Goal: Transaction & Acquisition: Purchase product/service

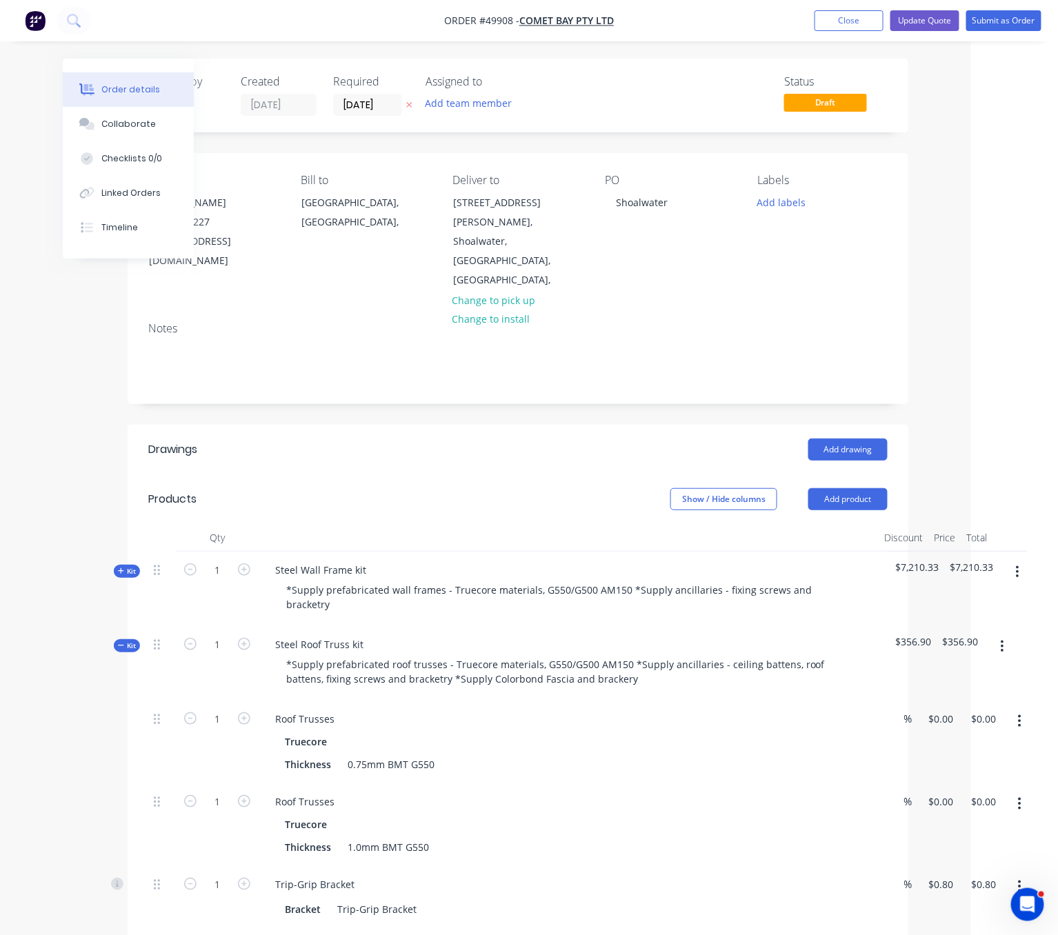
scroll to position [0, 92]
drag, startPoint x: 366, startPoint y: 446, endPoint x: 499, endPoint y: 441, distance: 133.2
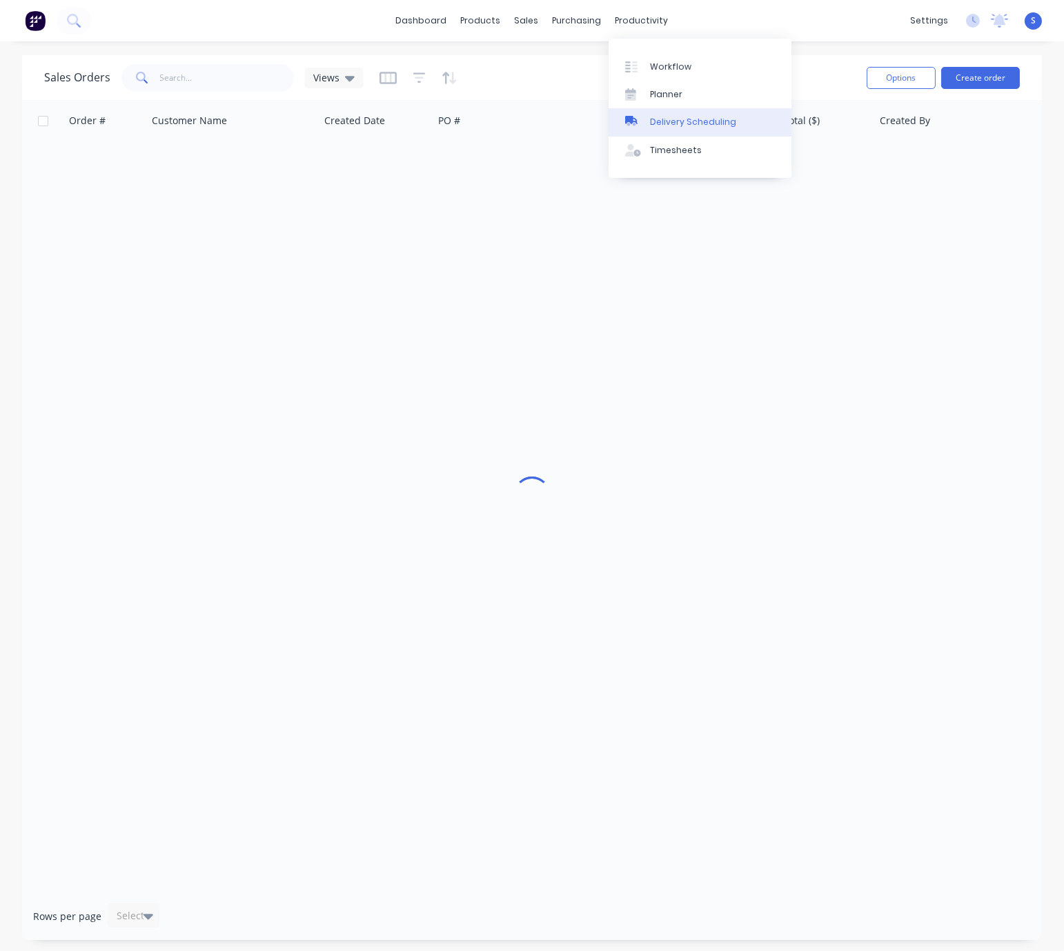
click at [681, 128] on div "Delivery Scheduling" at bounding box center [693, 122] width 86 height 12
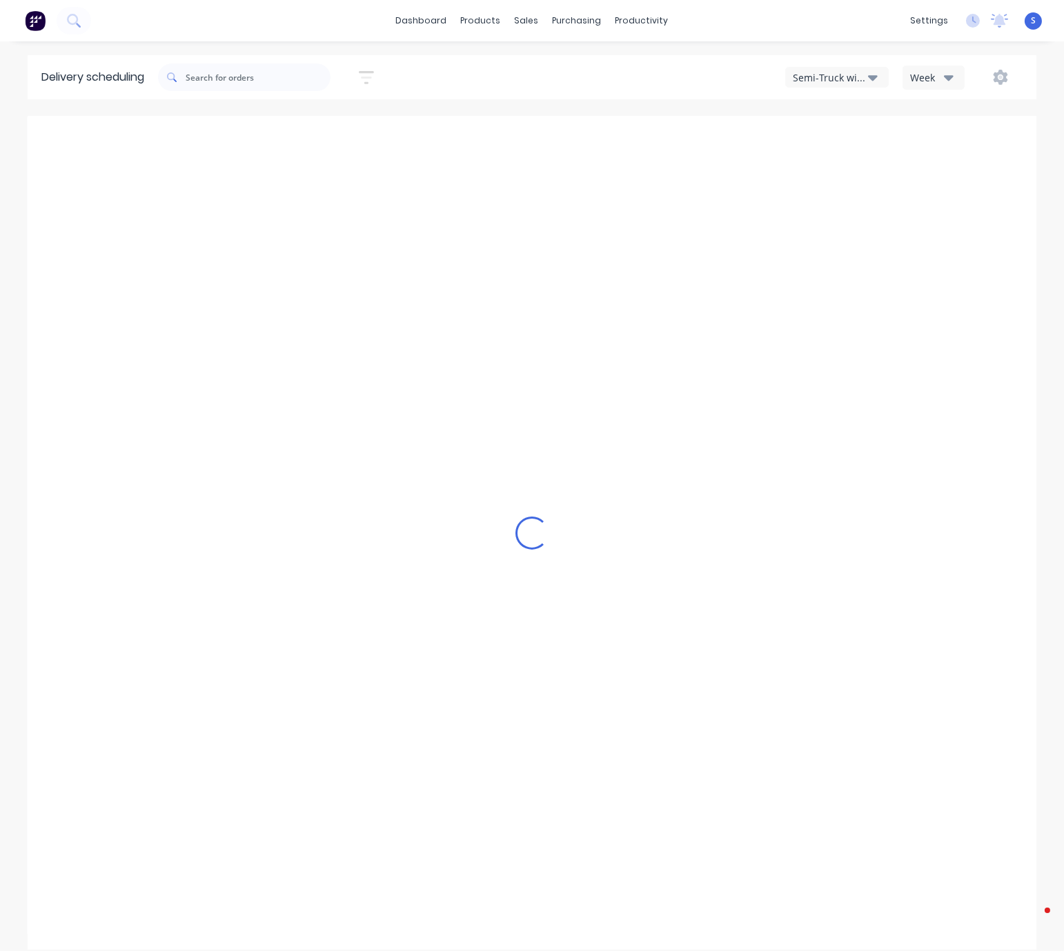
type input "[DATE] - [DATE]"
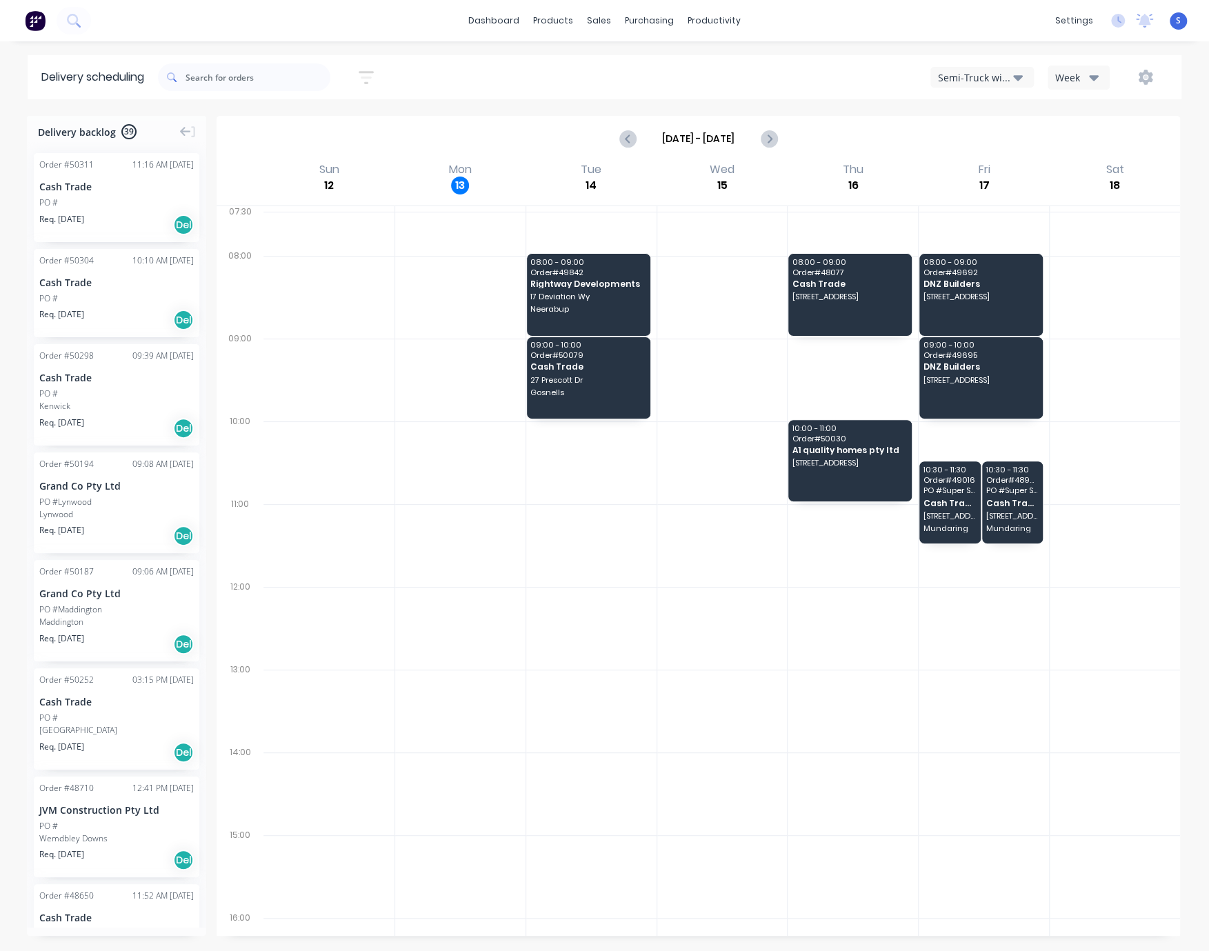
click at [1013, 78] on icon "button" at bounding box center [1018, 78] width 10 height 6
click at [996, 106] on div "Semi-Truck with Hiab" at bounding box center [999, 112] width 137 height 28
drag, startPoint x: 593, startPoint y: 630, endPoint x: 749, endPoint y: 651, distance: 157.3
click at [415, 561] on div at bounding box center [460, 545] width 130 height 83
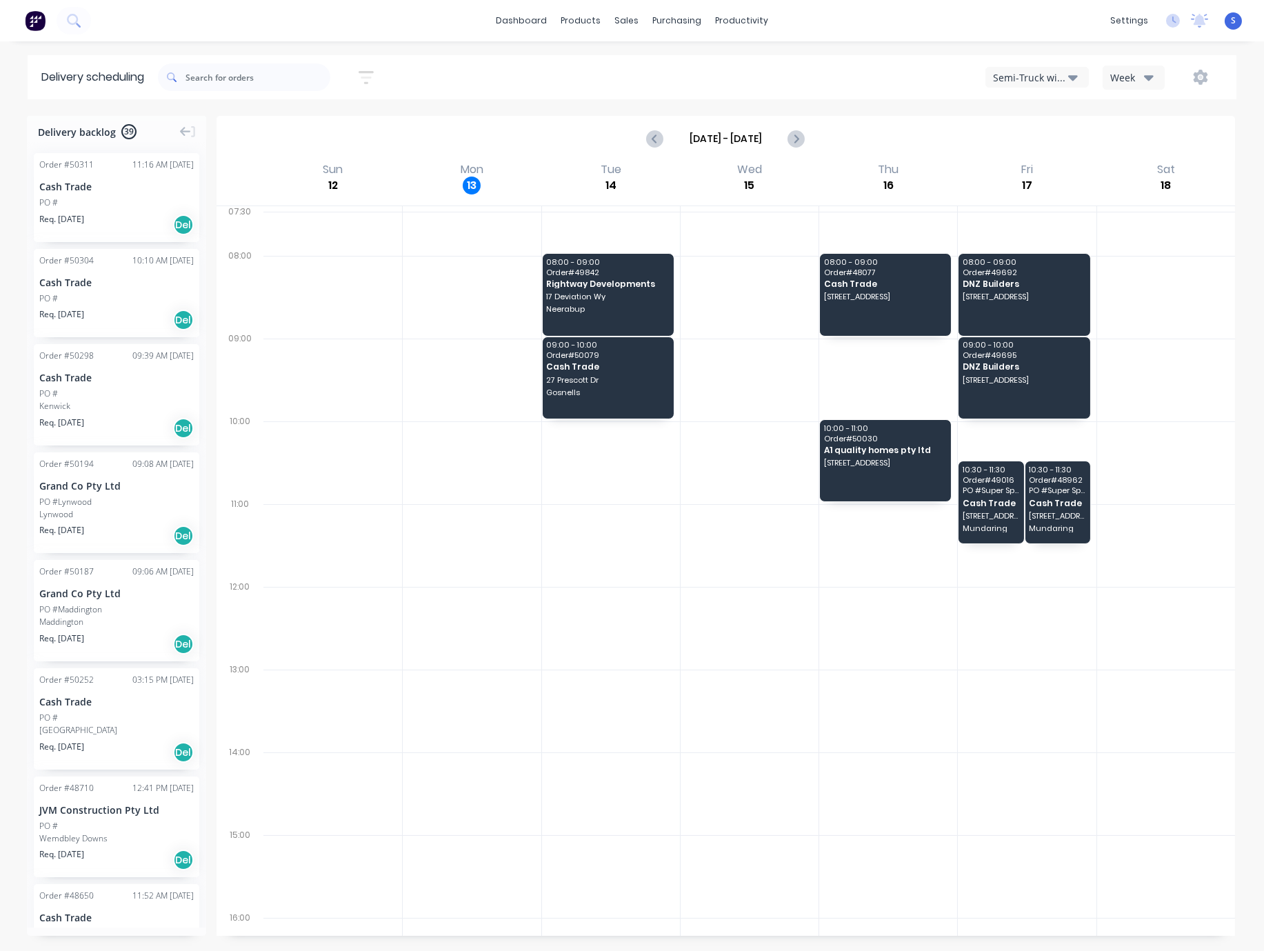
click at [930, 119] on div "[DATE] - [DATE]" at bounding box center [726, 139] width 1019 height 46
click at [893, 99] on div "Sort by Most recent Created date Required date Order number Customer name Most …" at bounding box center [697, 77] width 1079 height 44
click at [901, 127] on div "[DATE] - [DATE]" at bounding box center [726, 138] width 1016 height 43
drag, startPoint x: 711, startPoint y: 546, endPoint x: 857, endPoint y: 597, distance: 154.9
click at [1007, 74] on div "Semi-Truck with Hiab" at bounding box center [1030, 77] width 75 height 14
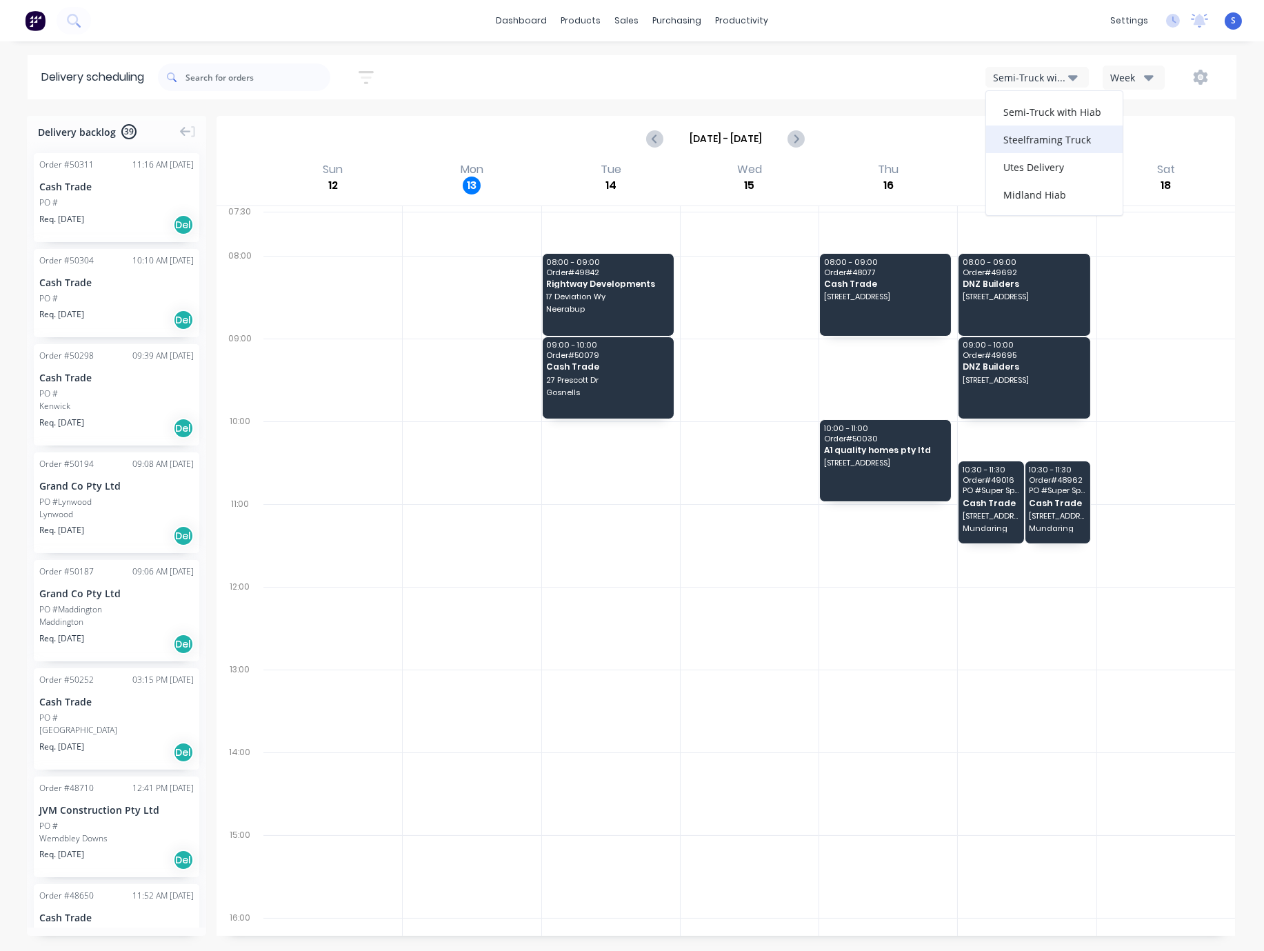
click at [1026, 145] on div "Steelframing Truck" at bounding box center [1054, 140] width 137 height 28
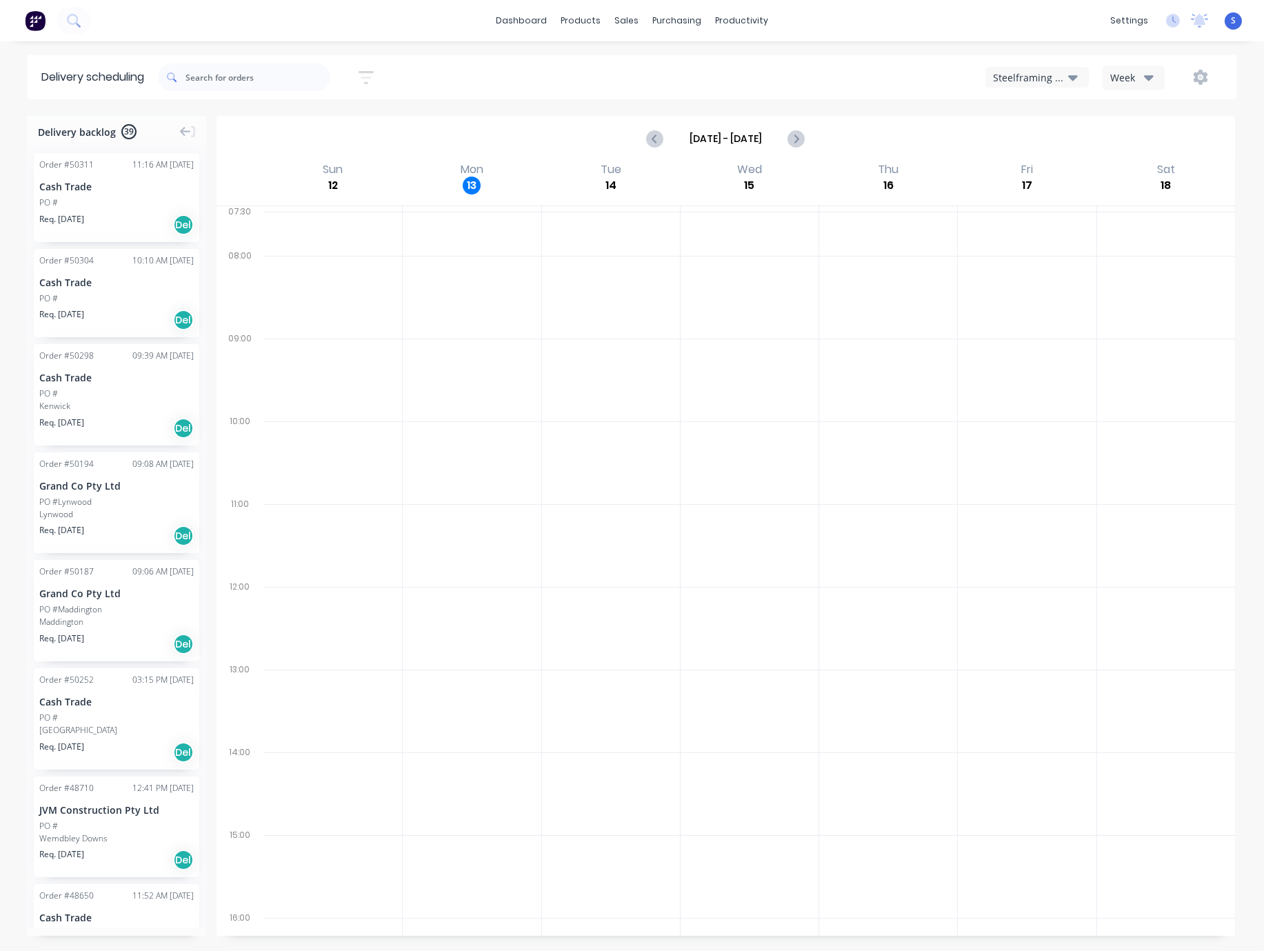
click at [1029, 70] on div "Steelframing Truck" at bounding box center [1030, 77] width 75 height 14
click at [1026, 158] on div "Utes Delivery" at bounding box center [1054, 167] width 137 height 28
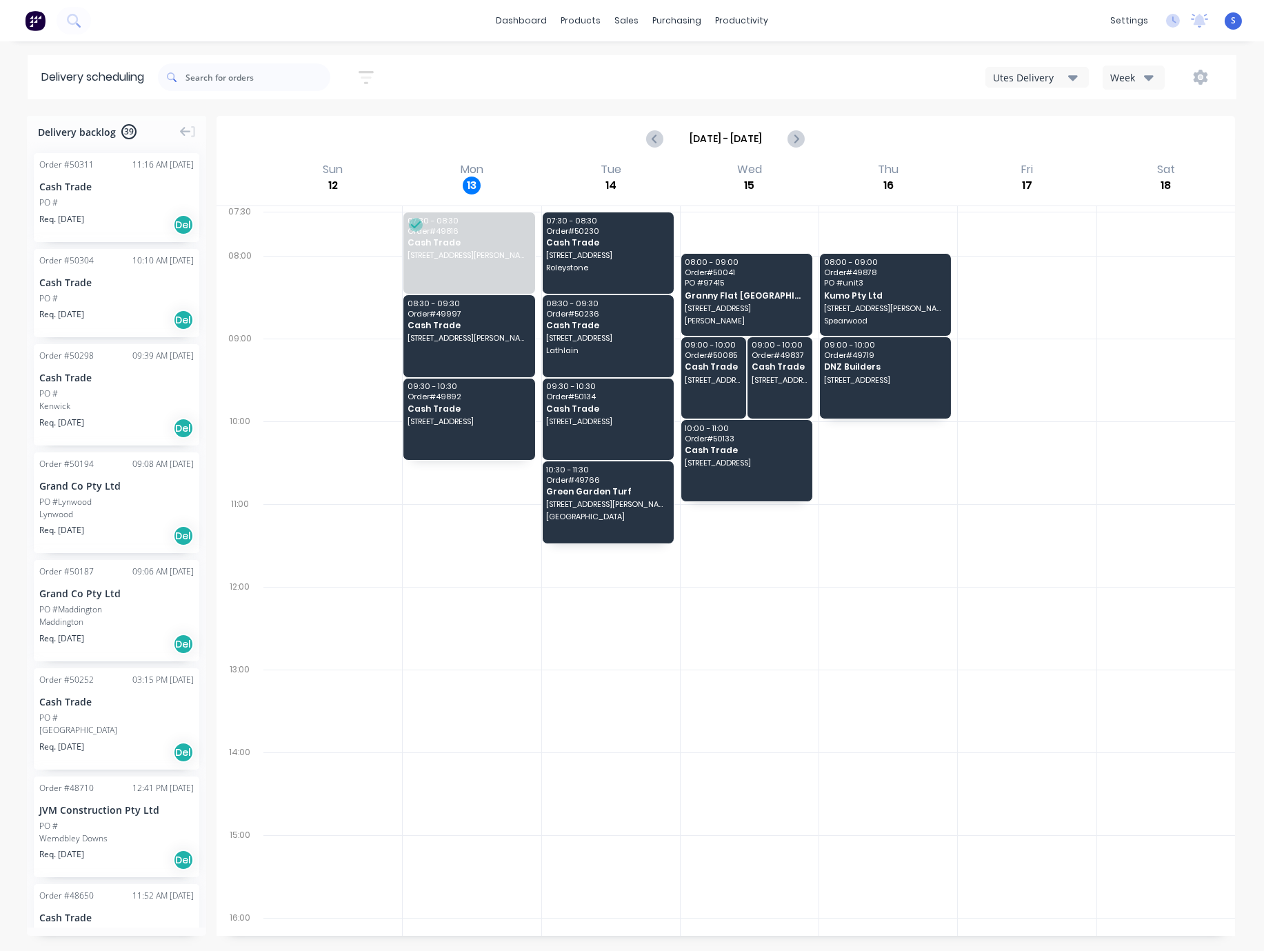
click at [862, 655] on div at bounding box center [888, 628] width 138 height 83
click at [958, 613] on div at bounding box center [1027, 628] width 138 height 83
click at [908, 624] on div at bounding box center [888, 628] width 138 height 83
click at [1063, 365] on div "Delivery backlog 39 Order # 50311 11:16 AM [DATE] Cash Trade PO # Req. [DATE] D…" at bounding box center [632, 533] width 1264 height 834
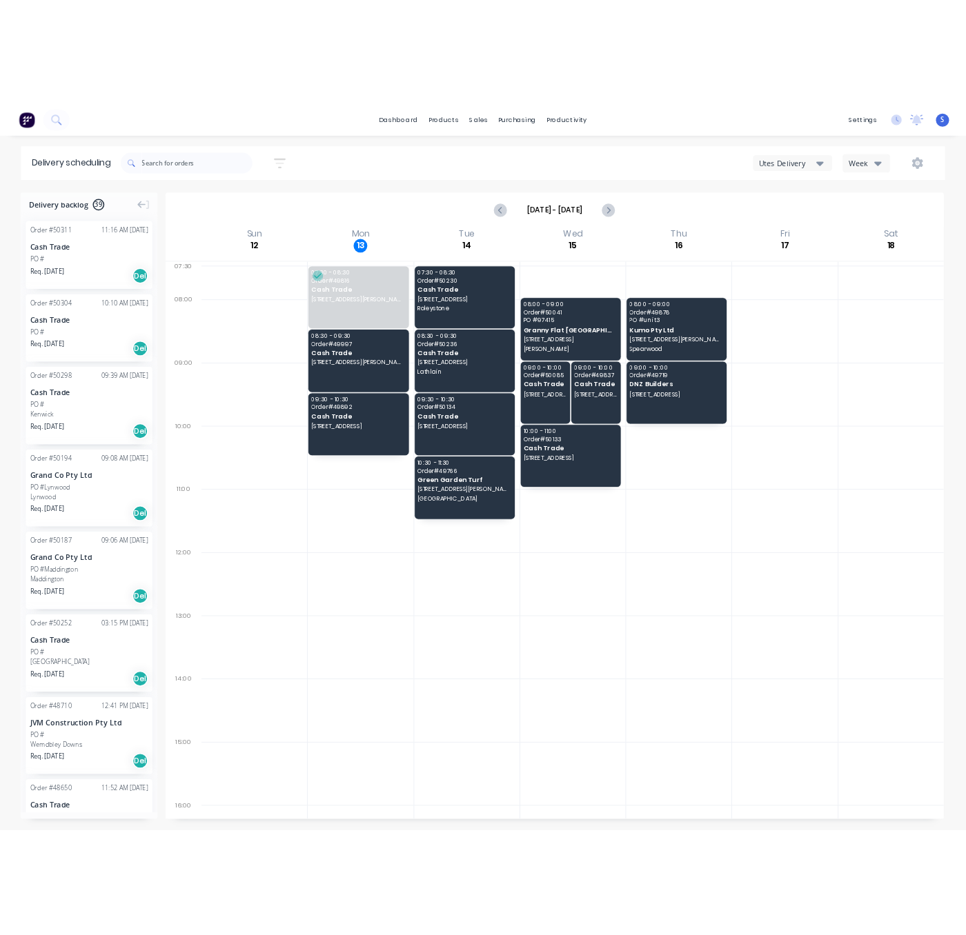
scroll to position [2, 0]
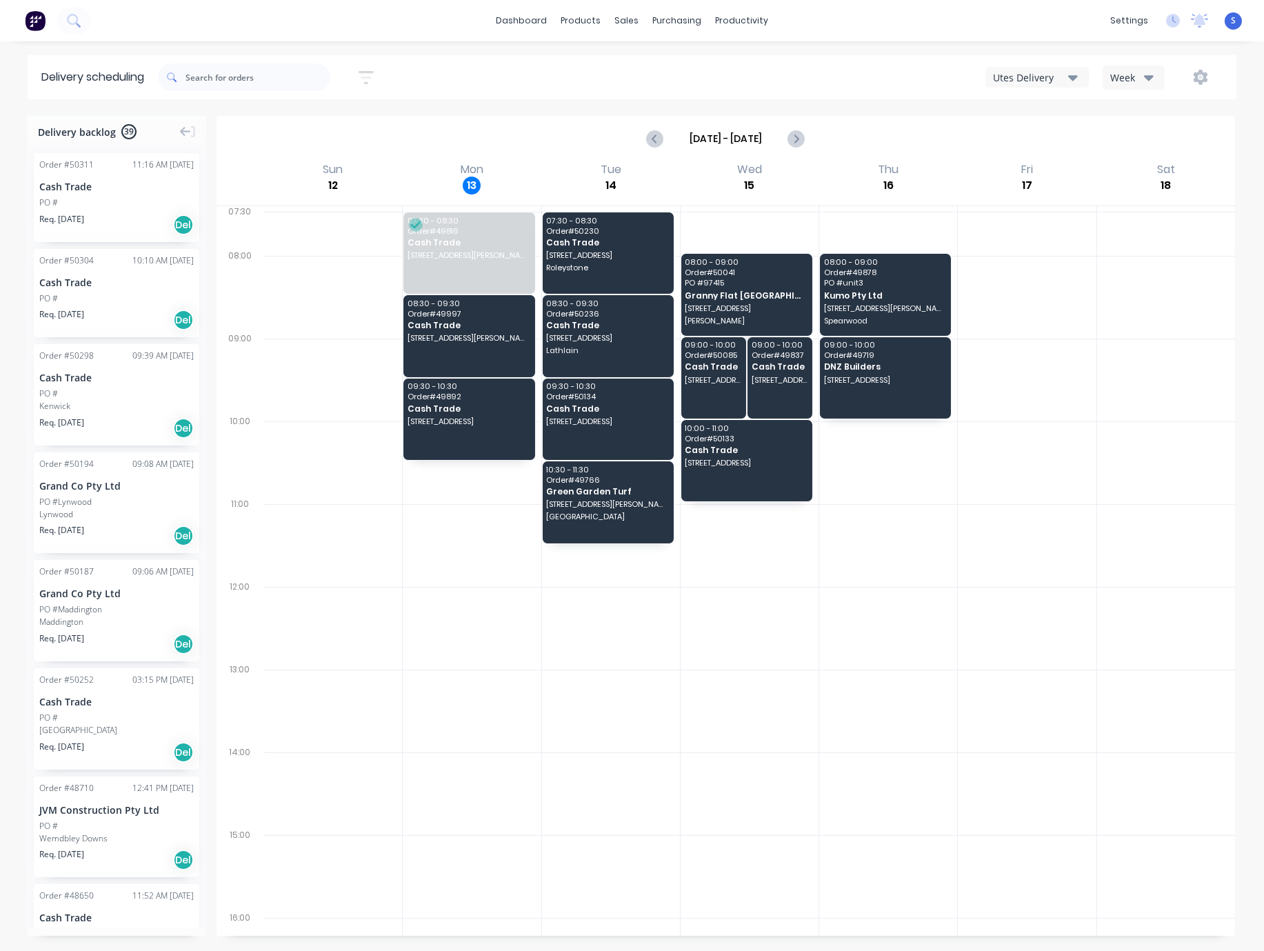
click at [1063, 364] on div "Delivery backlog 39 Order # 50311 11:16 AM [DATE] Cash Trade PO # Req. [DATE] D…" at bounding box center [632, 533] width 1264 height 834
click at [418, 587] on div at bounding box center [472, 545] width 138 height 83
click at [674, 89] on div "Customers" at bounding box center [666, 92] width 50 height 12
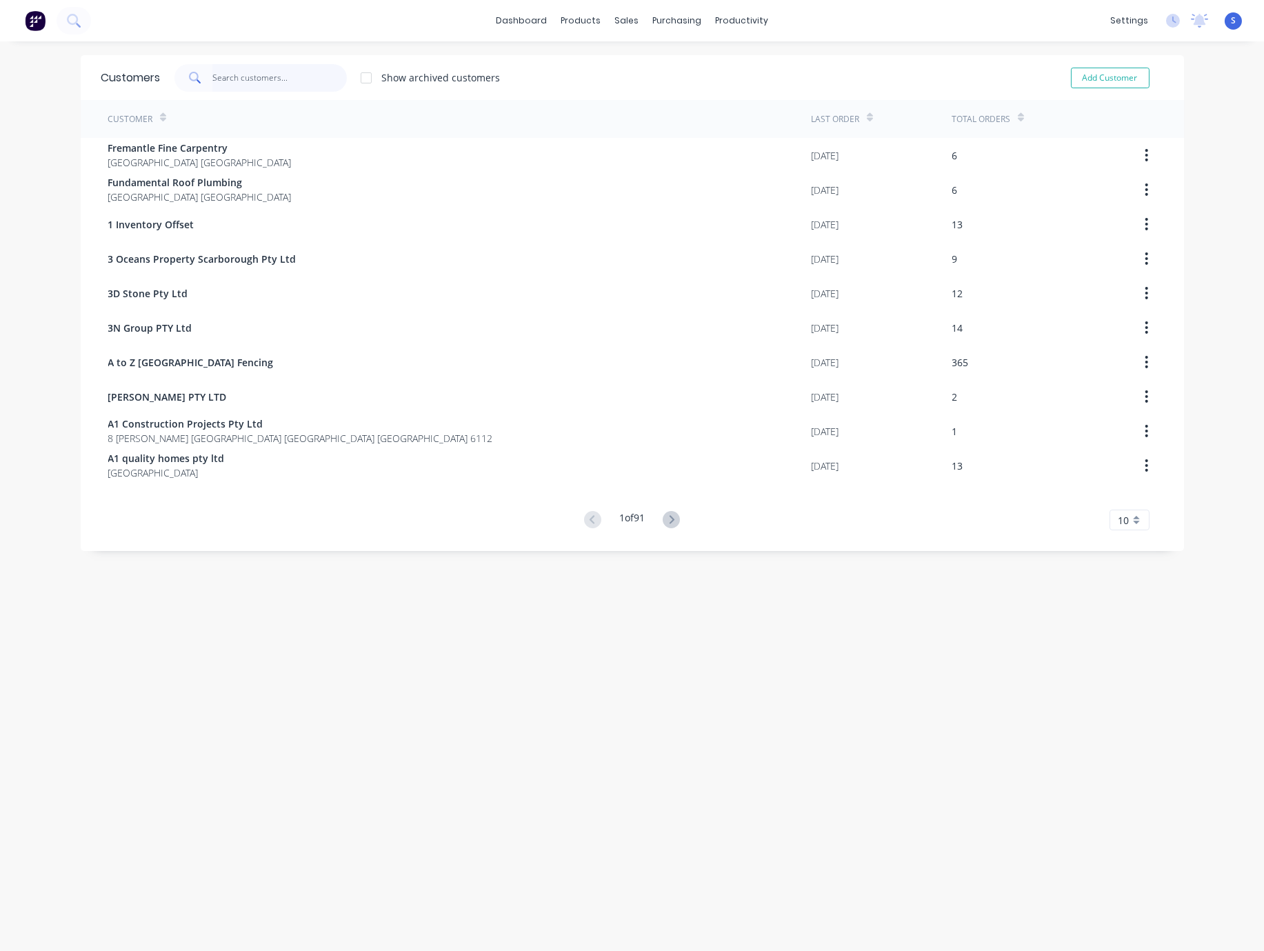
click at [230, 76] on input "text" at bounding box center [279, 78] width 135 height 28
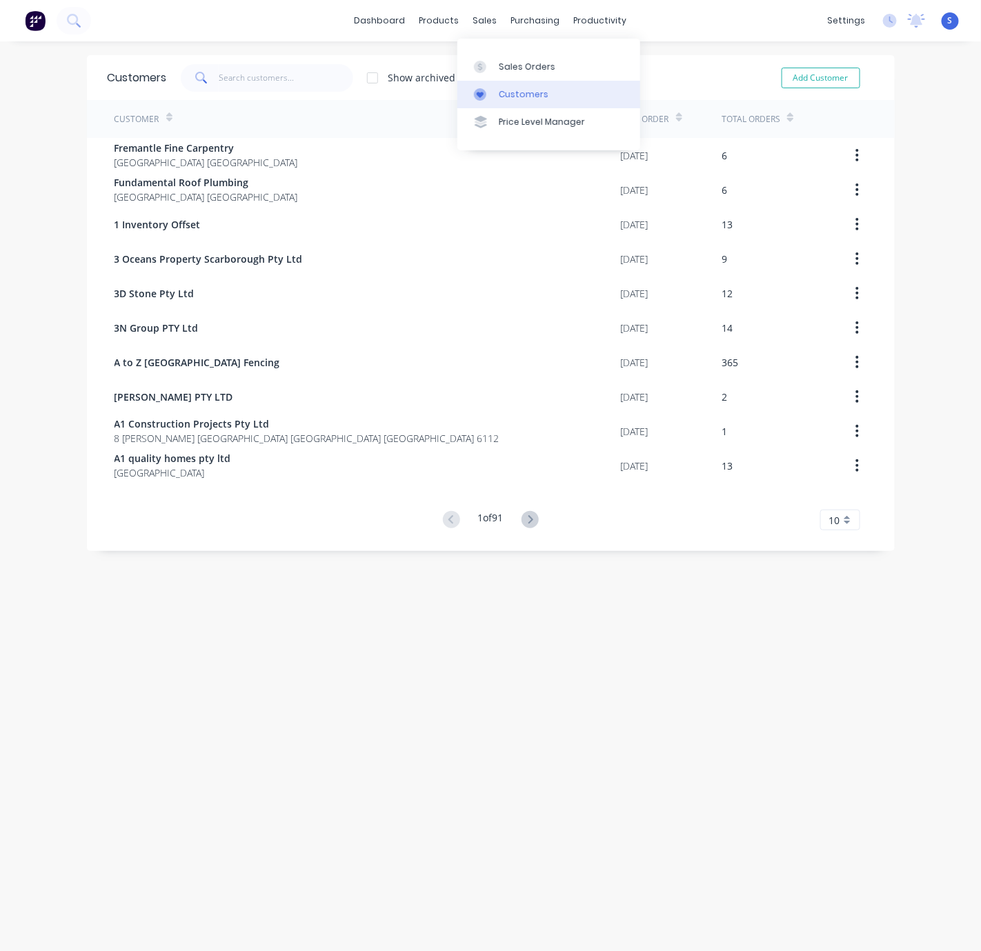
drag, startPoint x: 517, startPoint y: 96, endPoint x: 460, endPoint y: 97, distance: 56.6
click at [517, 96] on div "Customers" at bounding box center [524, 94] width 50 height 12
click at [254, 74] on input "text" at bounding box center [286, 78] width 135 height 28
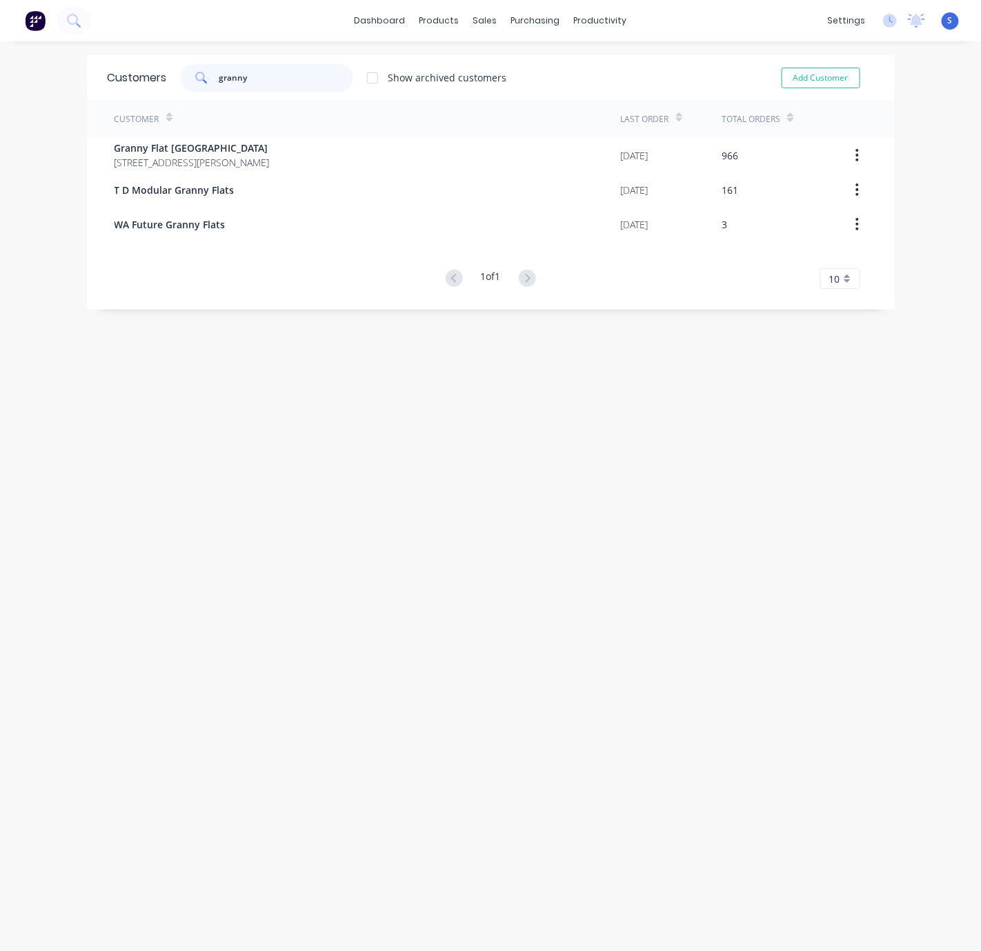
type input "granny"
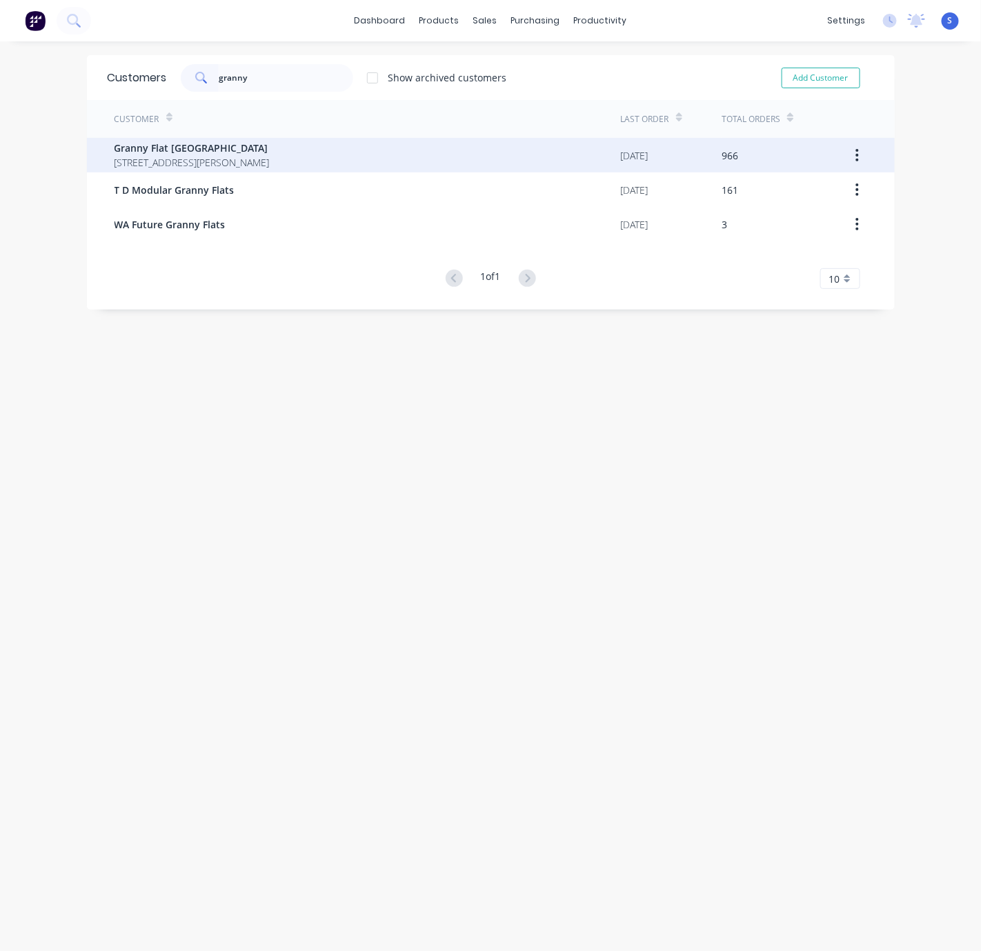
click at [251, 150] on span "Granny Flat [GEOGRAPHIC_DATA]" at bounding box center [192, 148] width 155 height 14
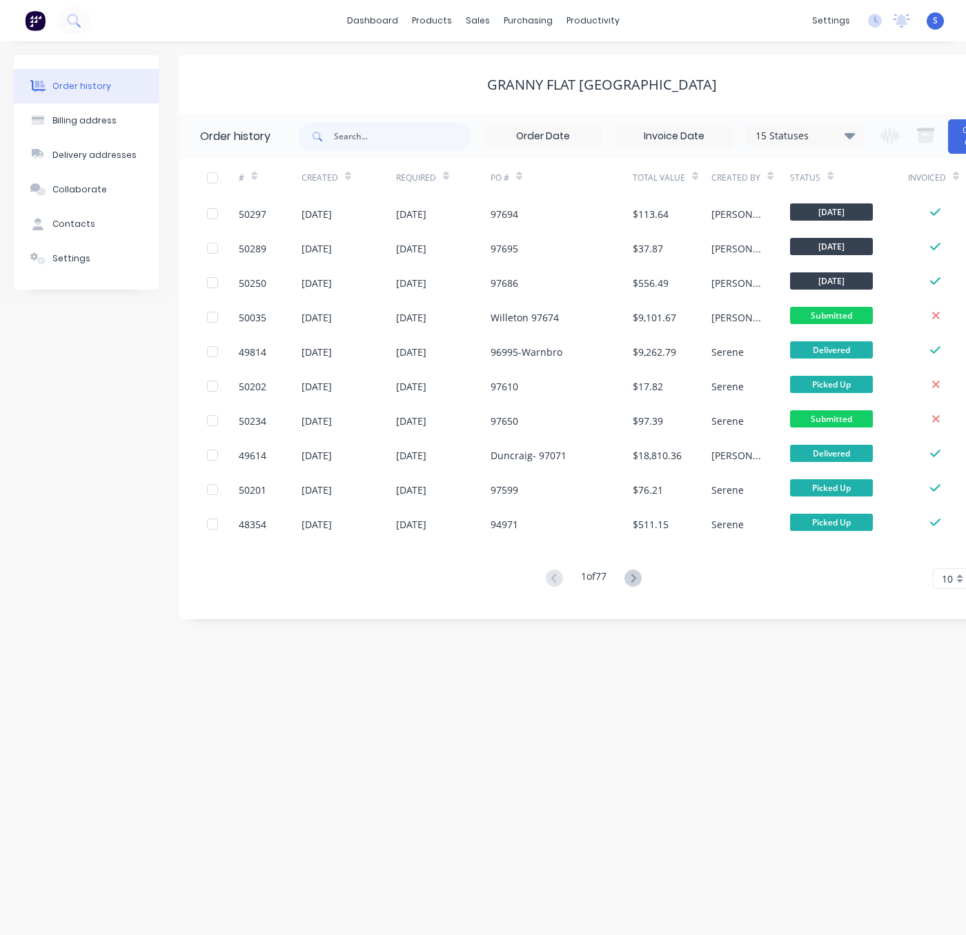
scroll to position [0, 61]
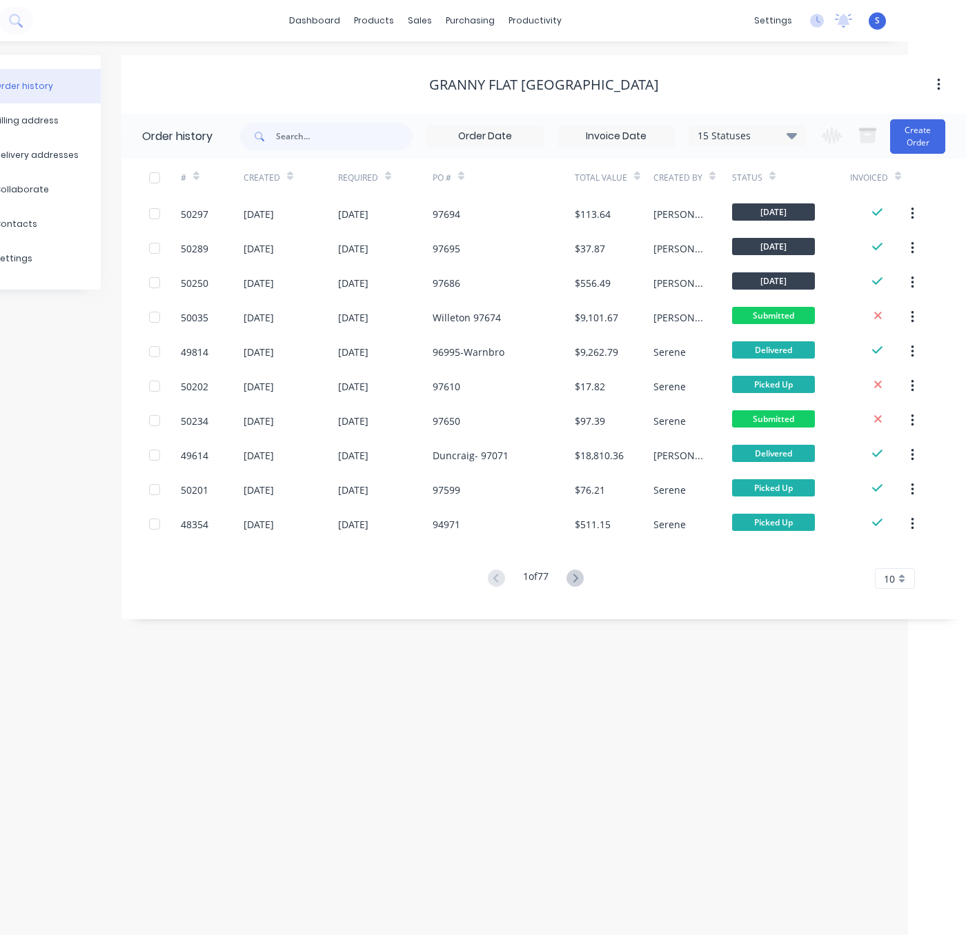
drag, startPoint x: 321, startPoint y: 99, endPoint x: 528, endPoint y: 101, distance: 207.6
click at [512, 753] on div "Order history Billing address Delivery addresses Collaborate Contacts Settings …" at bounding box center [425, 488] width 966 height 894
click at [319, 137] on input "text" at bounding box center [344, 137] width 137 height 28
type input "port"
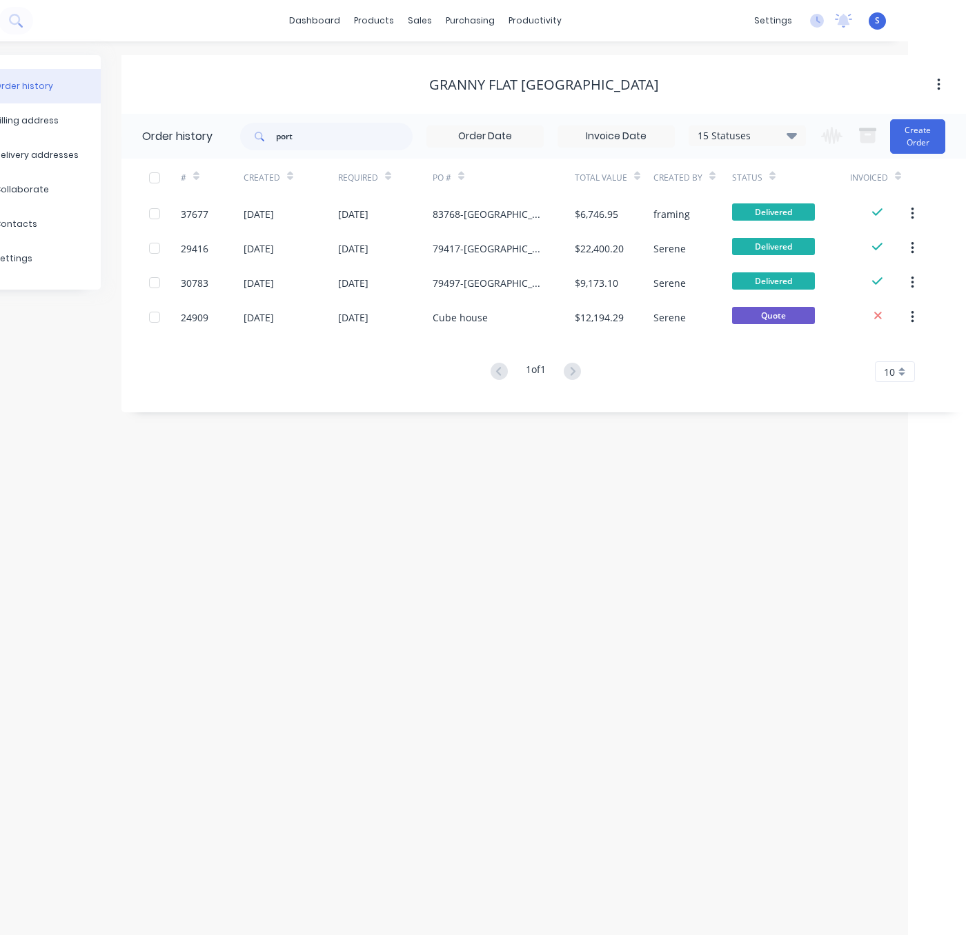
click at [442, 520] on div "Order history Billing address Delivery addresses Collaborate Contacts Settings …" at bounding box center [425, 488] width 966 height 894
drag, startPoint x: 439, startPoint y: 520, endPoint x: 521, endPoint y: 515, distance: 83.0
drag, startPoint x: 319, startPoint y: 133, endPoint x: 214, endPoint y: 121, distance: 105.5
click at [245, 123] on div "port" at bounding box center [326, 137] width 172 height 28
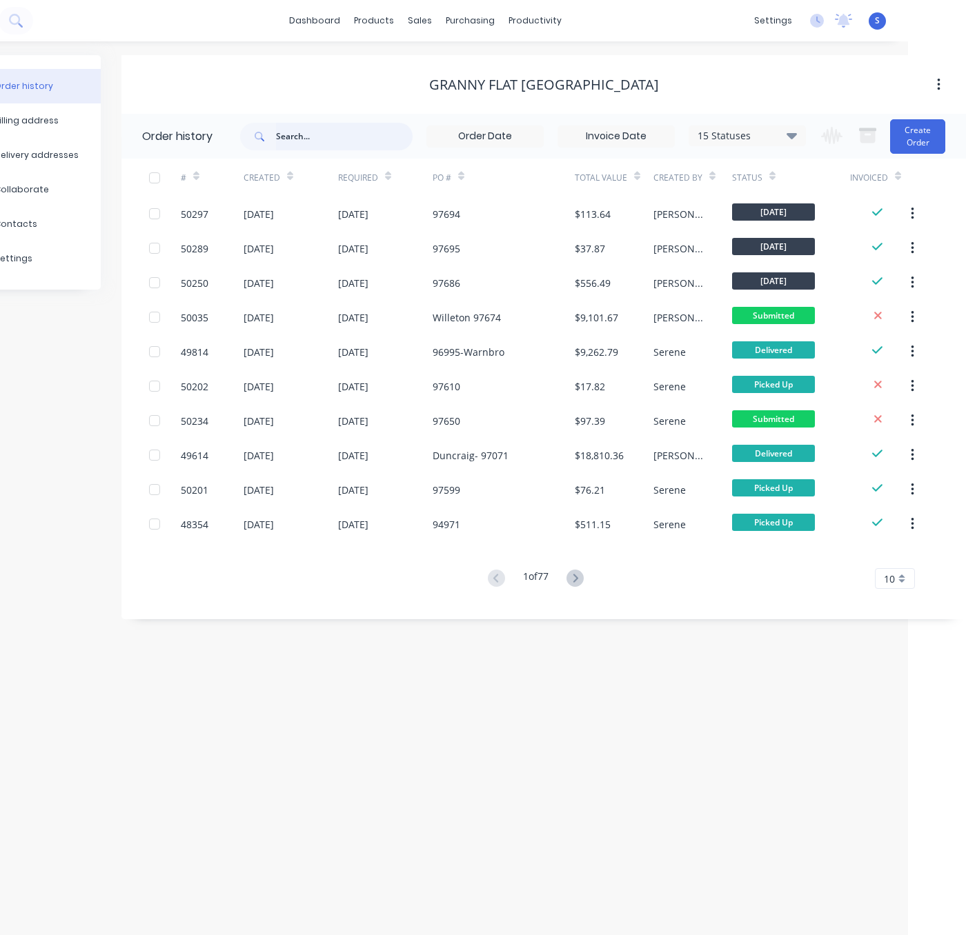
click at [318, 130] on input "text" at bounding box center [344, 137] width 137 height 28
click at [581, 579] on icon at bounding box center [574, 578] width 17 height 17
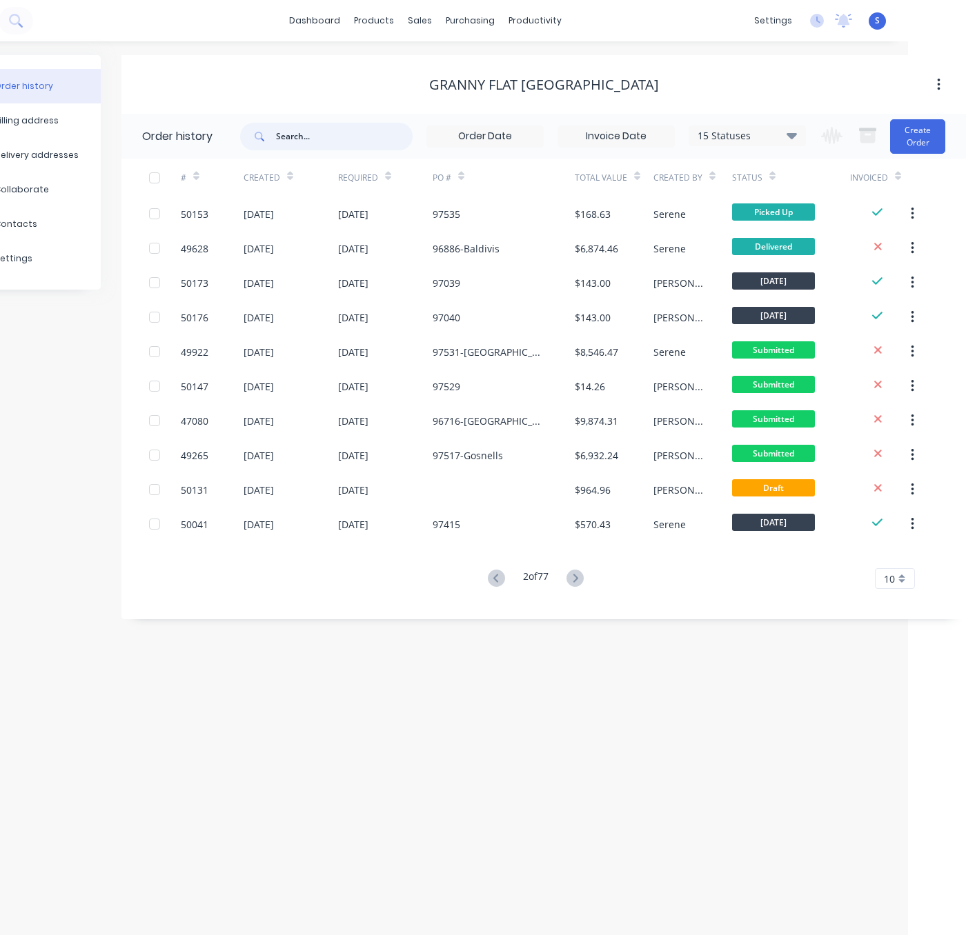
click at [299, 133] on input "text" at bounding box center [344, 137] width 137 height 28
type input "port [PERSON_NAME]"
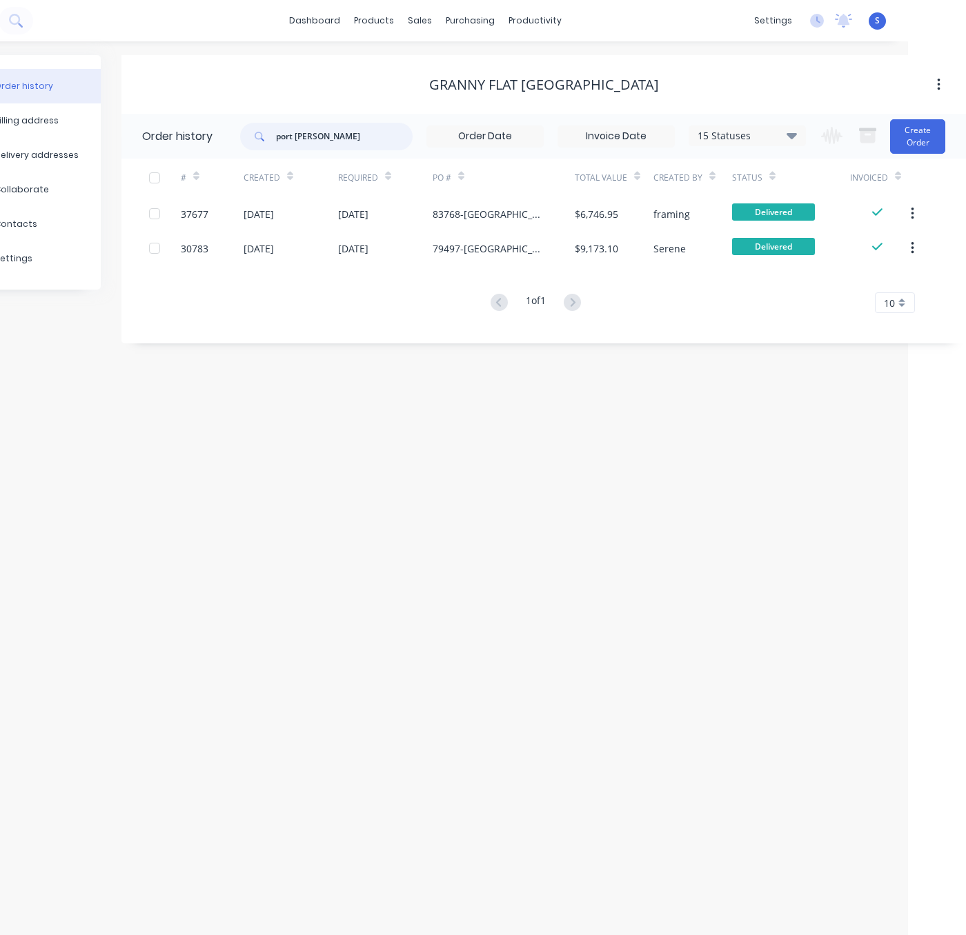
drag, startPoint x: 344, startPoint y: 141, endPoint x: 214, endPoint y: 130, distance: 130.1
click at [226, 130] on header "Order history port [PERSON_NAME] 15 Statuses Invoice Status Invoiced Not Invoic…" at bounding box center [543, 136] width 844 height 45
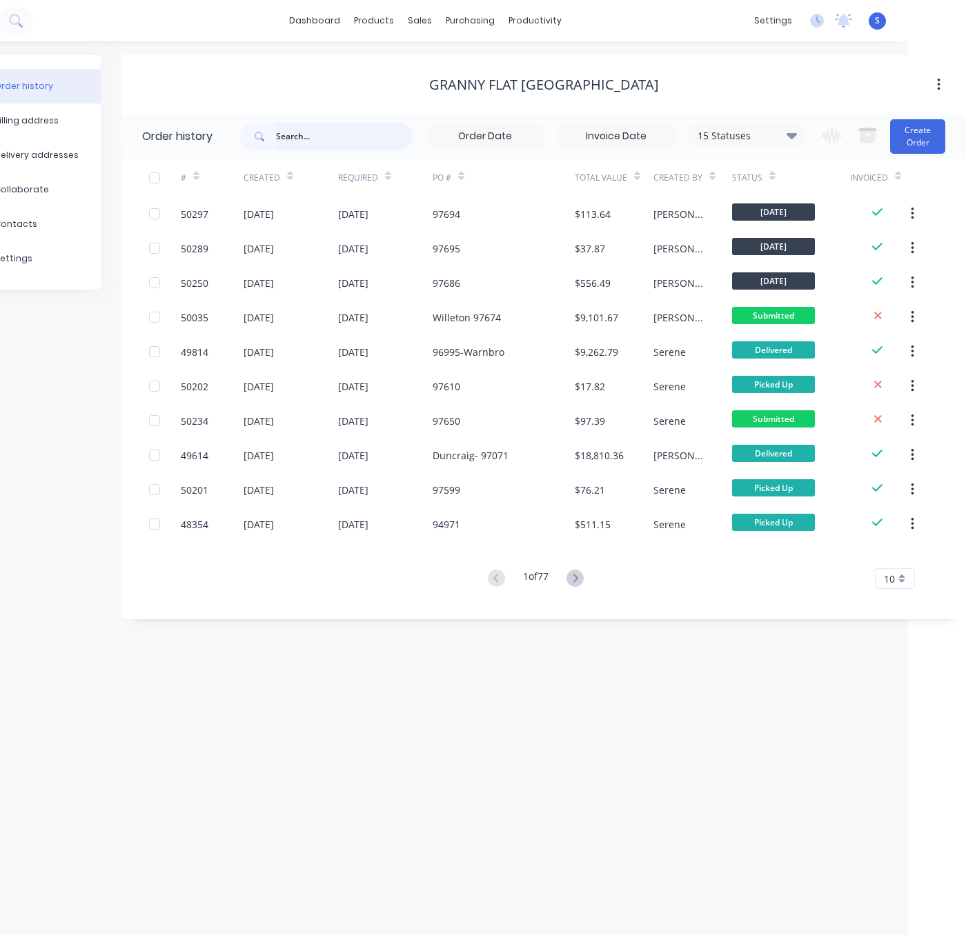
click at [291, 141] on input "text" at bounding box center [344, 137] width 137 height 28
type input "baldivis"
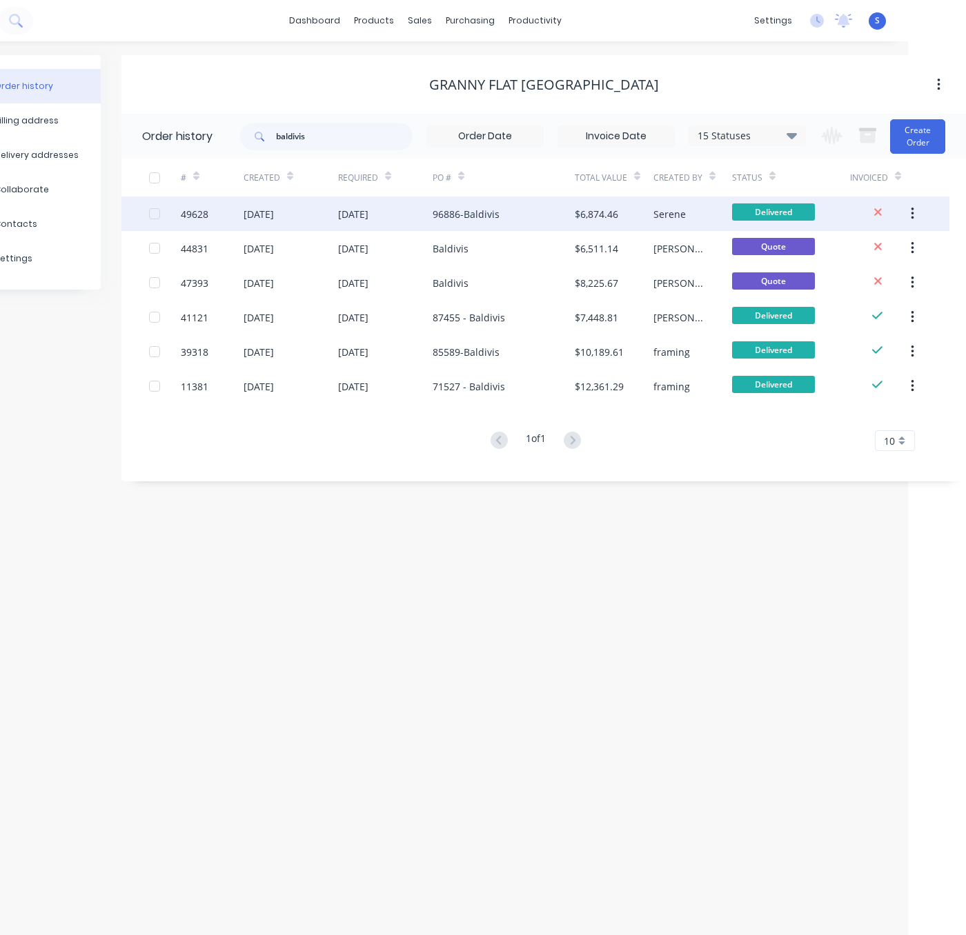
click at [487, 219] on div "96886-Baldivis" at bounding box center [465, 214] width 67 height 14
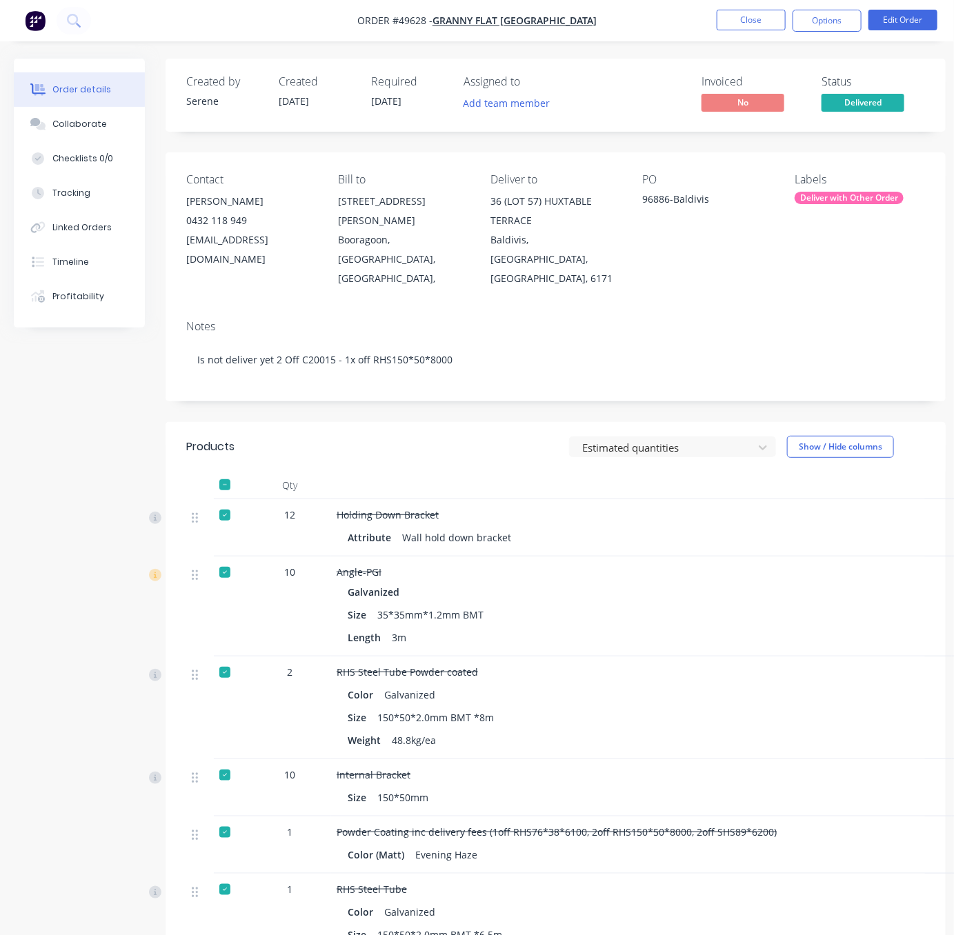
click at [482, 458] on div "Estimated quantities Show / Hide columns" at bounding box center [634, 447] width 581 height 22
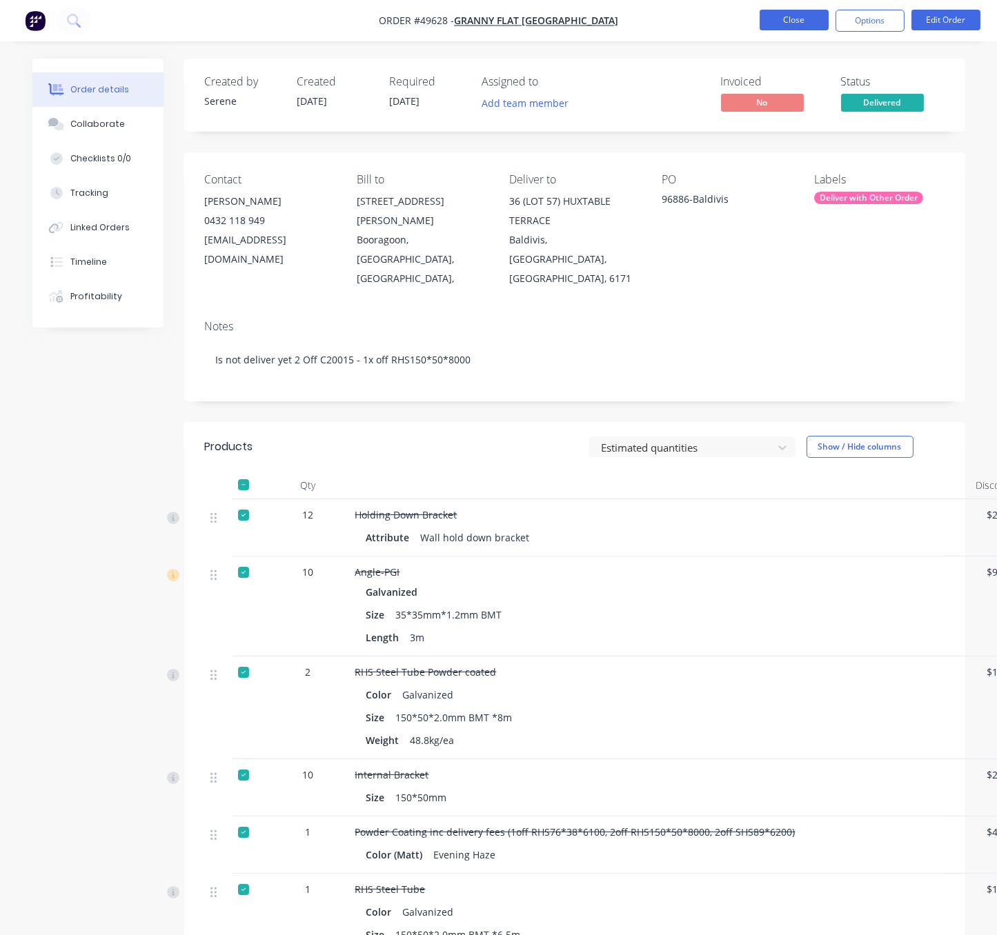
click at [793, 22] on button "Close" at bounding box center [793, 20] width 69 height 21
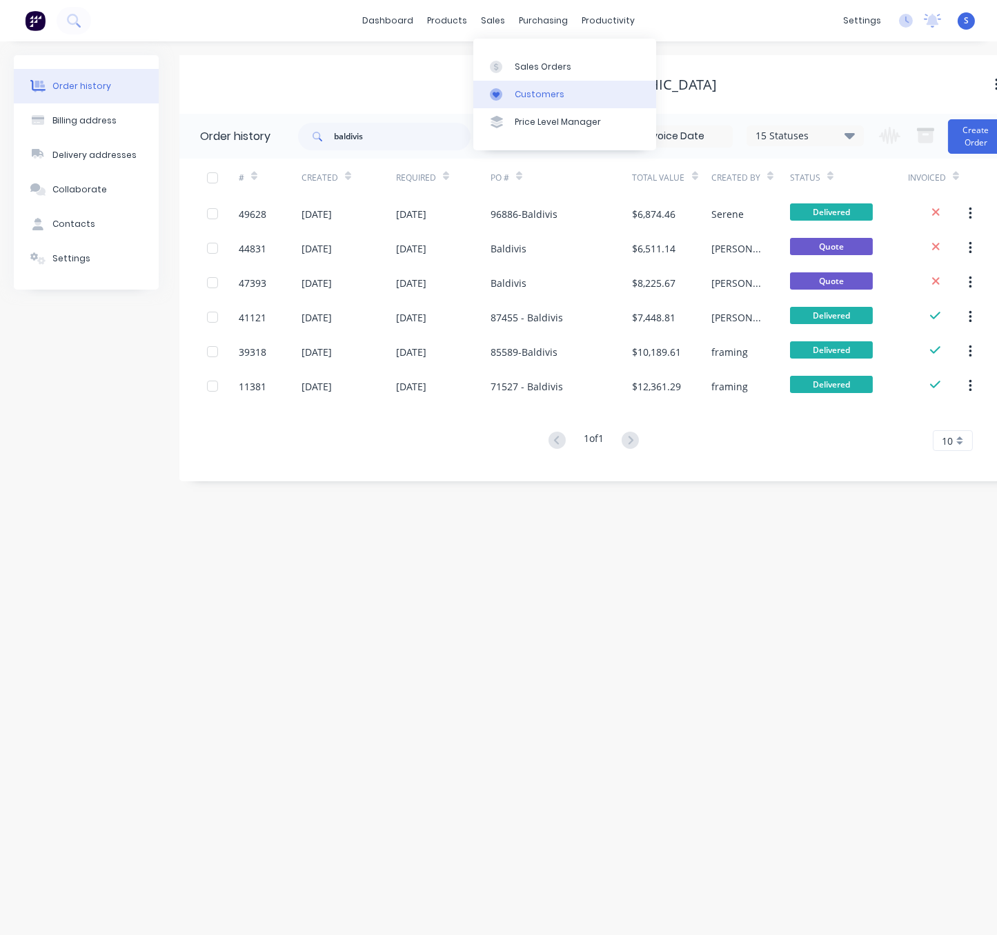
click at [541, 97] on div "Customers" at bounding box center [540, 94] width 50 height 12
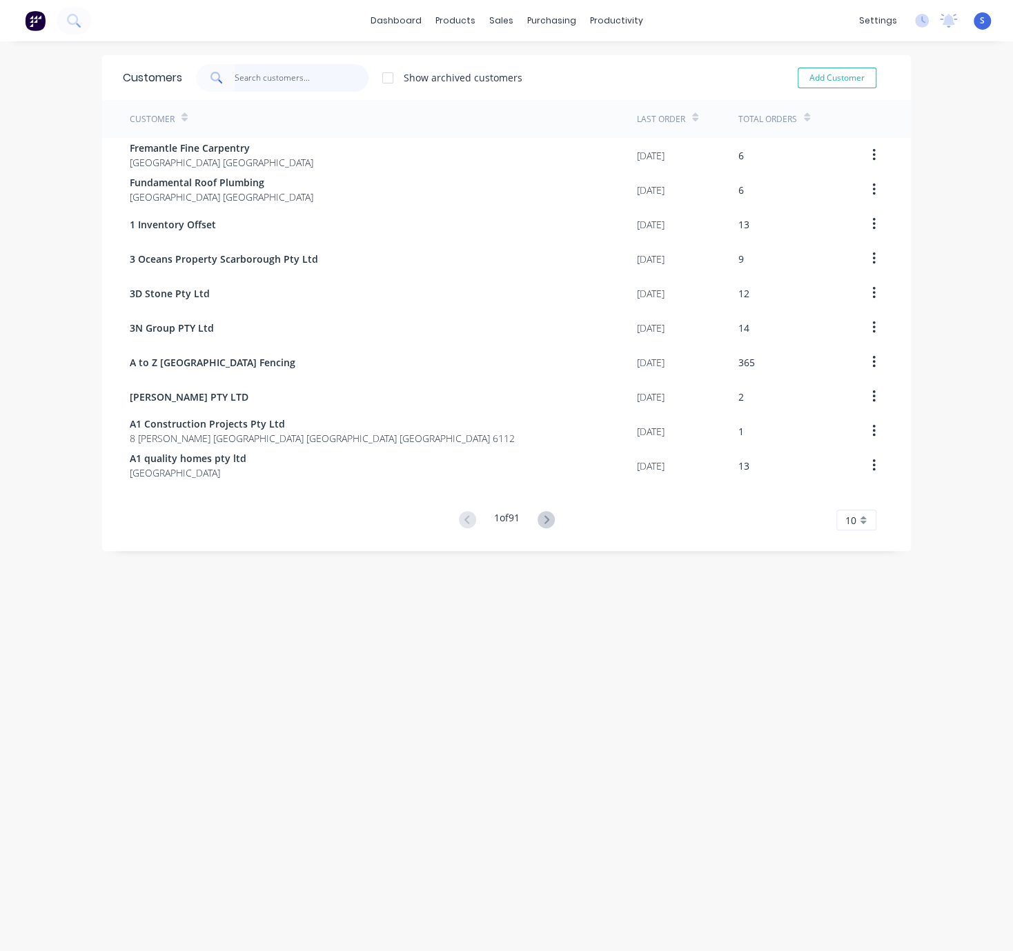
click at [266, 76] on input "text" at bounding box center [302, 78] width 135 height 28
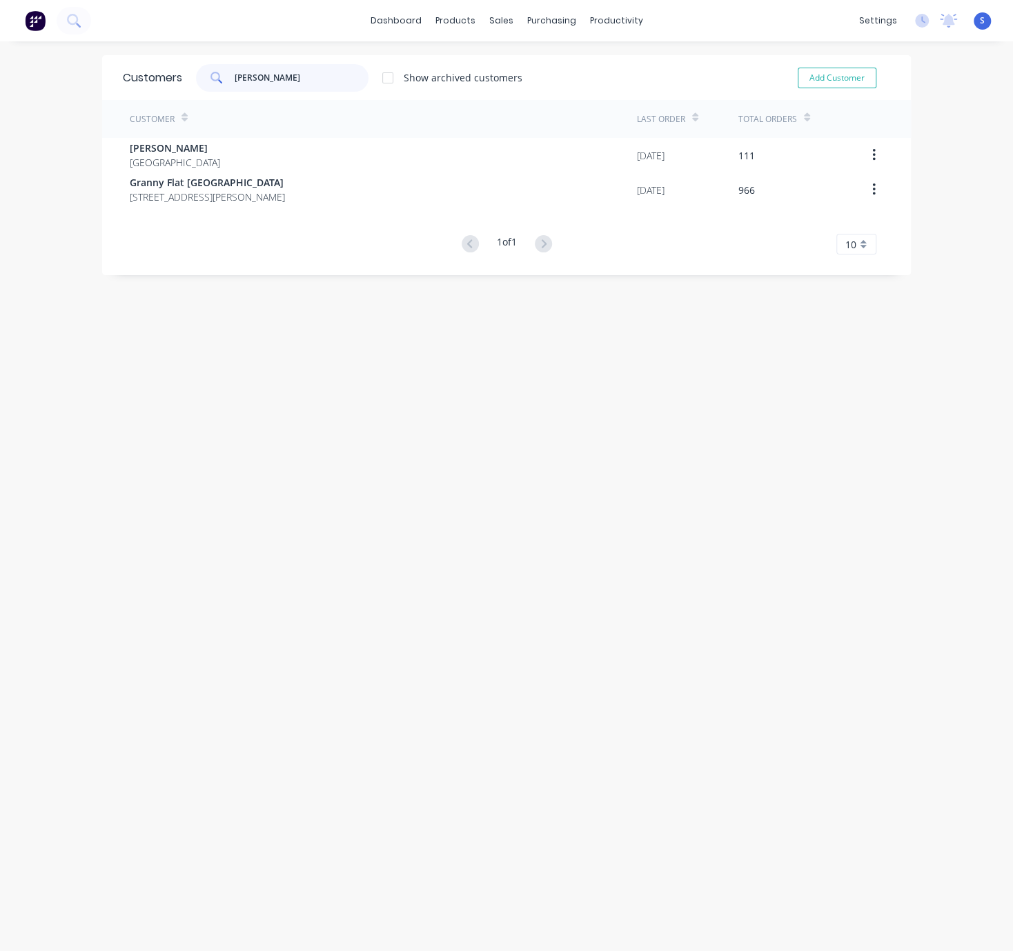
type input "[PERSON_NAME]"
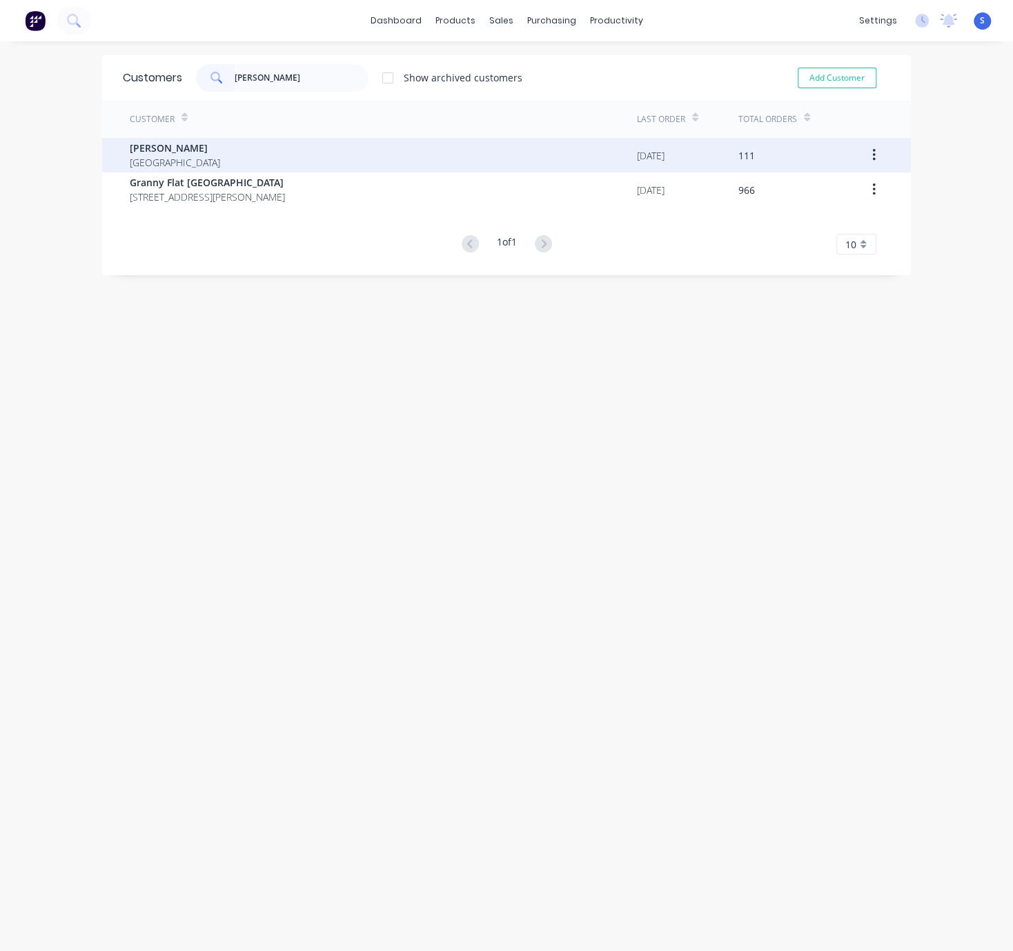
click at [239, 143] on div "[PERSON_NAME] [GEOGRAPHIC_DATA]" at bounding box center [383, 155] width 507 height 34
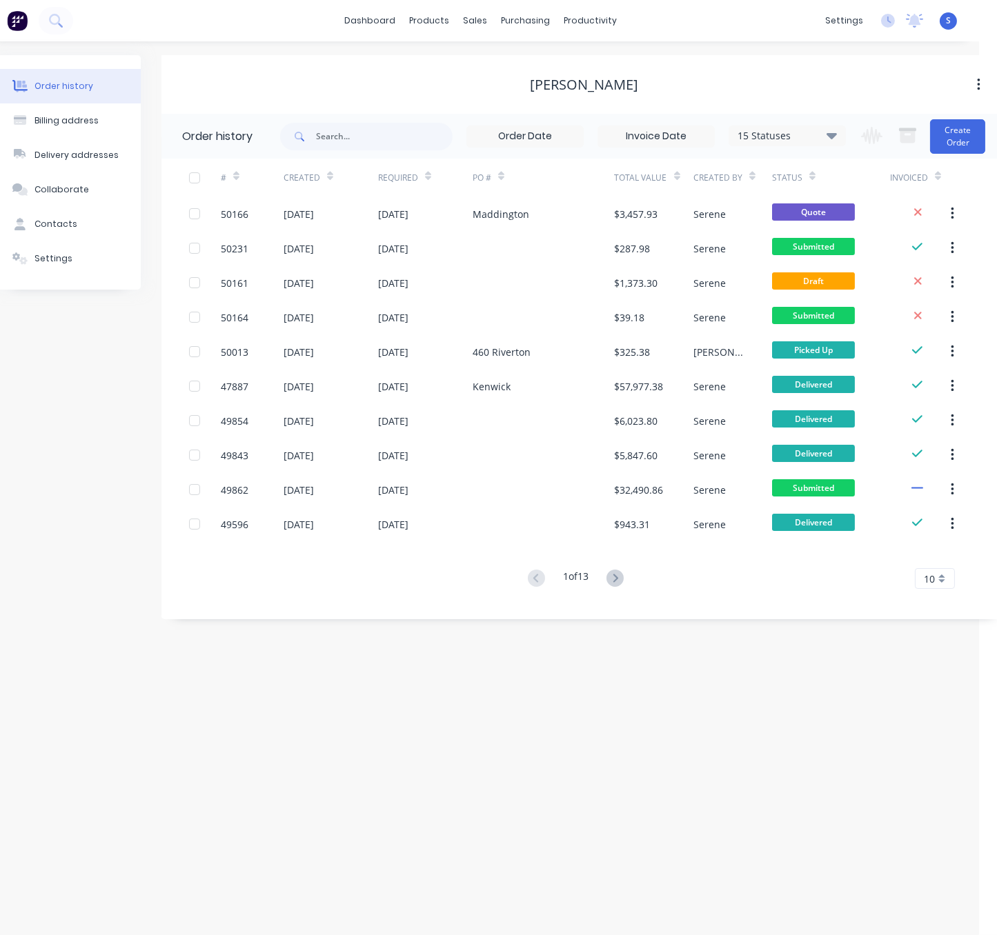
scroll to position [0, 30]
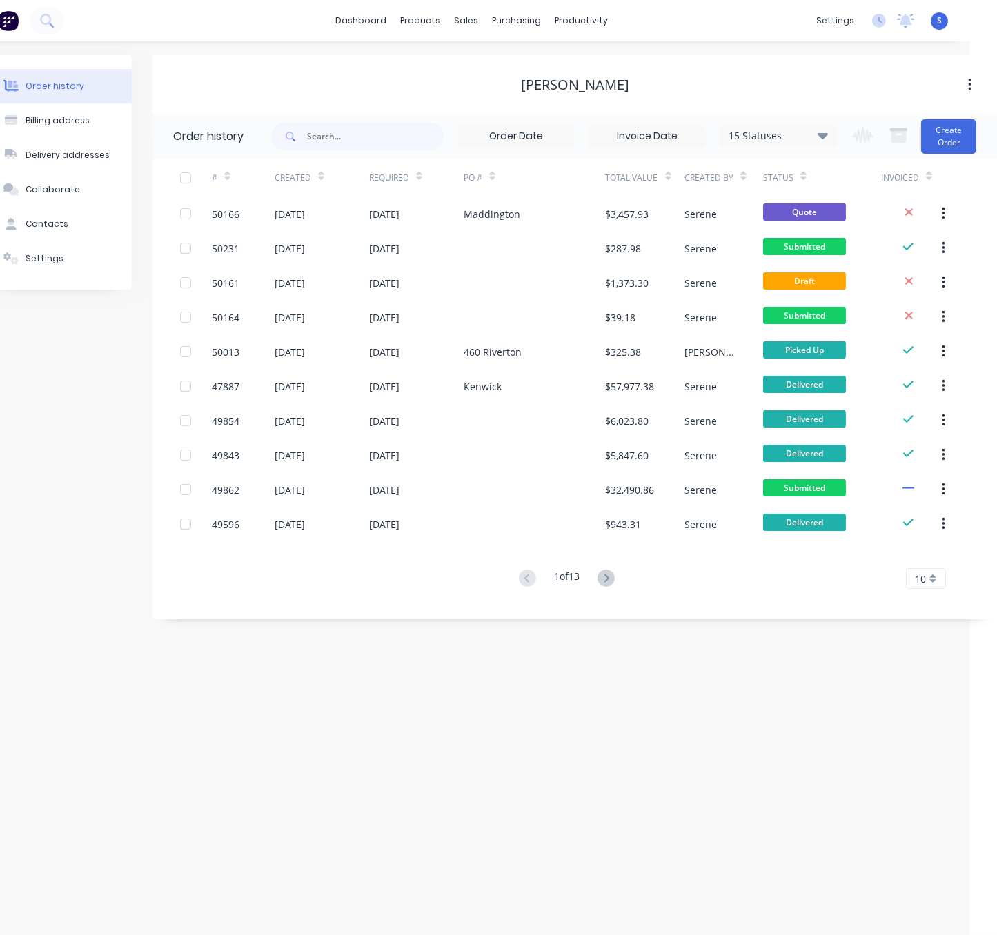
drag, startPoint x: 363, startPoint y: 52, endPoint x: 479, endPoint y: 59, distance: 116.8
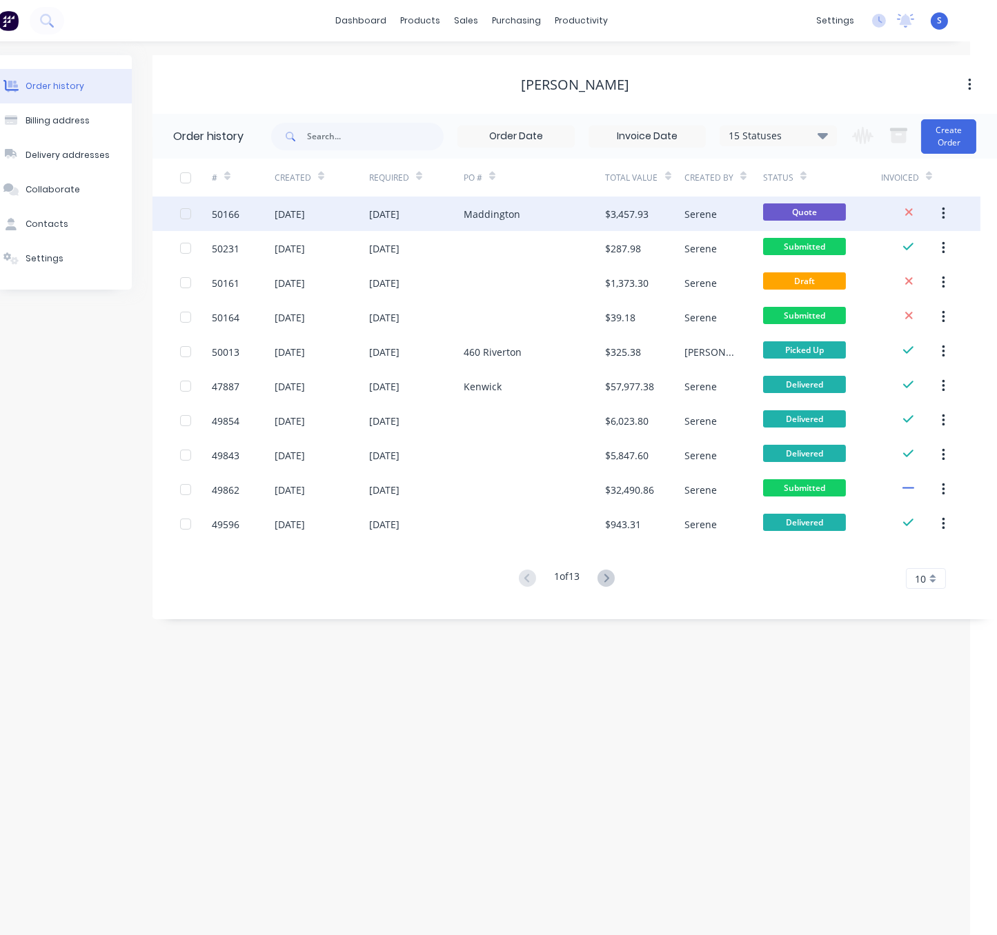
click at [470, 218] on div "Maddington" at bounding box center [492, 214] width 57 height 14
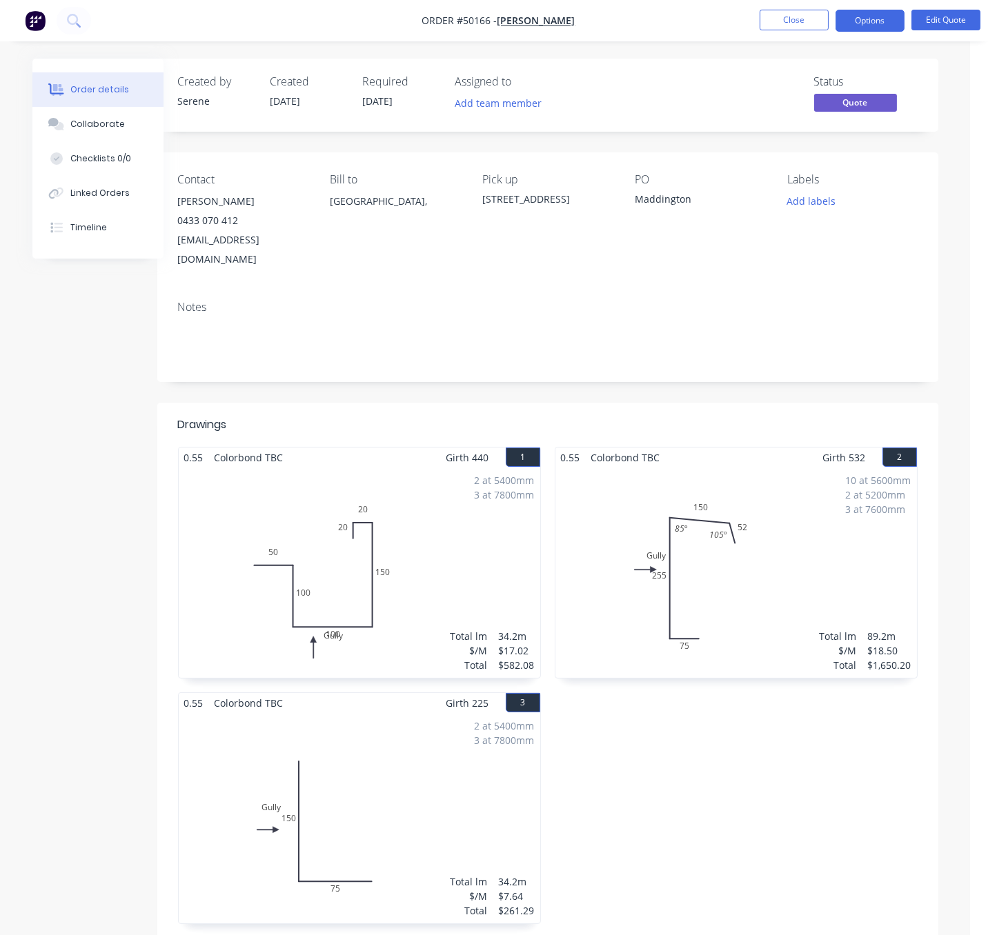
scroll to position [0, 56]
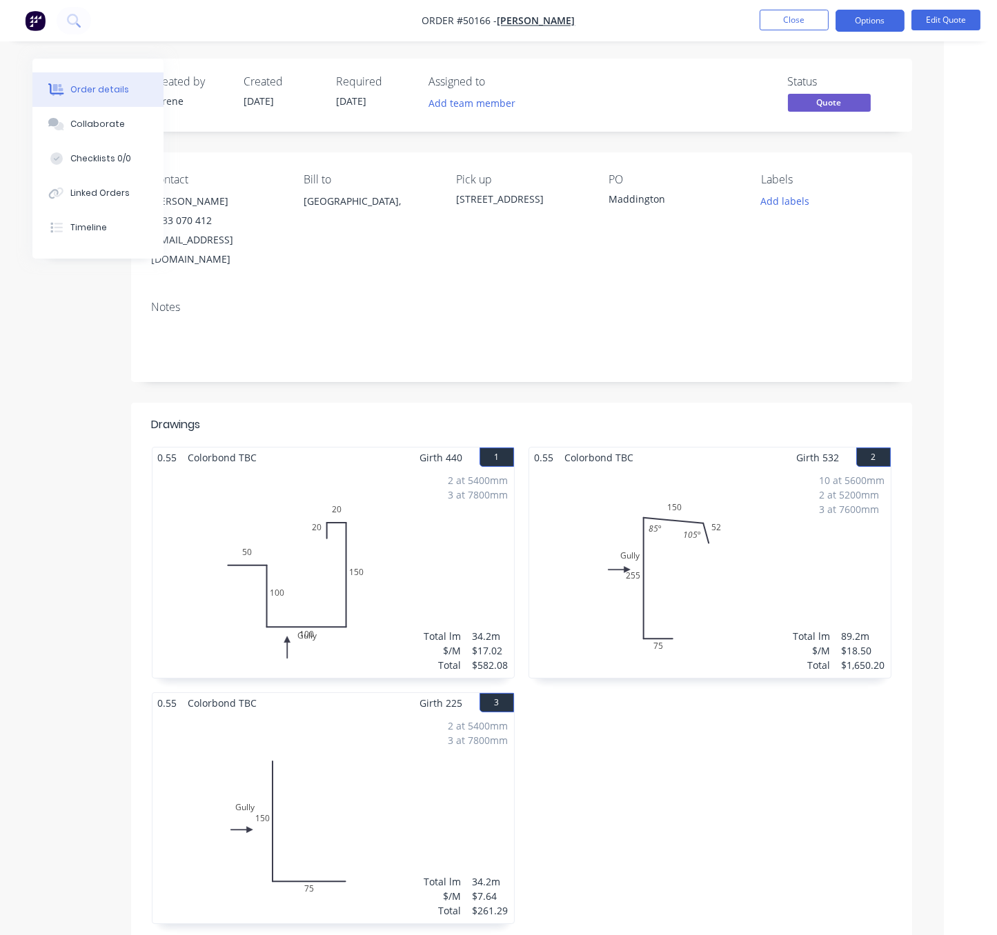
drag, startPoint x: 508, startPoint y: 400, endPoint x: 614, endPoint y: 404, distance: 105.6
click at [873, 25] on button "Options" at bounding box center [869, 21] width 69 height 22
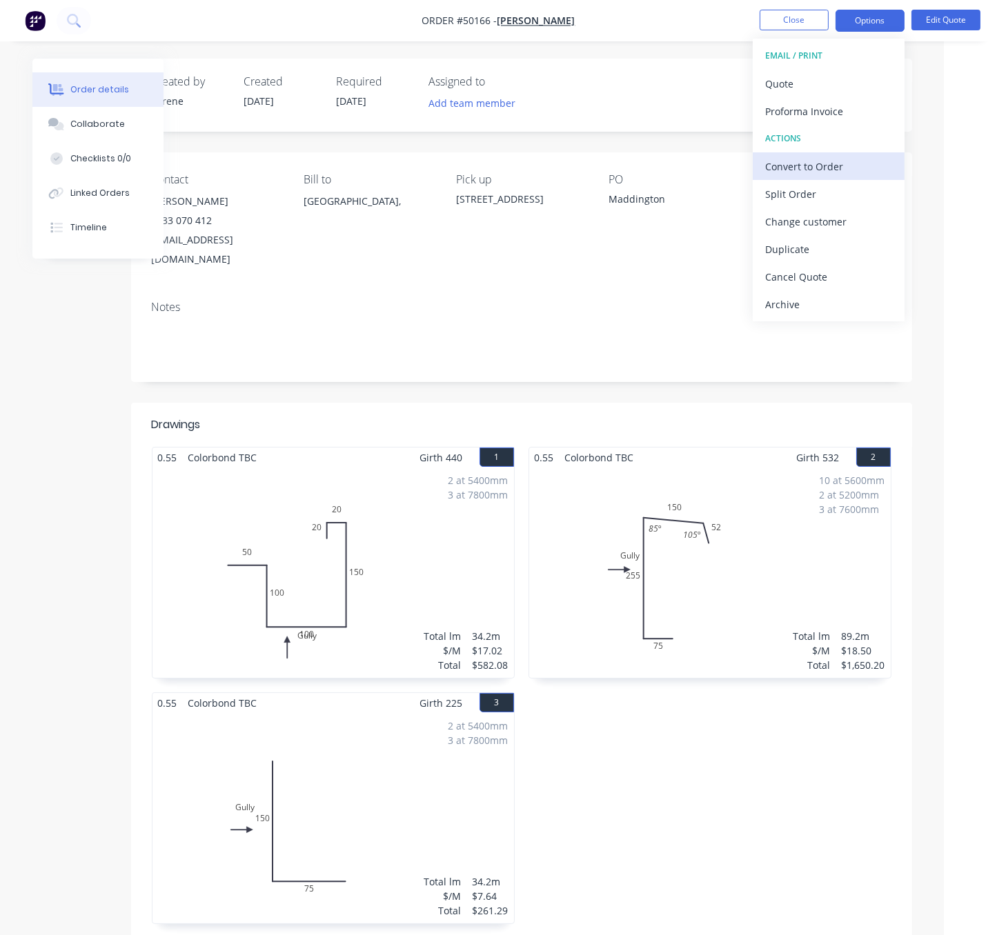
click at [797, 164] on div "Convert to Order" at bounding box center [828, 167] width 127 height 20
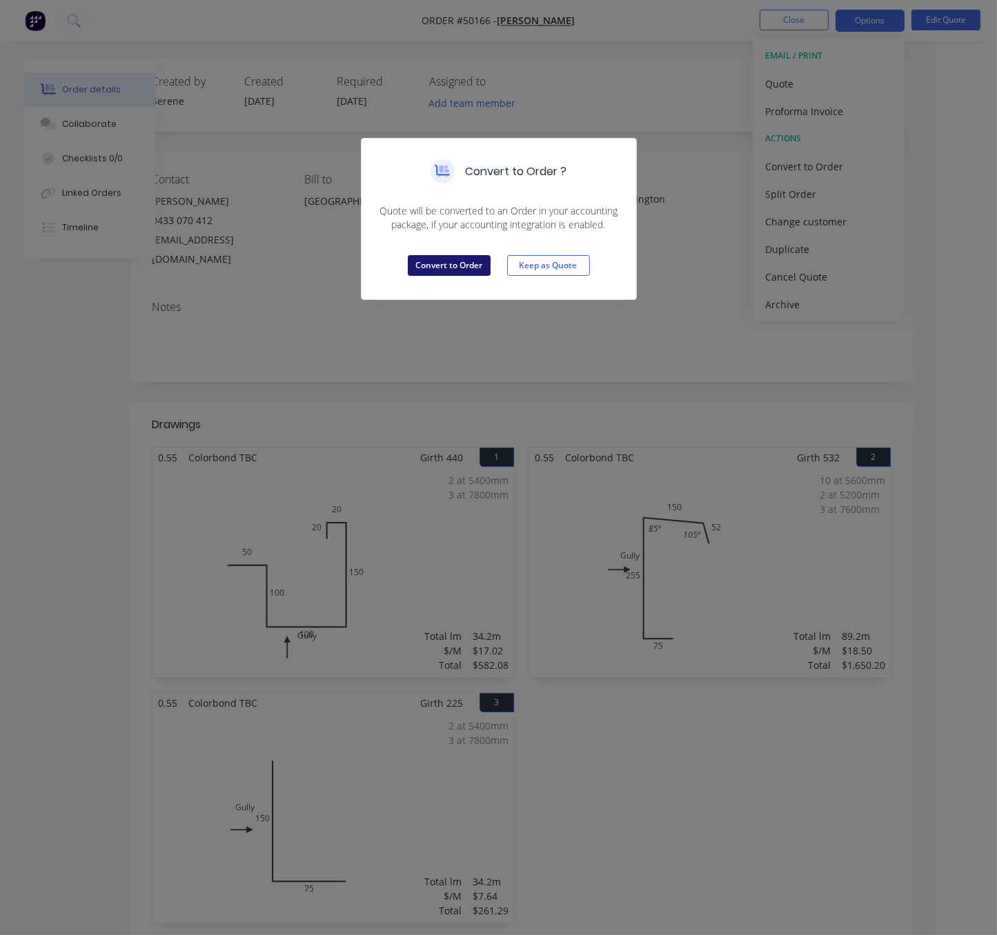
click at [458, 276] on button "Convert to Order" at bounding box center [449, 265] width 83 height 21
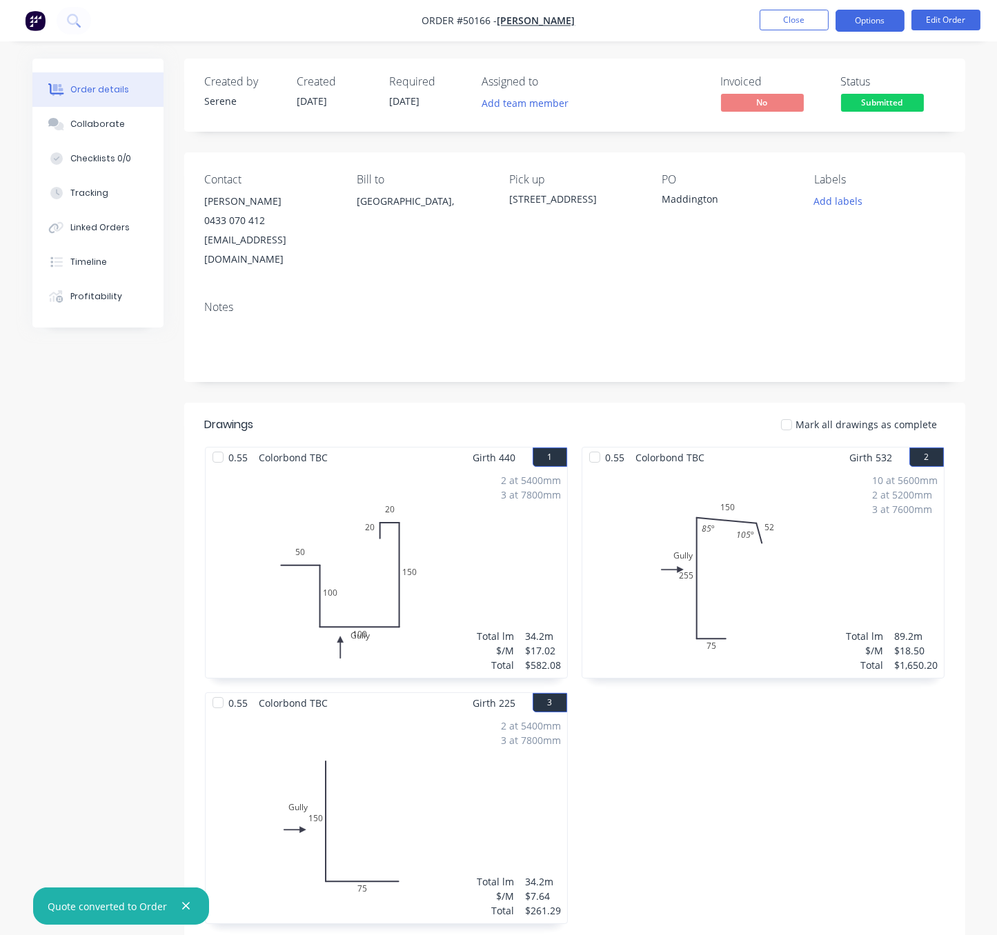
click at [870, 24] on button "Options" at bounding box center [869, 21] width 69 height 22
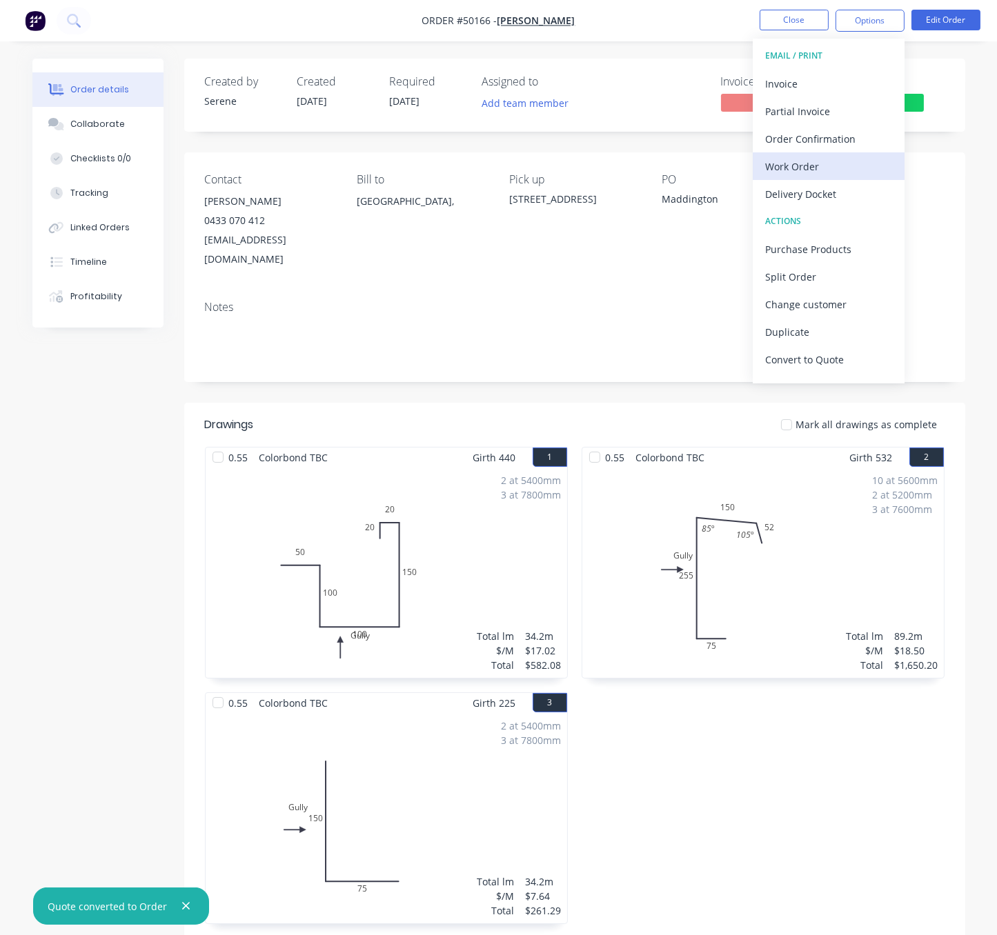
click at [817, 163] on div "Work Order" at bounding box center [828, 167] width 127 height 20
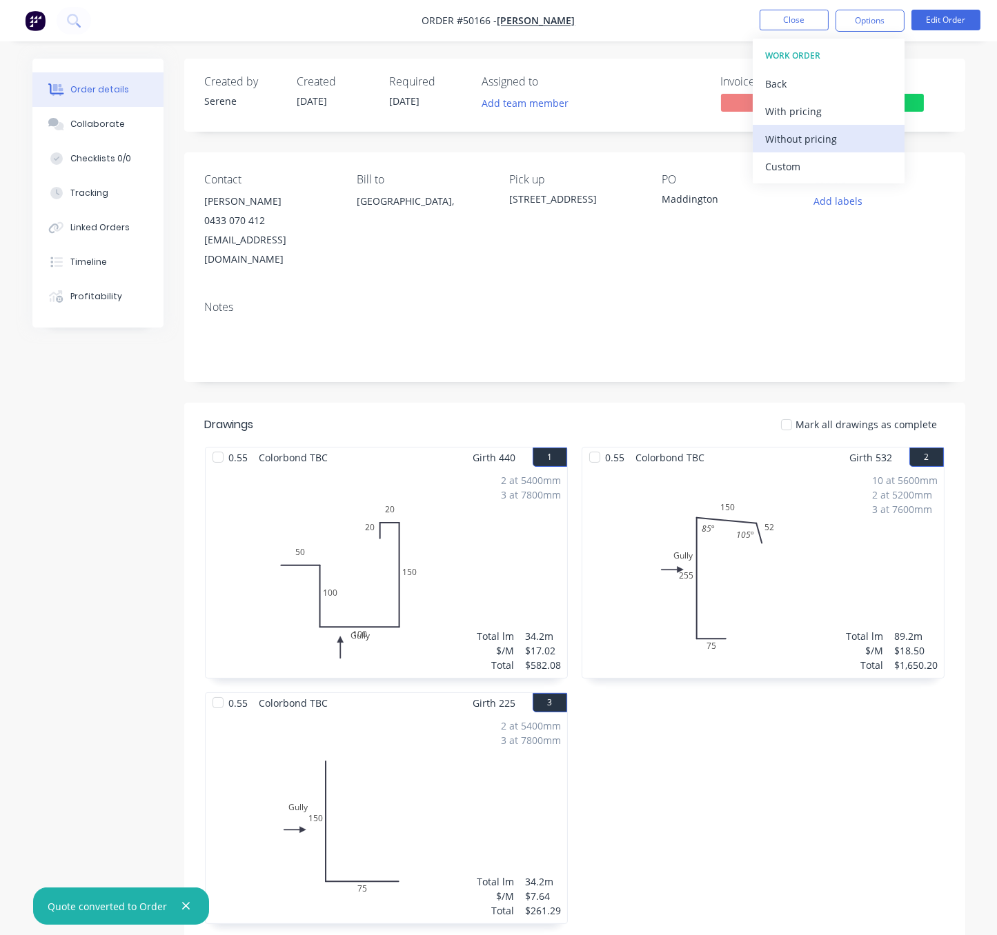
click at [806, 135] on div "Without pricing" at bounding box center [828, 139] width 127 height 20
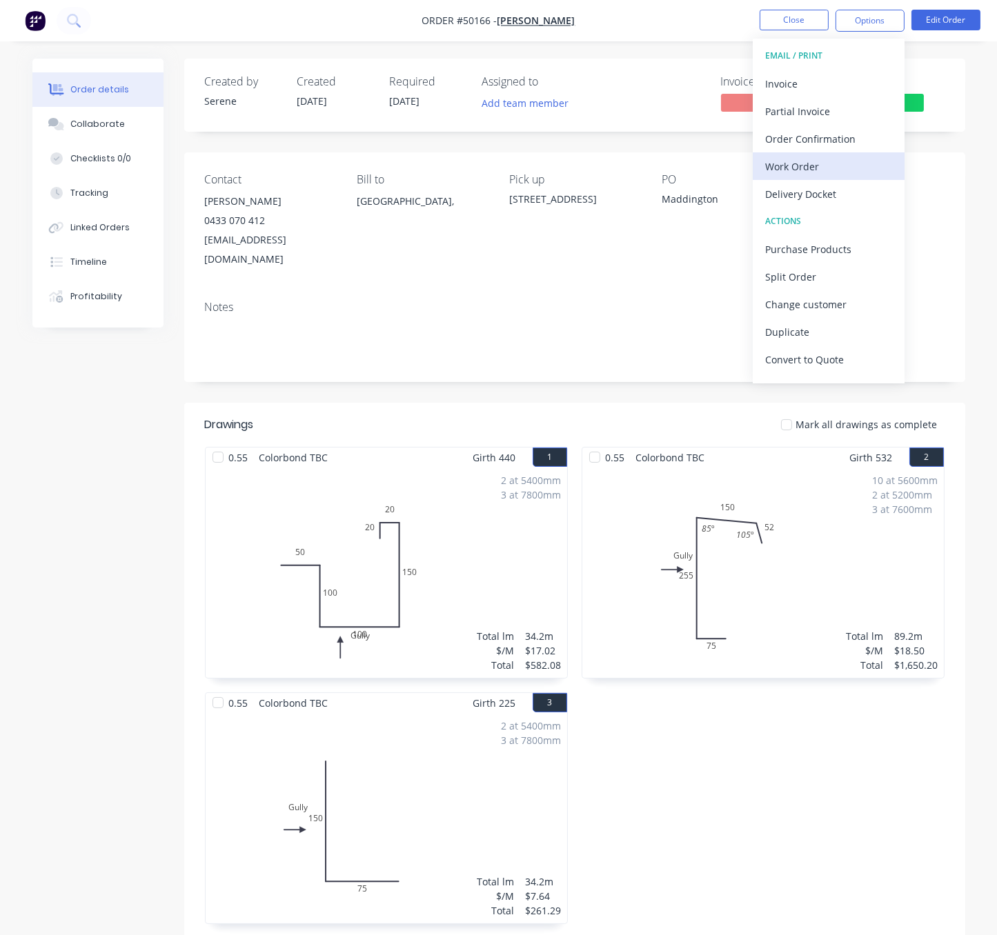
click at [808, 162] on div "Work Order" at bounding box center [828, 167] width 127 height 20
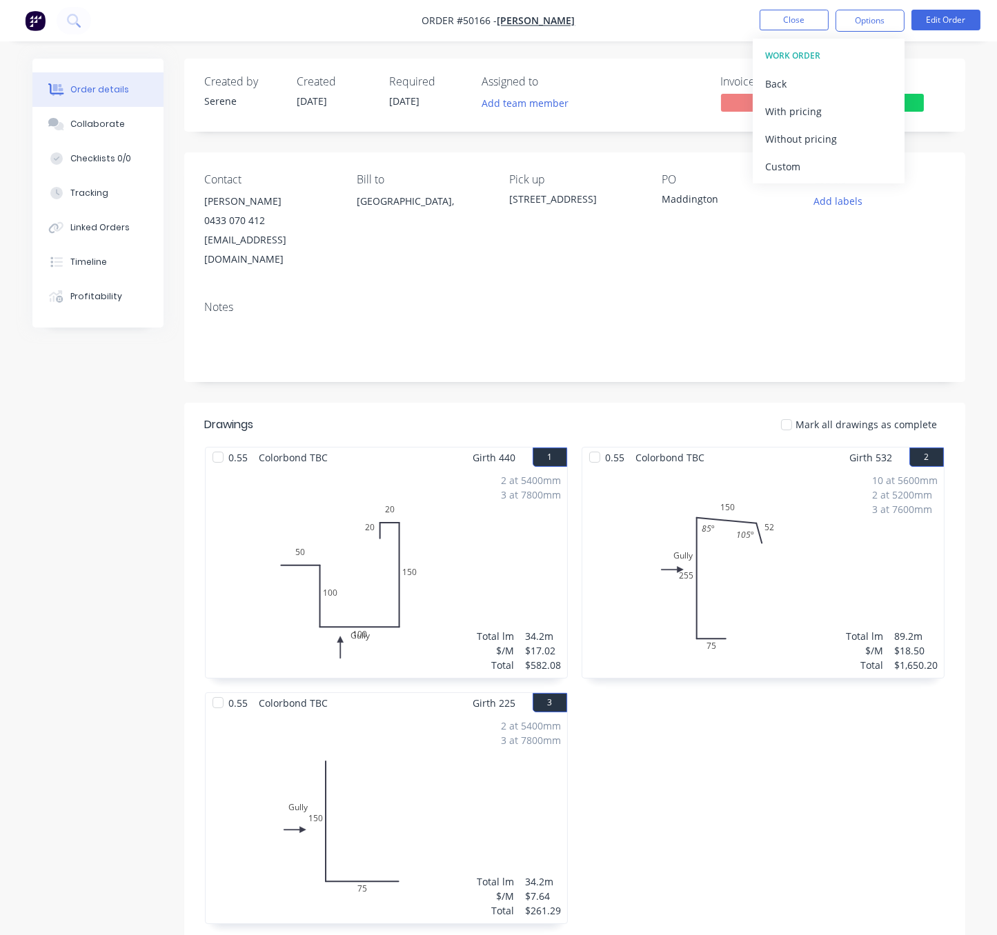
click at [808, 162] on div "Custom" at bounding box center [828, 167] width 127 height 20
click at [800, 121] on div "With pricing" at bounding box center [828, 111] width 127 height 20
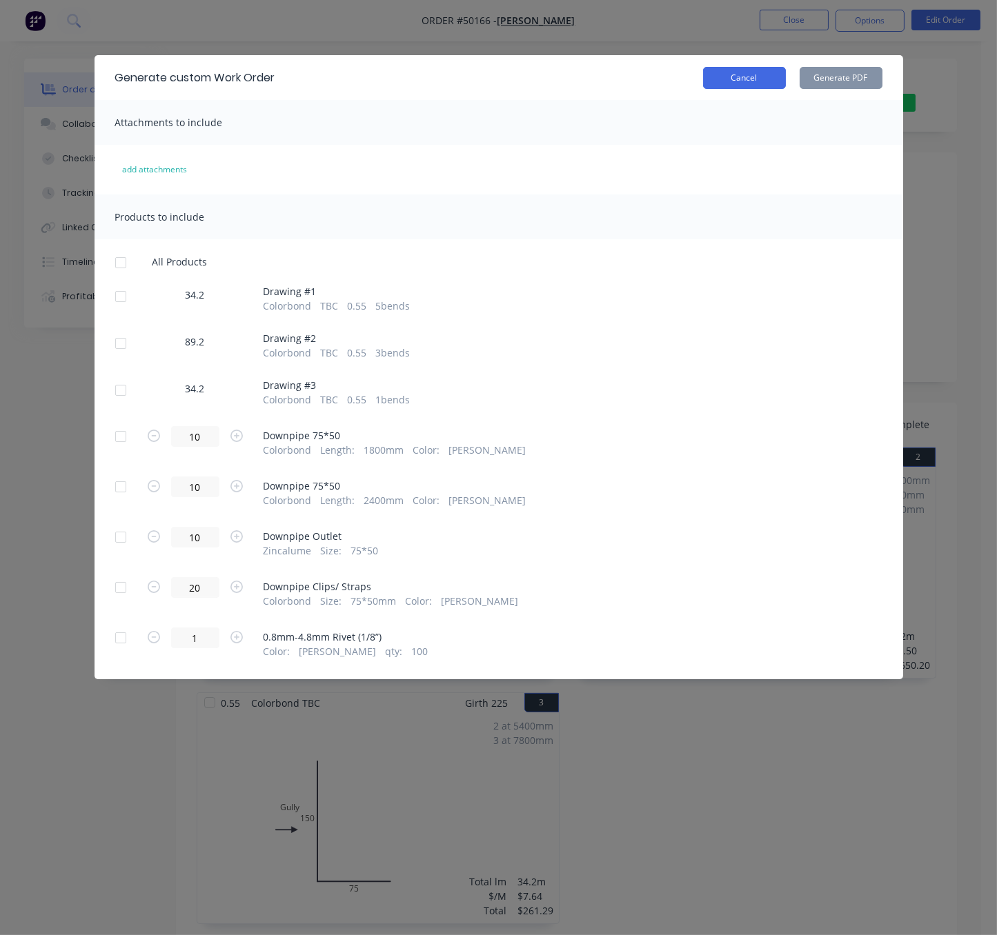
click at [753, 89] on button "Cancel" at bounding box center [744, 78] width 83 height 22
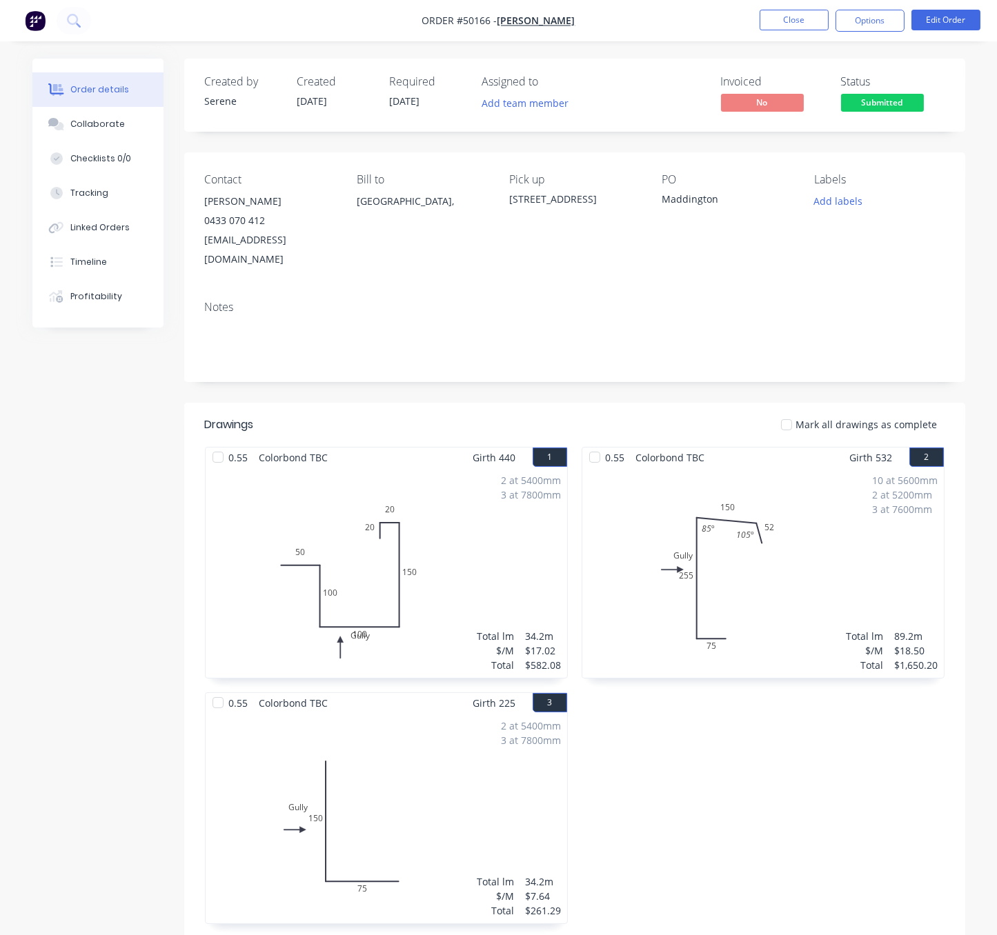
click at [879, 6] on nav "Order #50166 - [PERSON_NAME] Close Options Edit Order" at bounding box center [498, 20] width 997 height 41
click at [875, 16] on button "Options" at bounding box center [869, 21] width 69 height 22
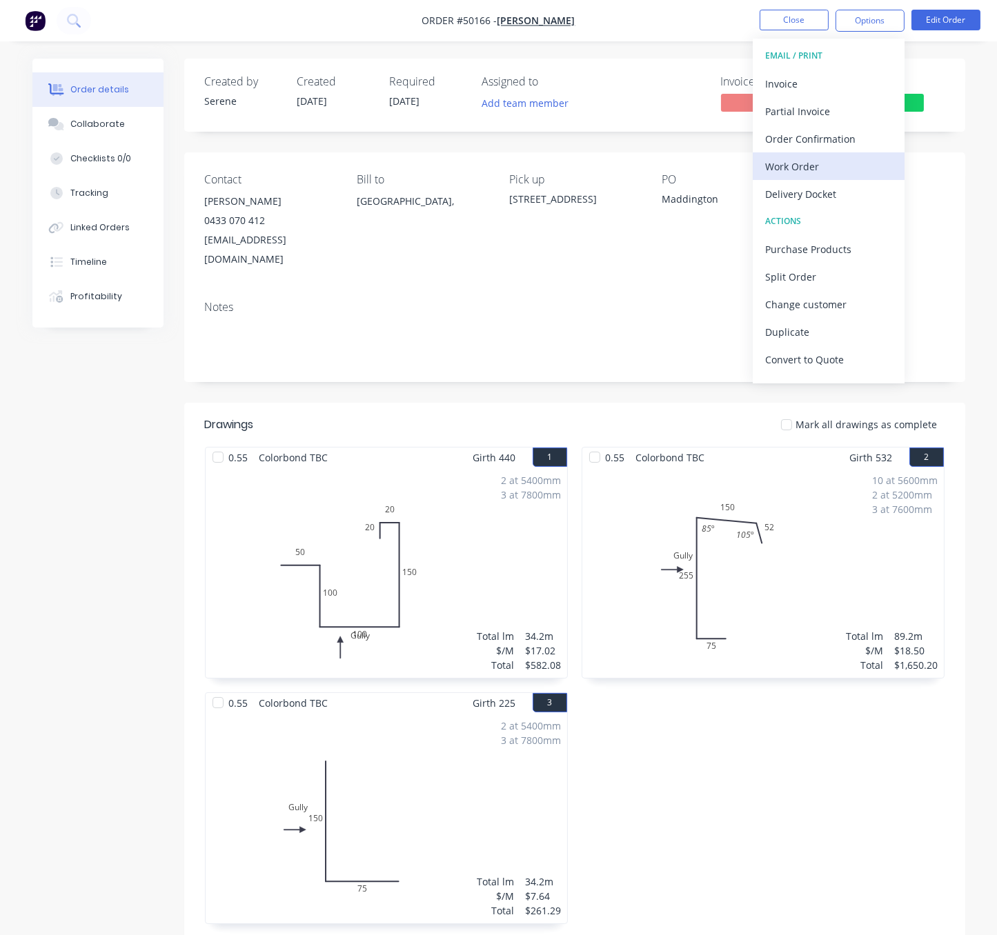
click at [840, 160] on div "Work Order" at bounding box center [828, 167] width 127 height 20
click at [816, 171] on div "Custom" at bounding box center [828, 167] width 127 height 20
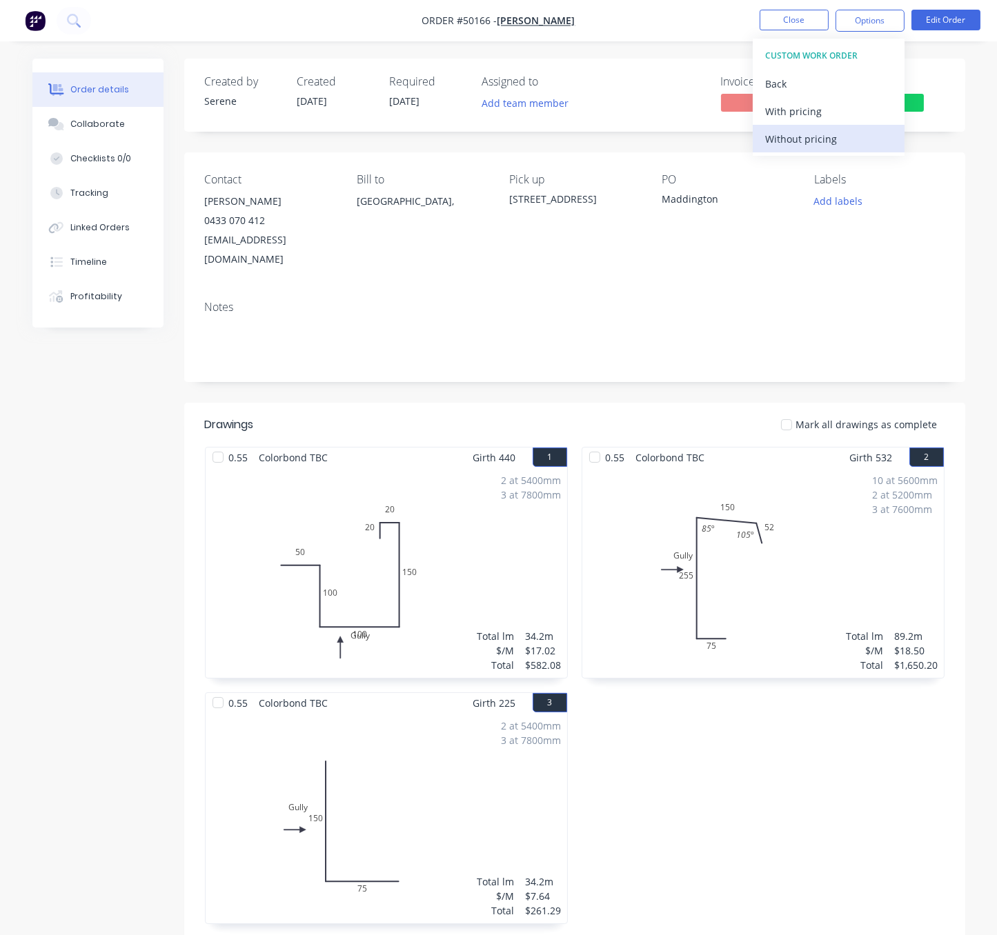
click at [808, 145] on div "Without pricing" at bounding box center [828, 139] width 127 height 20
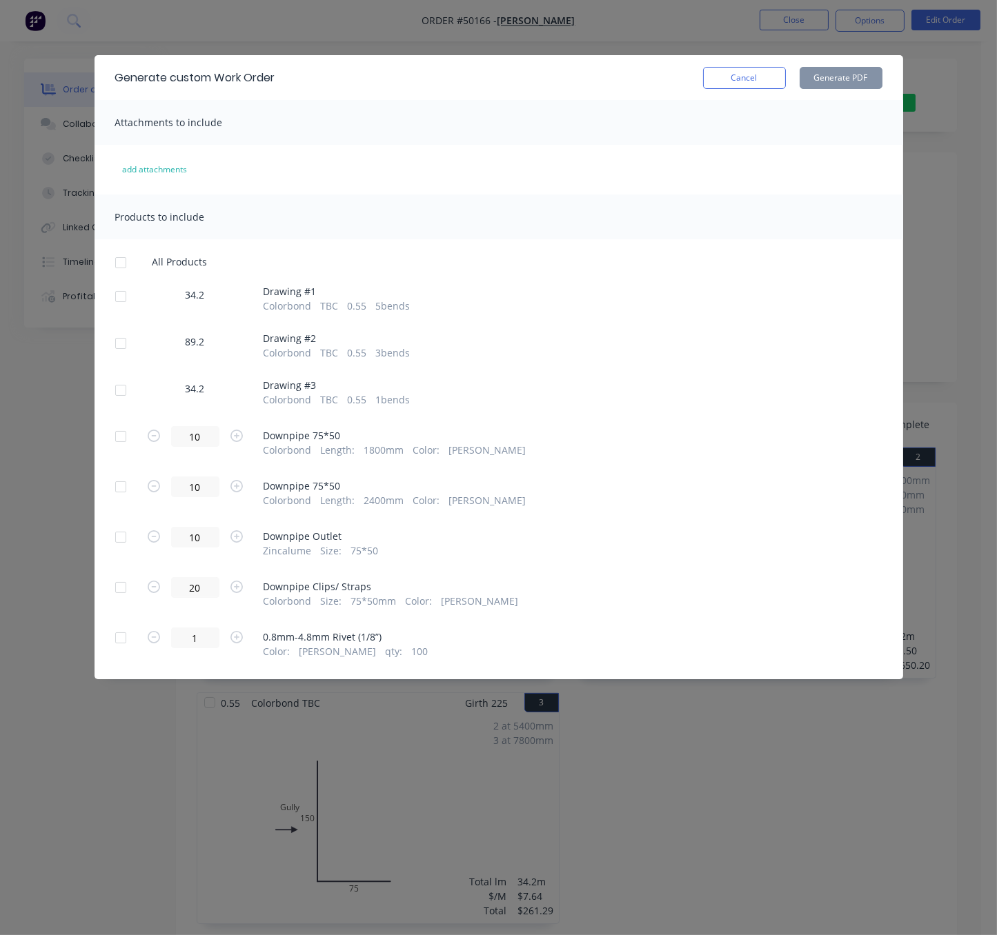
click at [130, 304] on div at bounding box center [121, 297] width 28 height 28
drag, startPoint x: 125, startPoint y: 349, endPoint x: 115, endPoint y: 411, distance: 62.9
click at [125, 350] on div at bounding box center [121, 344] width 28 height 28
click at [121, 404] on div at bounding box center [121, 391] width 28 height 28
click at [848, 83] on button "Generate PDF" at bounding box center [840, 78] width 83 height 22
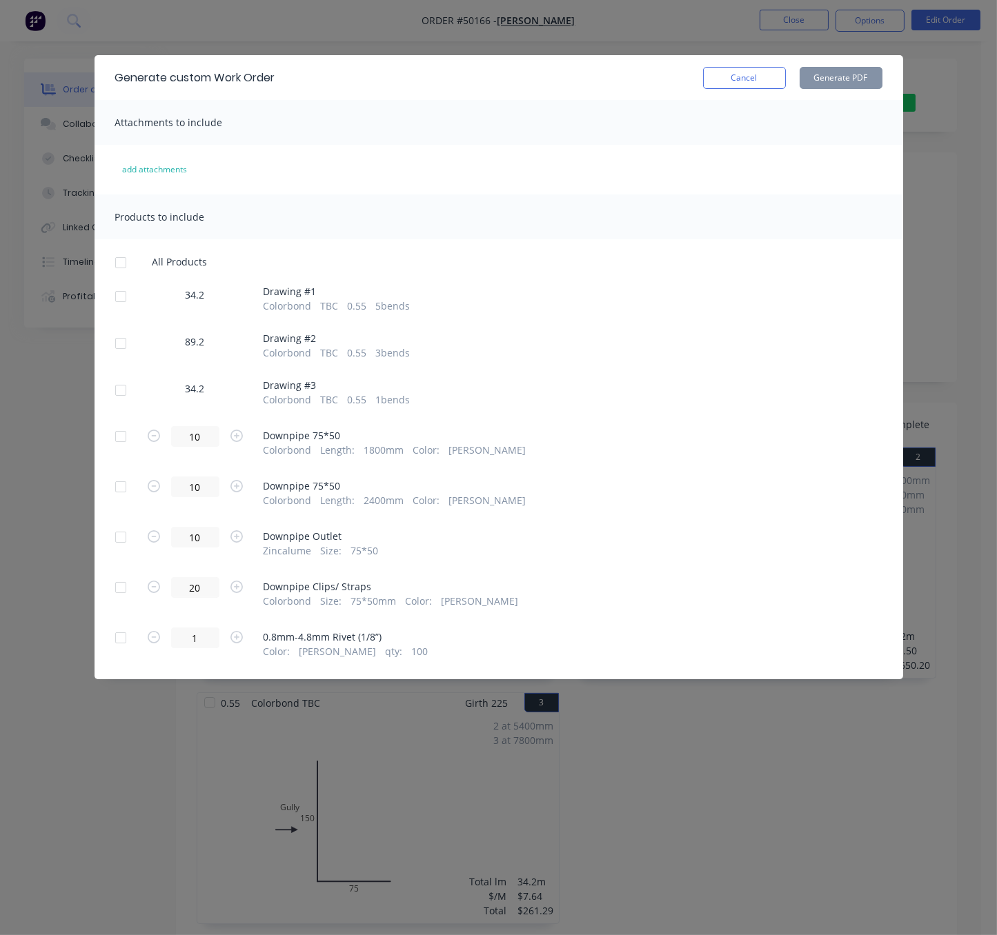
click at [737, 68] on div "Generate custom Work Order Cancel Generate PDF" at bounding box center [498, 77] width 808 height 45
click at [746, 81] on button "Cancel" at bounding box center [744, 78] width 83 height 22
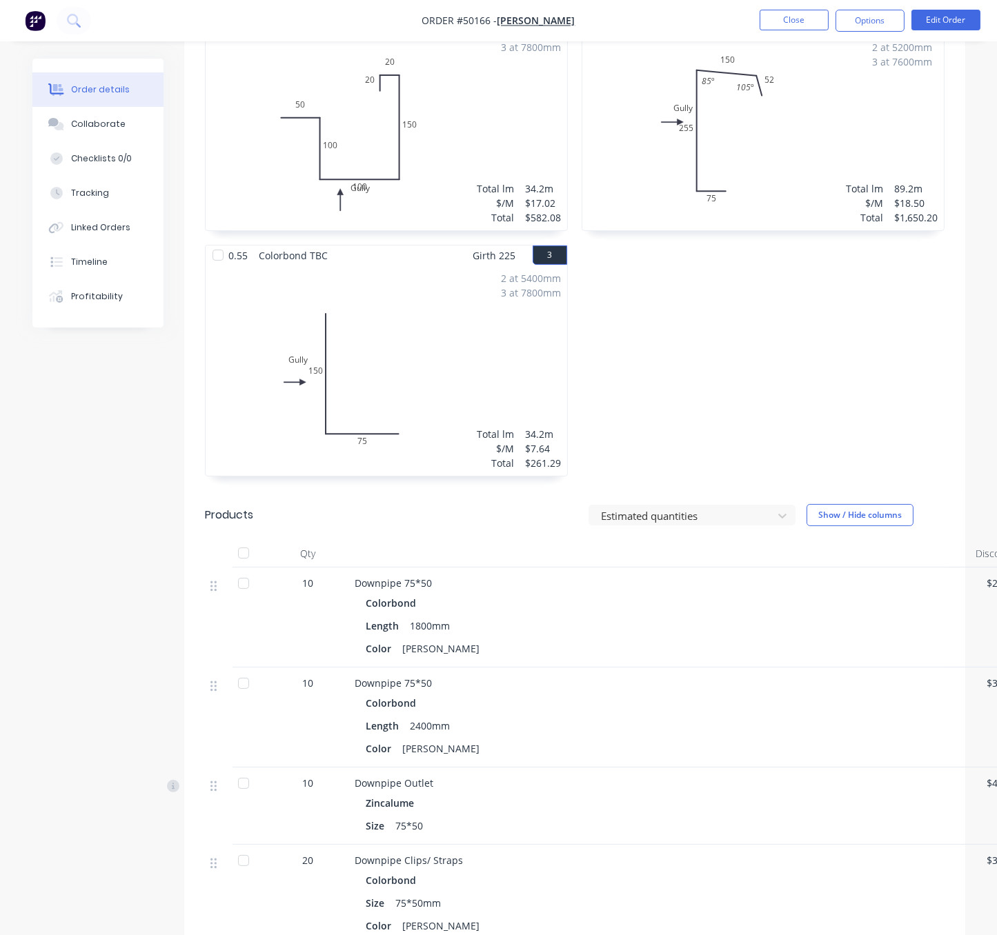
scroll to position [724, 0]
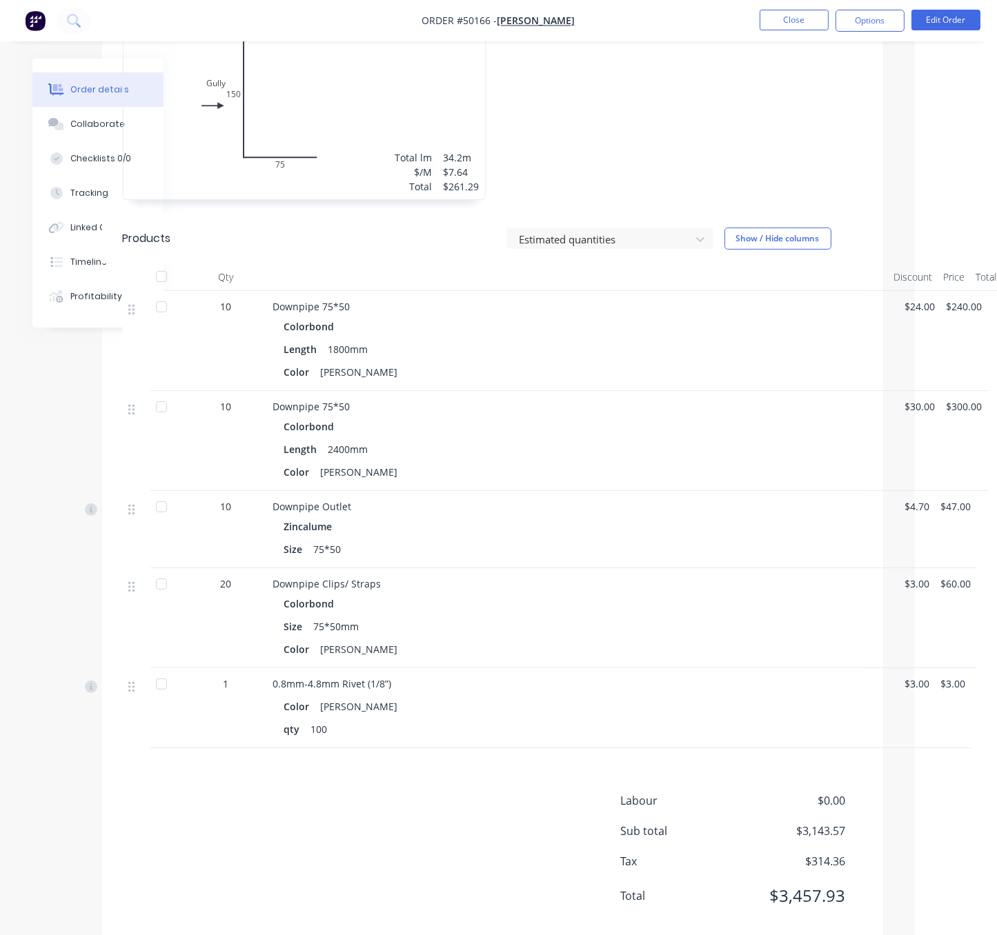
drag, startPoint x: 638, startPoint y: 426, endPoint x: 750, endPoint y: 417, distance: 112.8
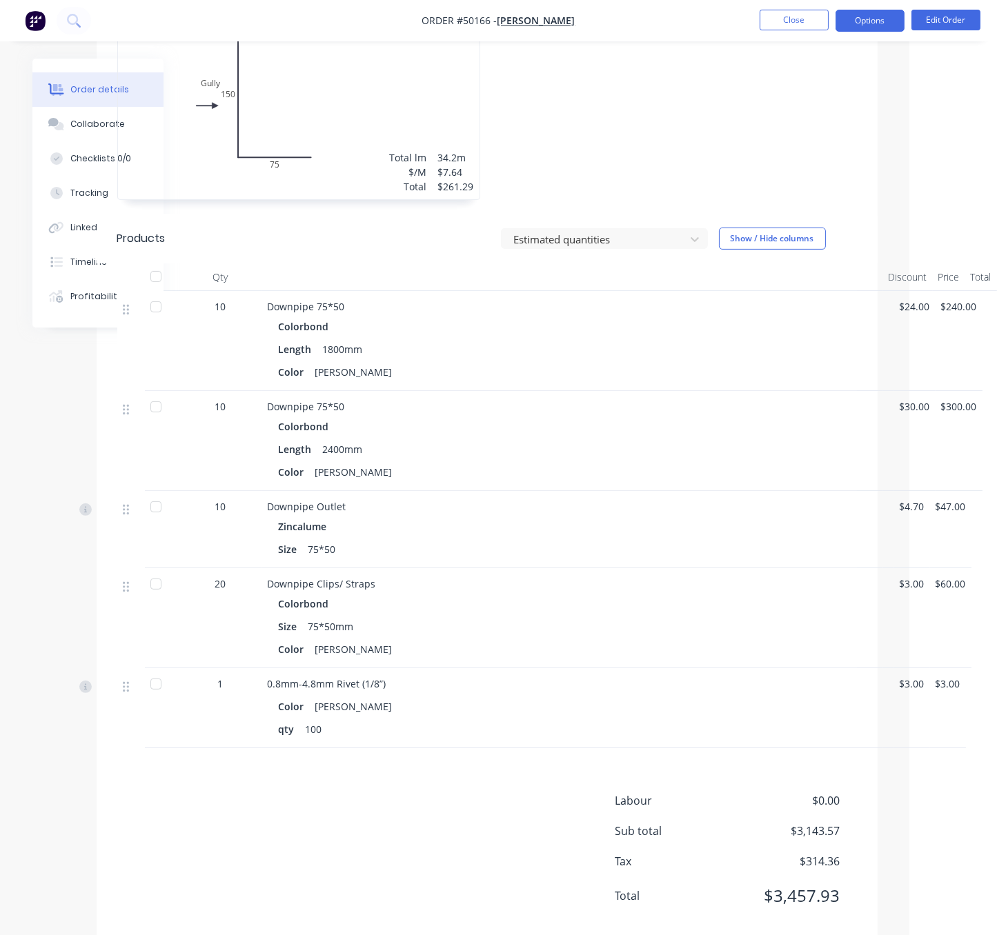
click at [875, 21] on button "Options" at bounding box center [869, 21] width 69 height 22
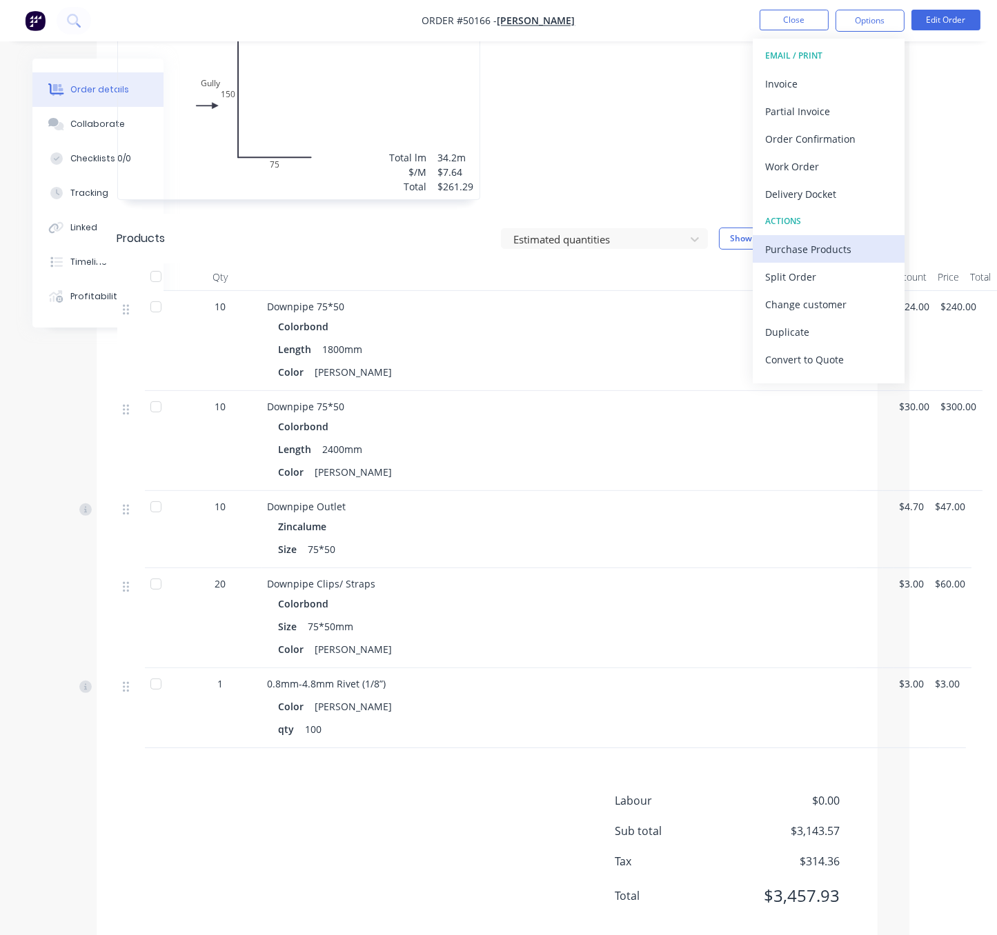
click at [815, 252] on div "Purchase Products" at bounding box center [828, 249] width 127 height 20
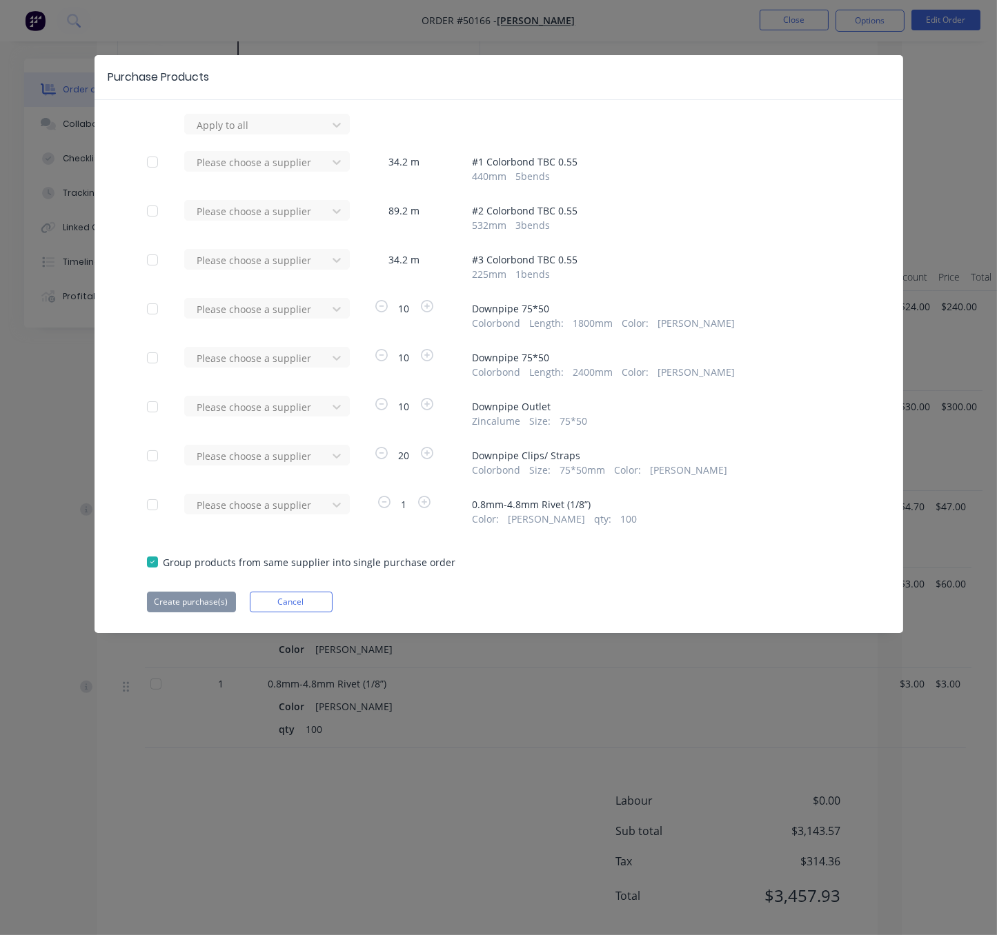
click at [150, 321] on div at bounding box center [153, 309] width 28 height 28
click at [156, 372] on div at bounding box center [153, 358] width 28 height 28
click at [161, 421] on div at bounding box center [153, 407] width 28 height 28
click at [155, 470] on div at bounding box center [153, 456] width 28 height 28
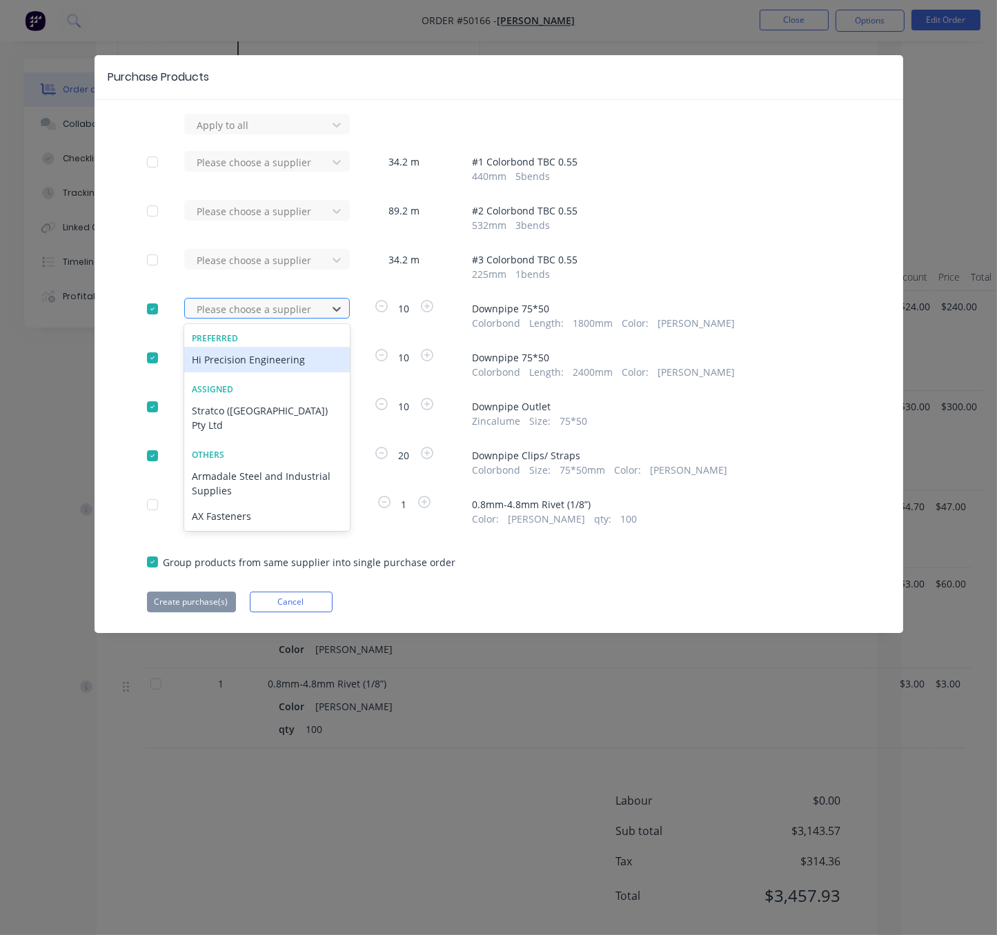
click at [320, 318] on div at bounding box center [258, 309] width 124 height 17
click at [288, 372] on div "Hi Precision Engineering" at bounding box center [267, 360] width 166 height 26
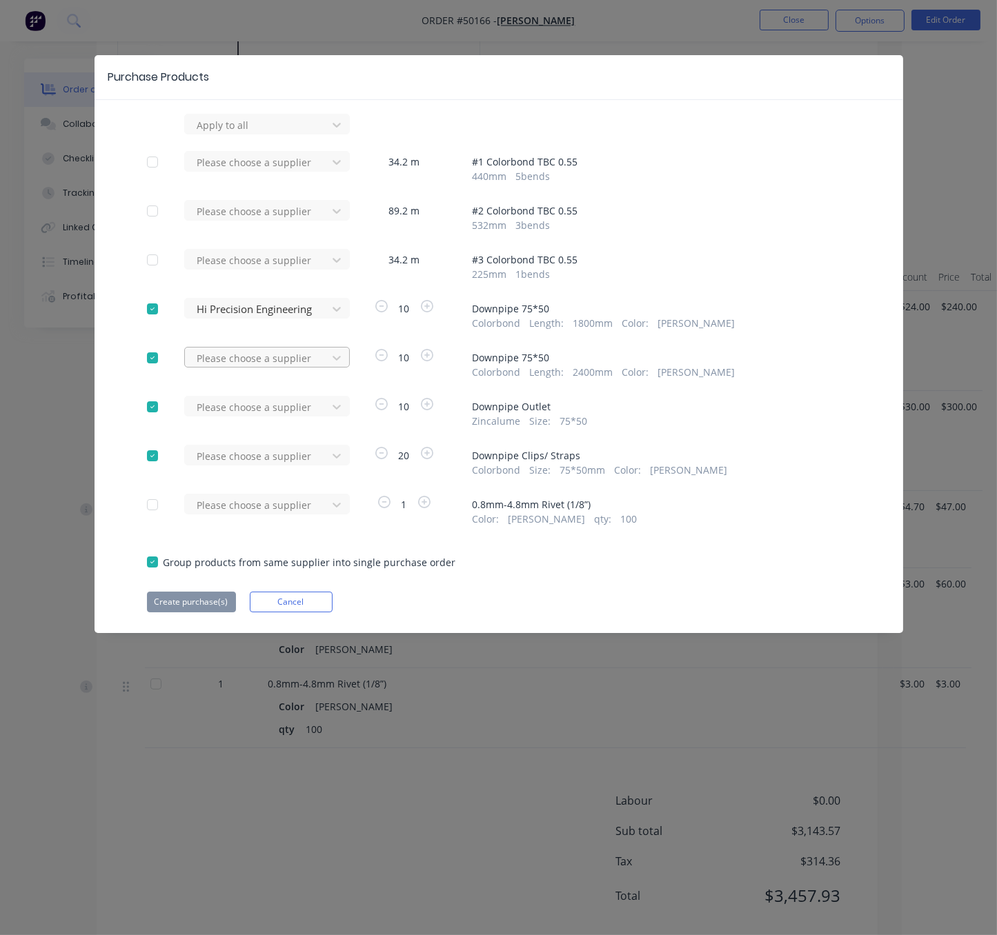
click at [293, 367] on div at bounding box center [258, 358] width 124 height 17
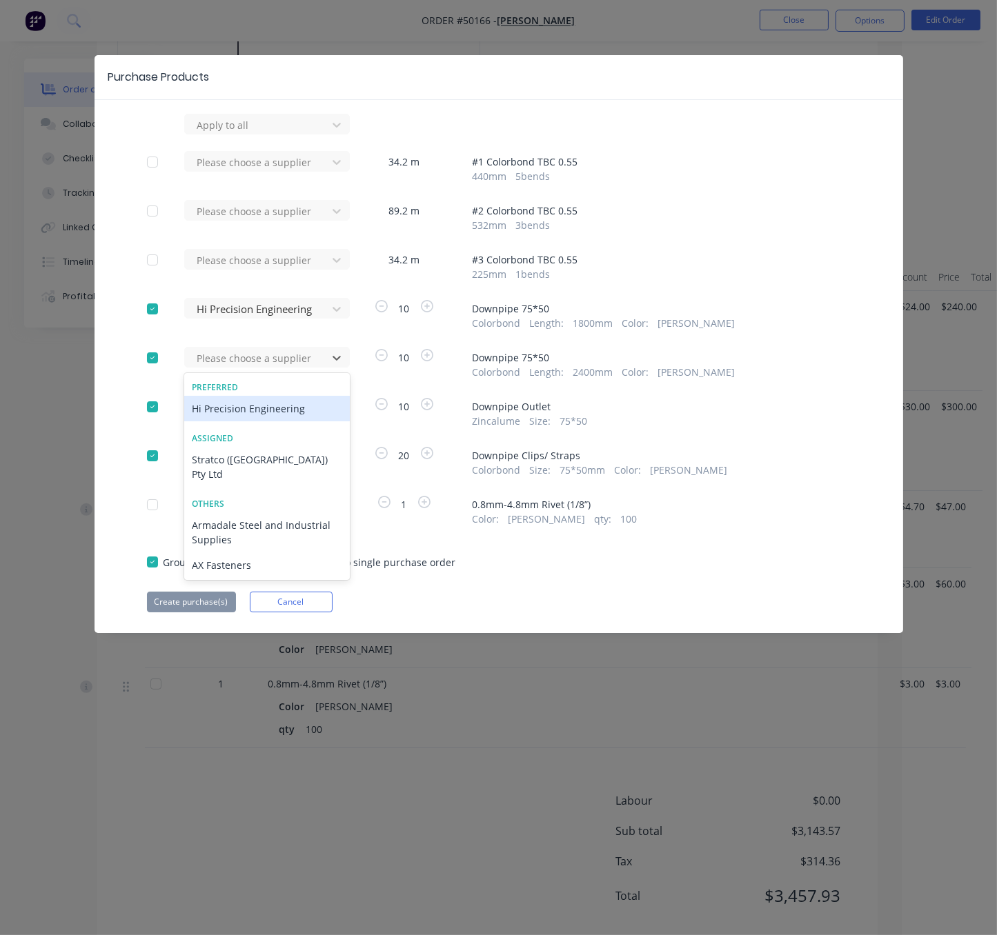
click at [281, 421] on div "Hi Precision Engineering" at bounding box center [267, 409] width 166 height 26
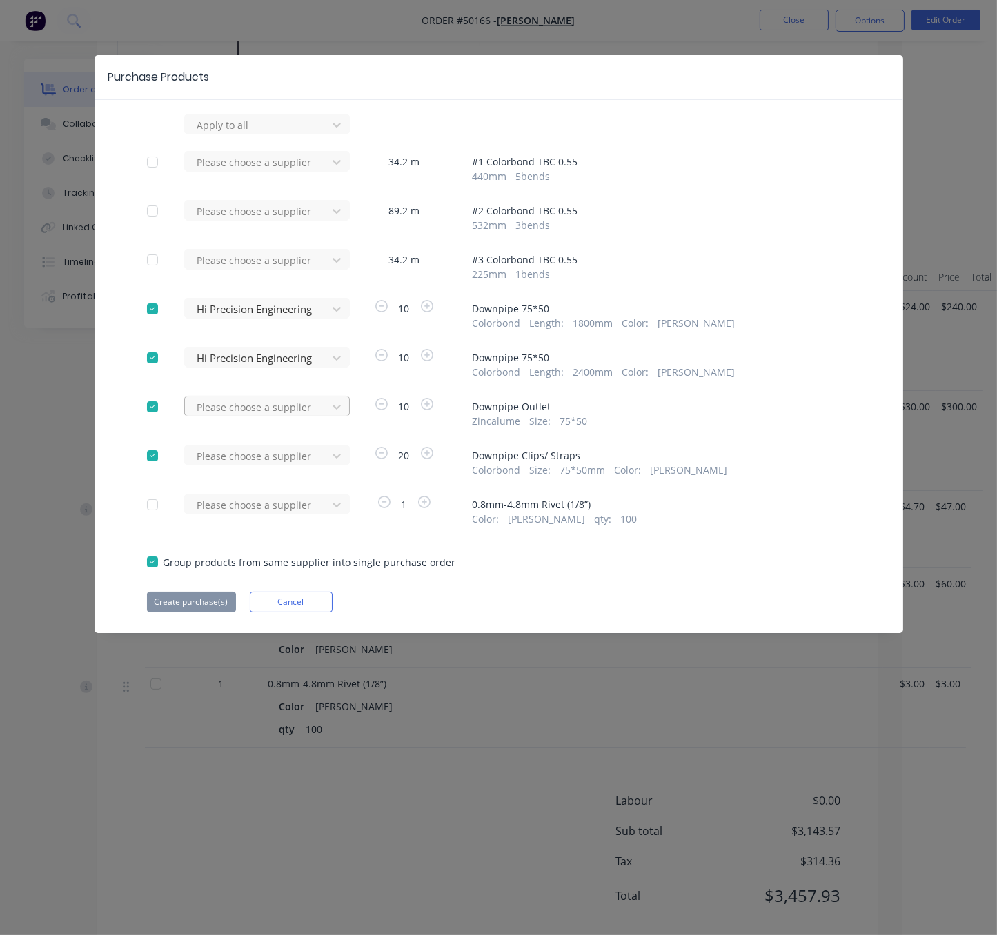
click at [281, 416] on div at bounding box center [258, 407] width 124 height 17
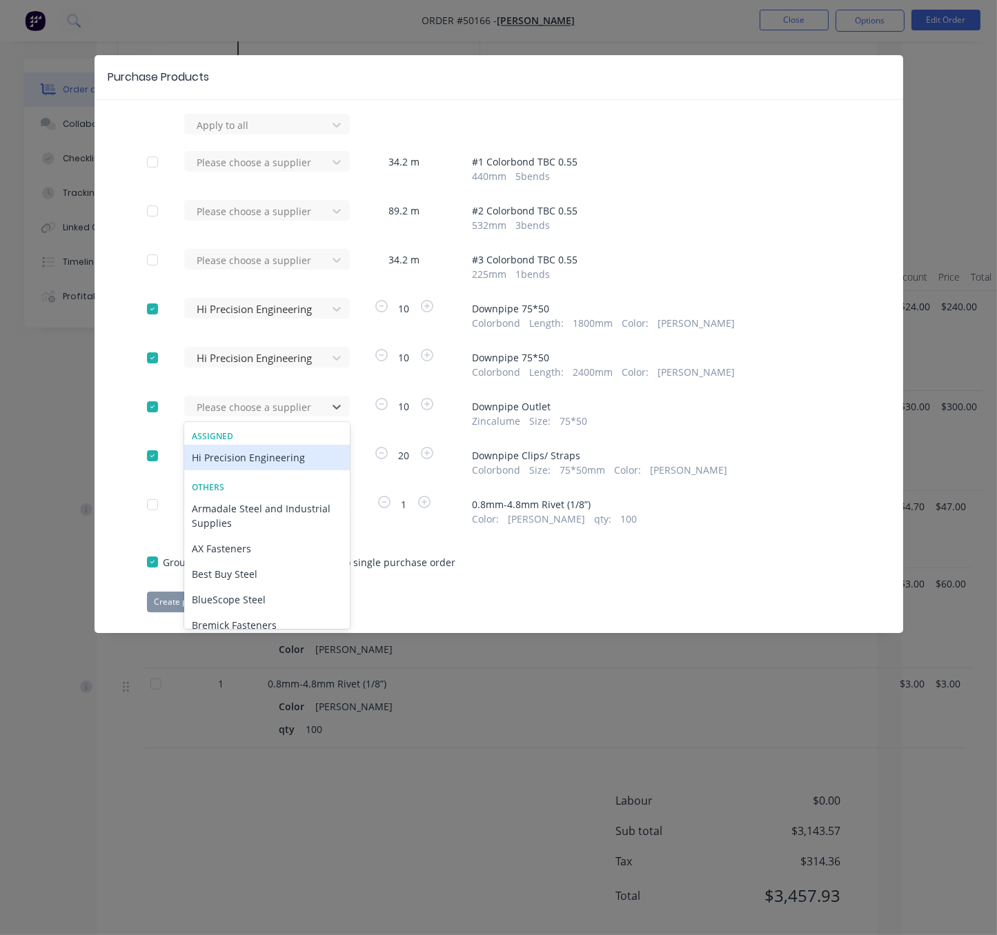
click at [263, 470] on div "Hi Precision Engineering" at bounding box center [267, 458] width 166 height 26
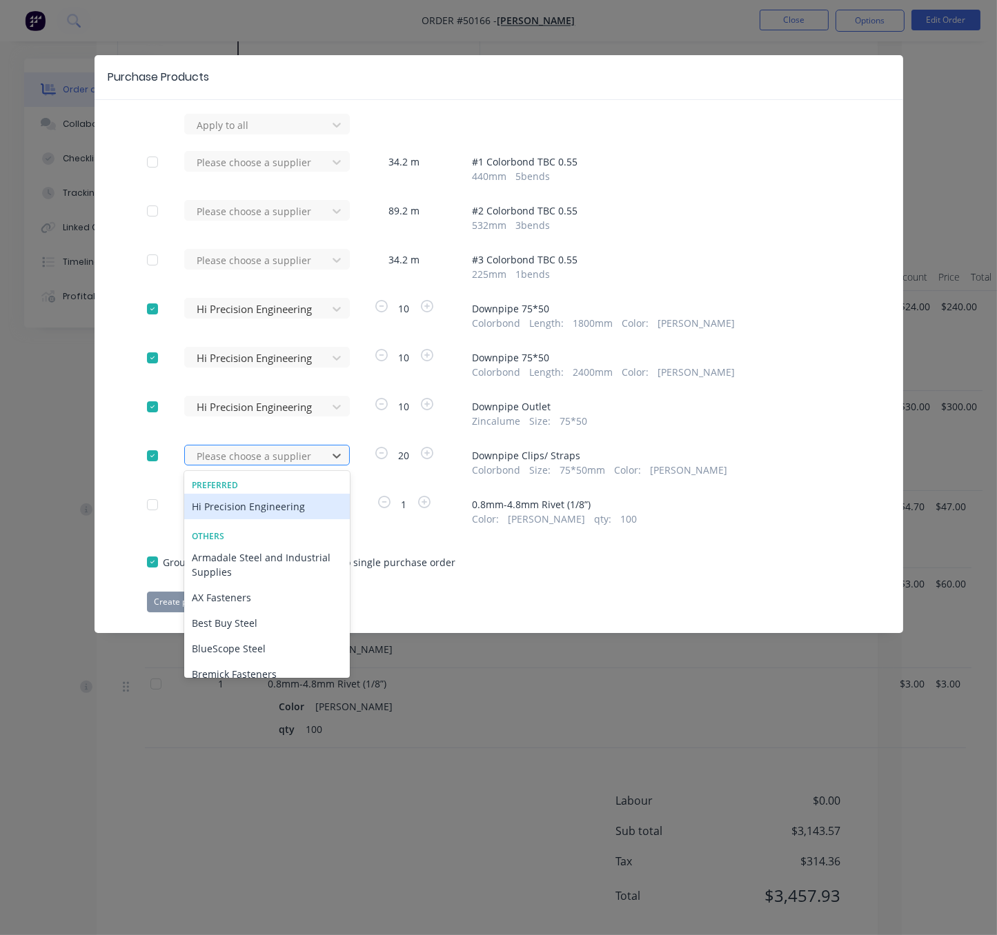
click at [259, 466] on div "Please choose a supplier" at bounding box center [258, 456] width 132 height 21
click at [252, 518] on div "Hi Precision Engineering" at bounding box center [267, 507] width 166 height 26
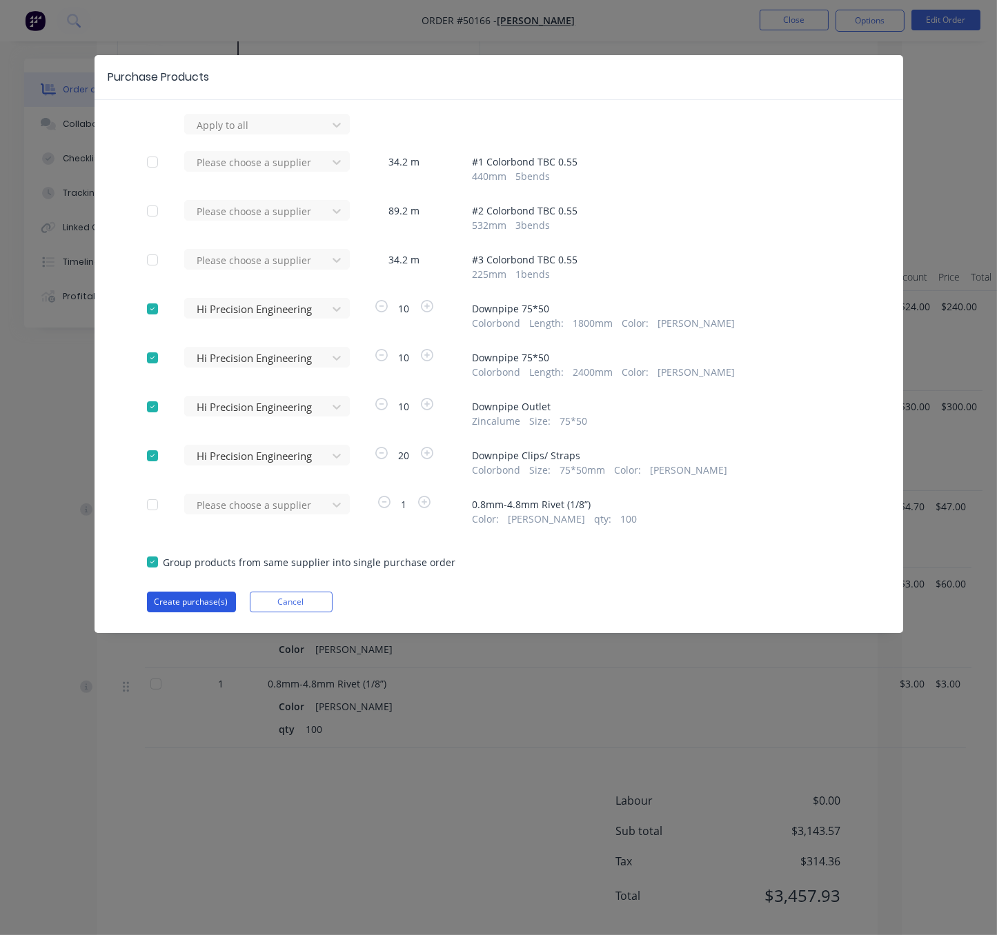
click at [204, 613] on button "Create purchase(s)" at bounding box center [191, 602] width 89 height 21
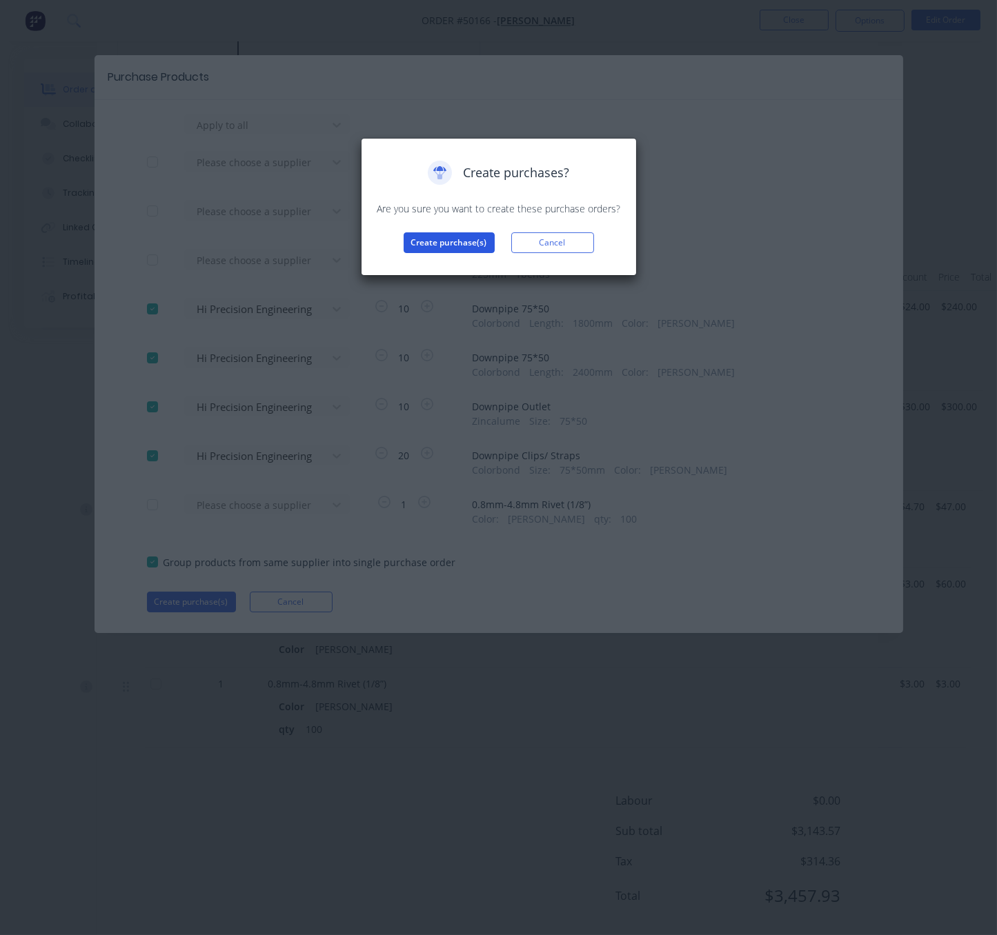
click at [449, 253] on button "Create purchase(s)" at bounding box center [449, 242] width 91 height 21
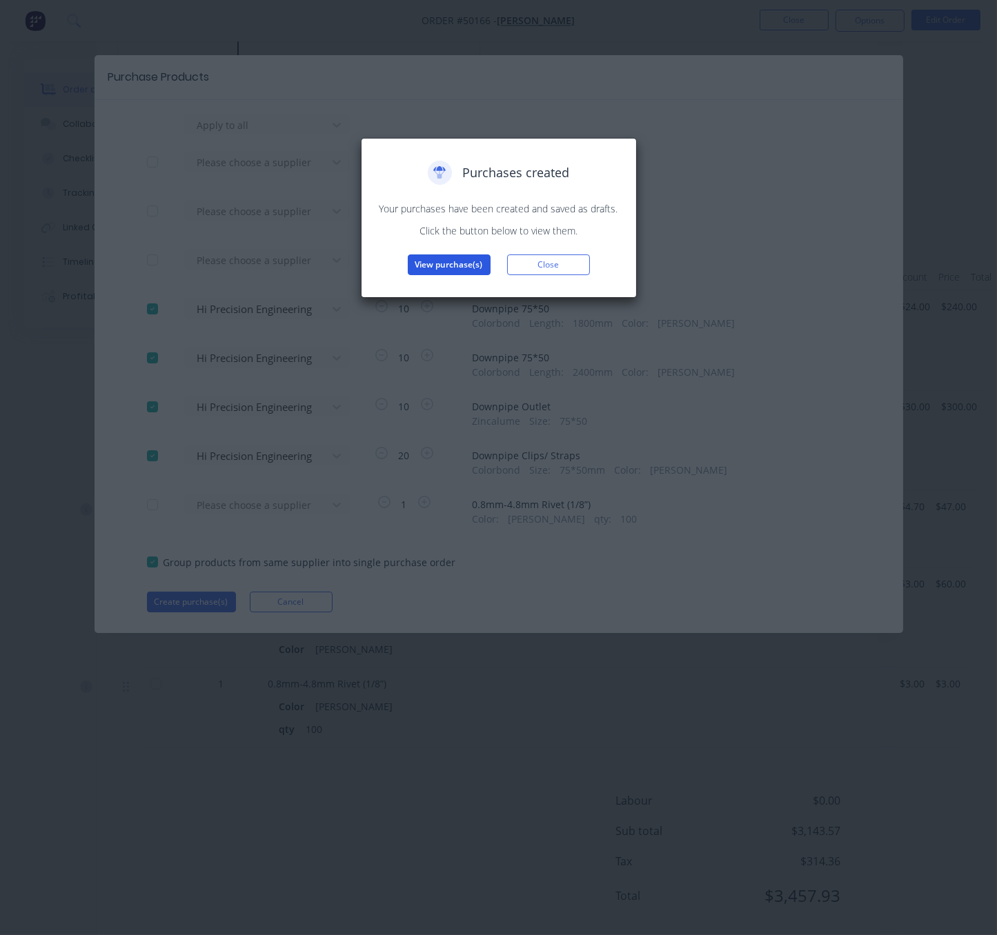
click at [462, 275] on button "View purchase(s)" at bounding box center [449, 265] width 83 height 21
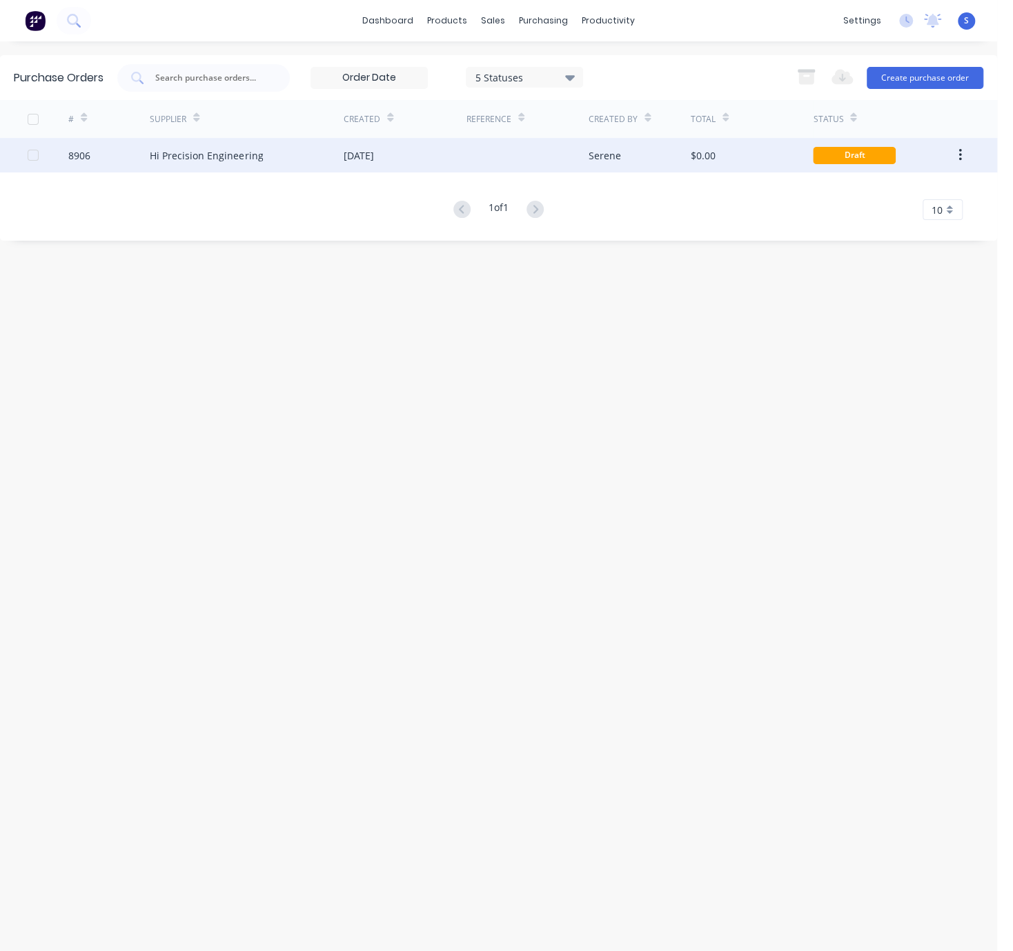
click at [316, 152] on div "Hi Precision Engineering" at bounding box center [247, 155] width 194 height 34
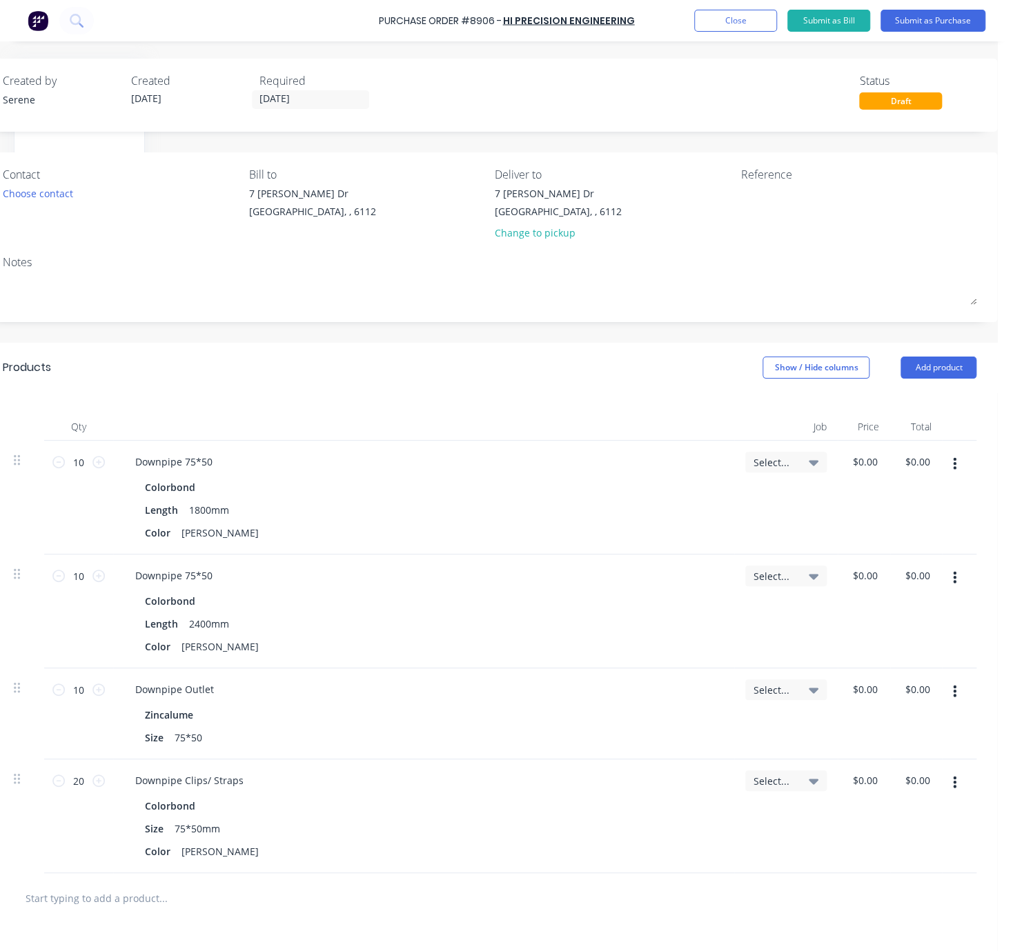
drag, startPoint x: 476, startPoint y: 386, endPoint x: 788, endPoint y: 394, distance: 311.9
drag, startPoint x: 517, startPoint y: 355, endPoint x: 487, endPoint y: 353, distance: 29.7
click at [537, 228] on div "Change to pickup" at bounding box center [558, 233] width 127 height 14
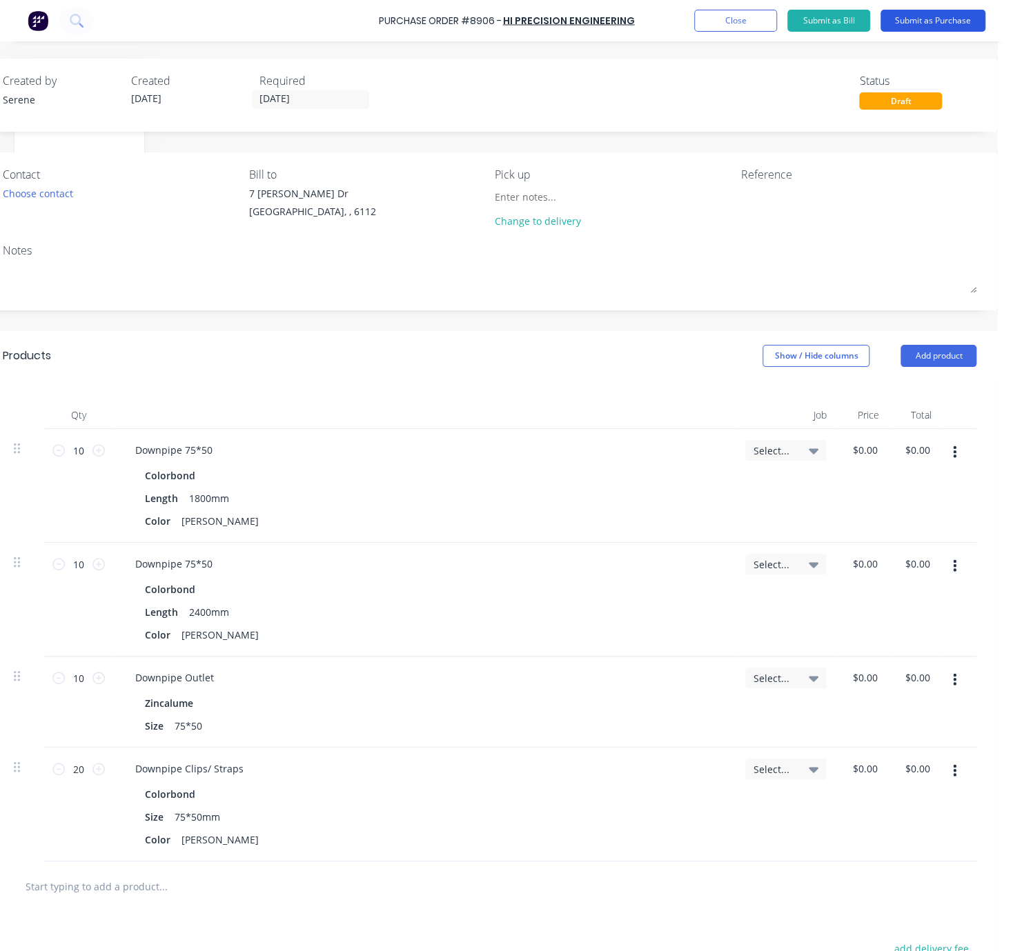
click at [926, 16] on button "Submit as Purchase" at bounding box center [932, 21] width 105 height 22
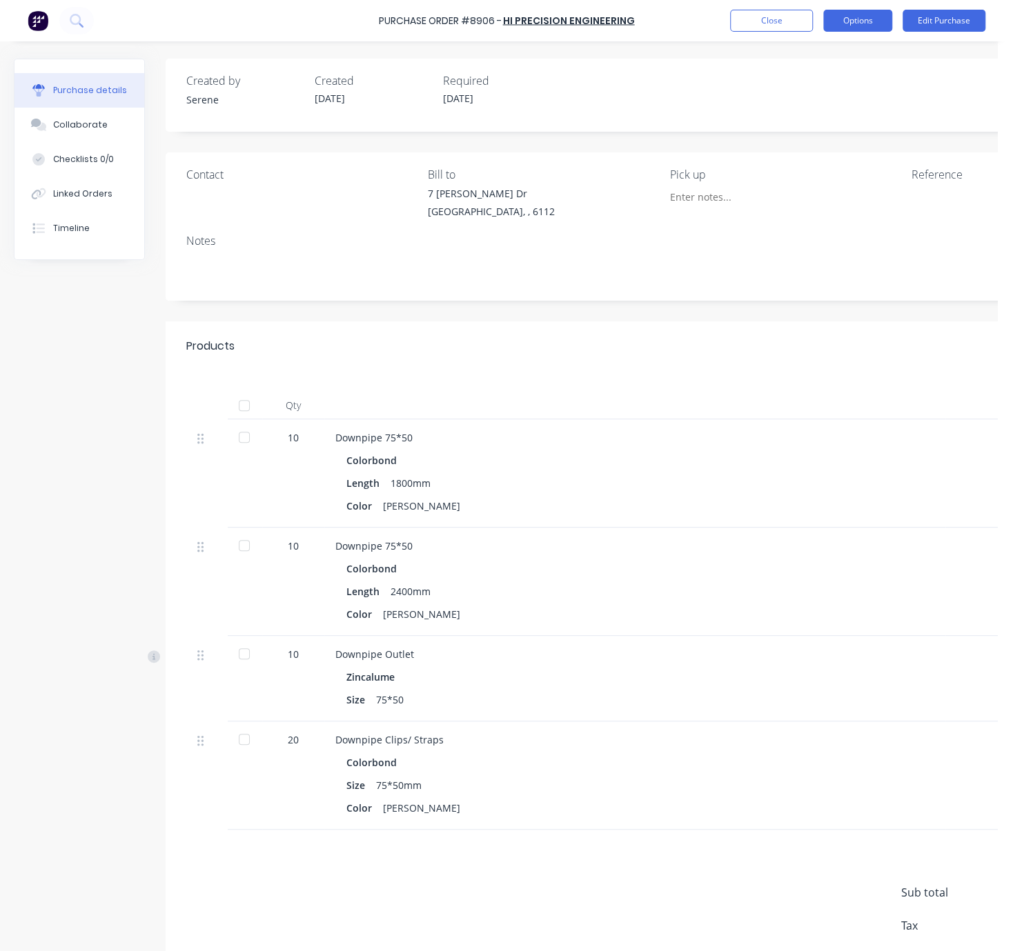
click at [855, 14] on button "Options" at bounding box center [857, 21] width 69 height 22
click at [808, 61] on div "Print / Email" at bounding box center [826, 56] width 106 height 20
click at [802, 112] on div "Without pricing" at bounding box center [826, 111] width 106 height 20
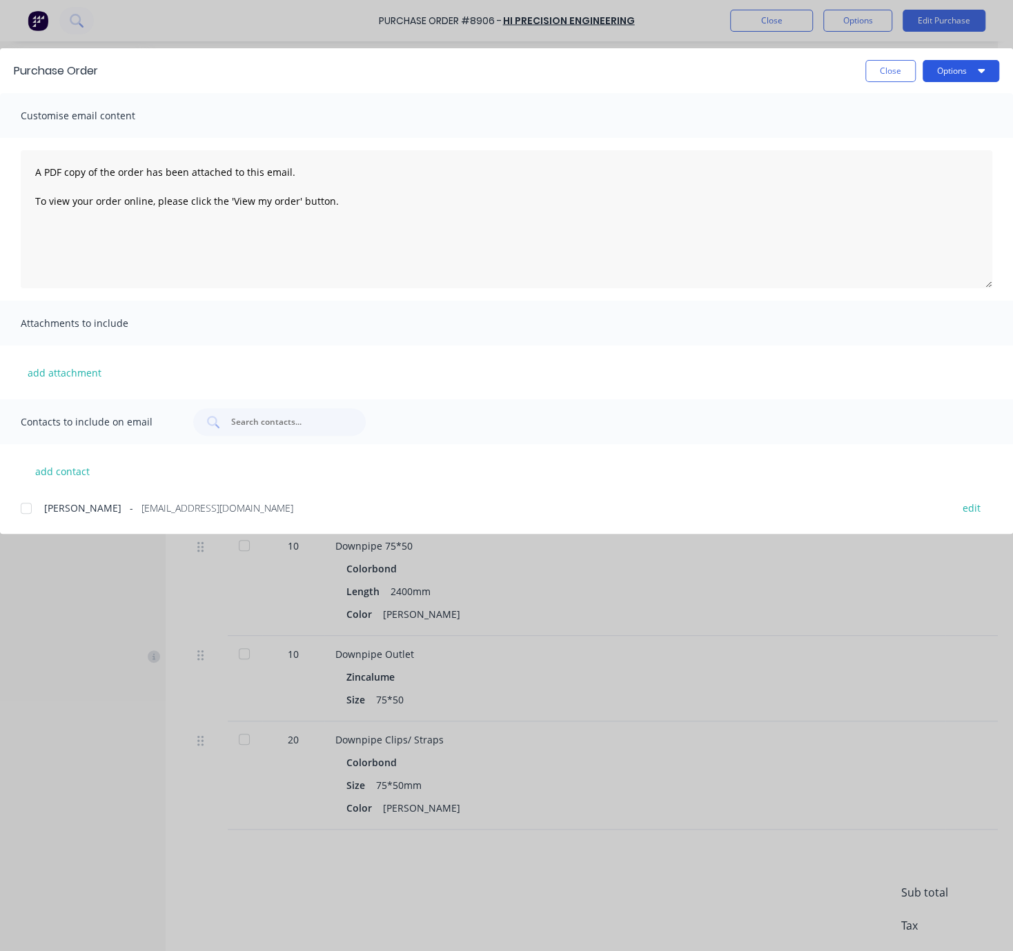
click at [957, 71] on button "Options" at bounding box center [960, 71] width 77 height 22
click at [924, 135] on div "Print" at bounding box center [933, 133] width 106 height 20
click at [888, 77] on button "Close" at bounding box center [890, 71] width 50 height 22
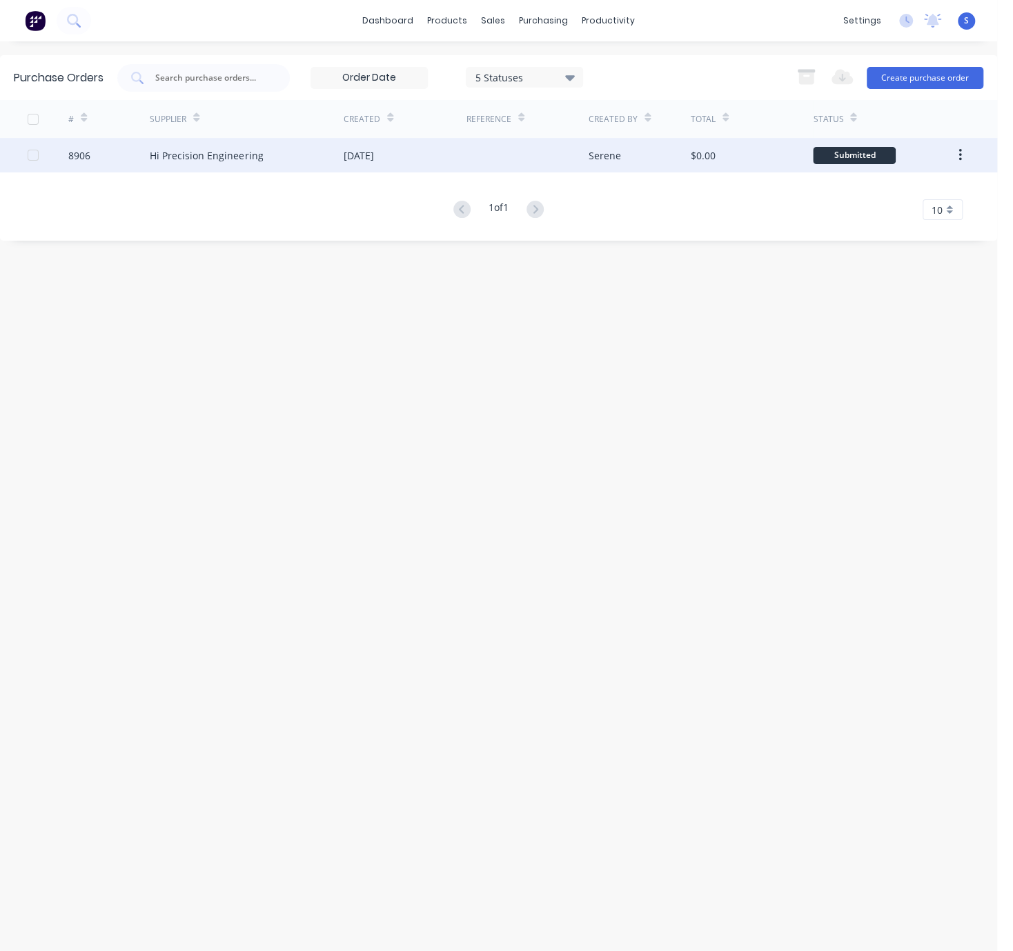
click at [439, 152] on div "[DATE]" at bounding box center [405, 155] width 122 height 34
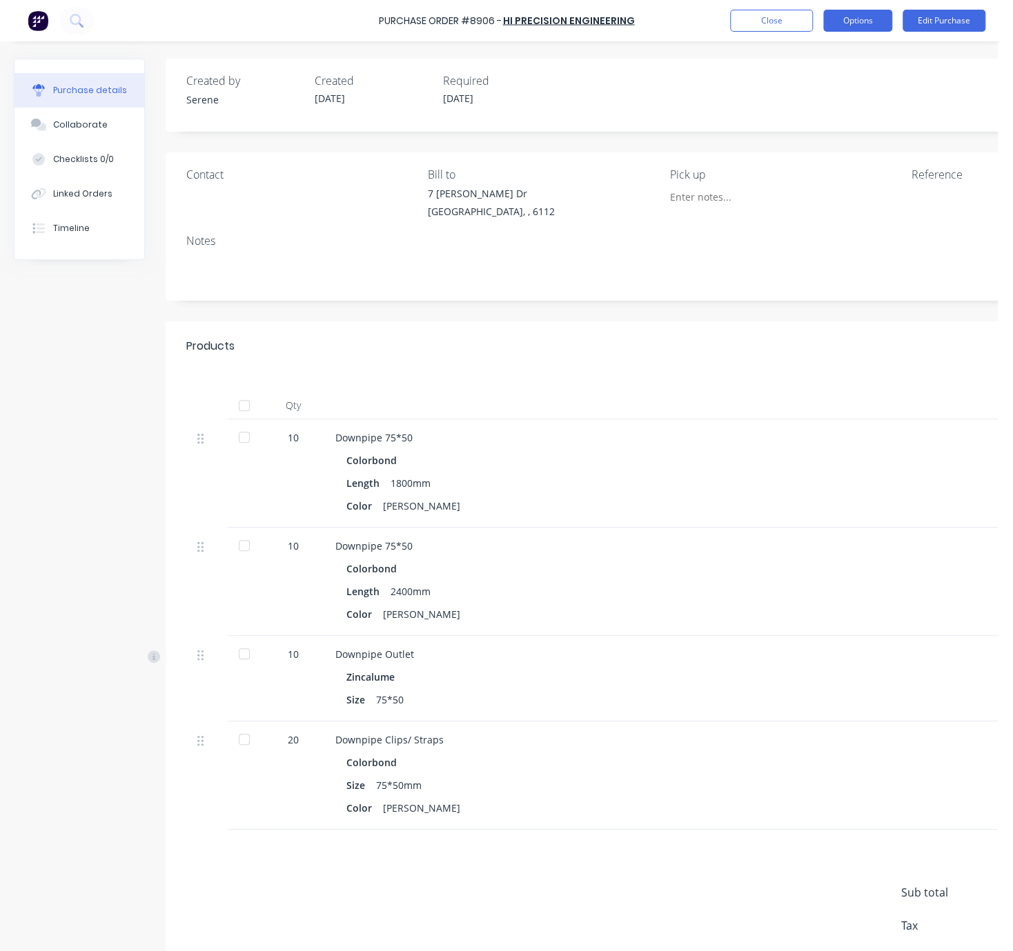
click at [855, 22] on button "Options" at bounding box center [857, 21] width 69 height 22
click at [833, 59] on div "Print / Email" at bounding box center [826, 56] width 106 height 20
click at [813, 110] on div "Without pricing" at bounding box center [826, 111] width 106 height 20
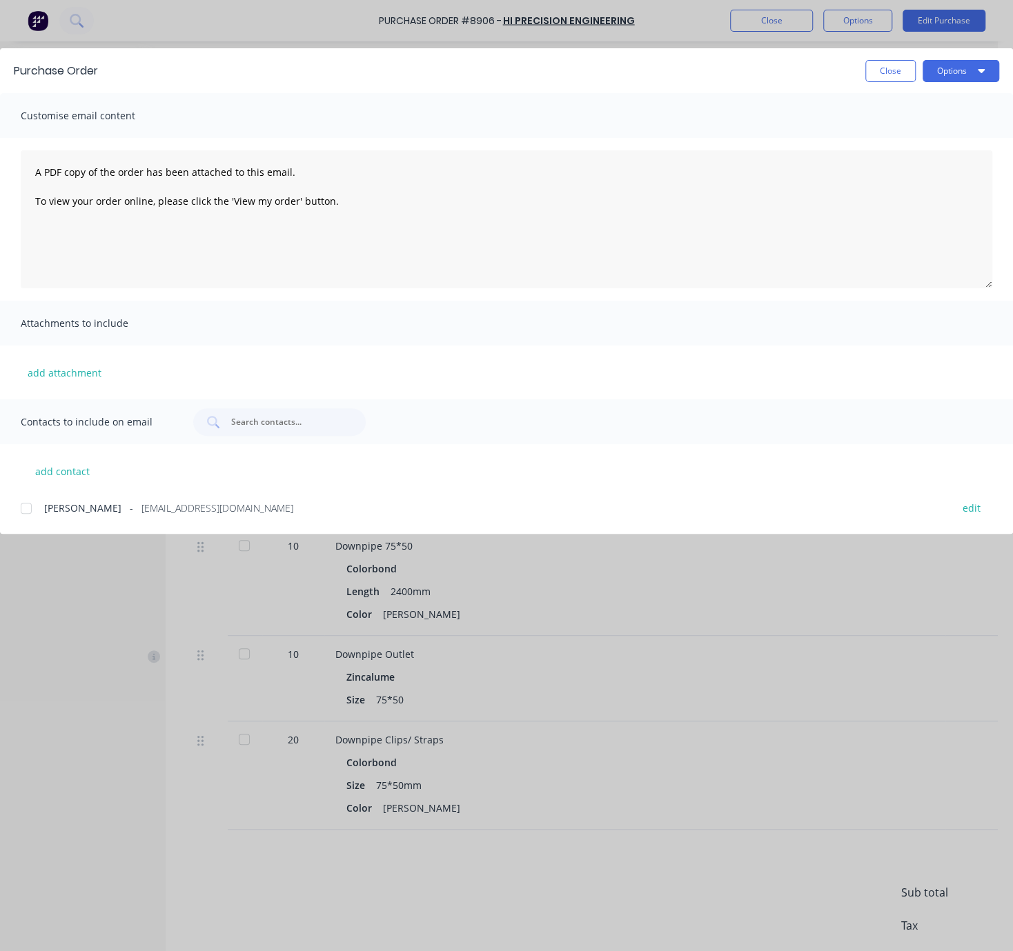
click at [25, 517] on div at bounding box center [26, 509] width 28 height 28
click at [953, 66] on button "Options" at bounding box center [960, 71] width 77 height 22
click at [924, 161] on div "Email" at bounding box center [933, 161] width 106 height 20
click at [879, 85] on div "Purchase Order Close Options" at bounding box center [506, 70] width 1013 height 45
click at [883, 74] on button "Close" at bounding box center [890, 71] width 50 height 22
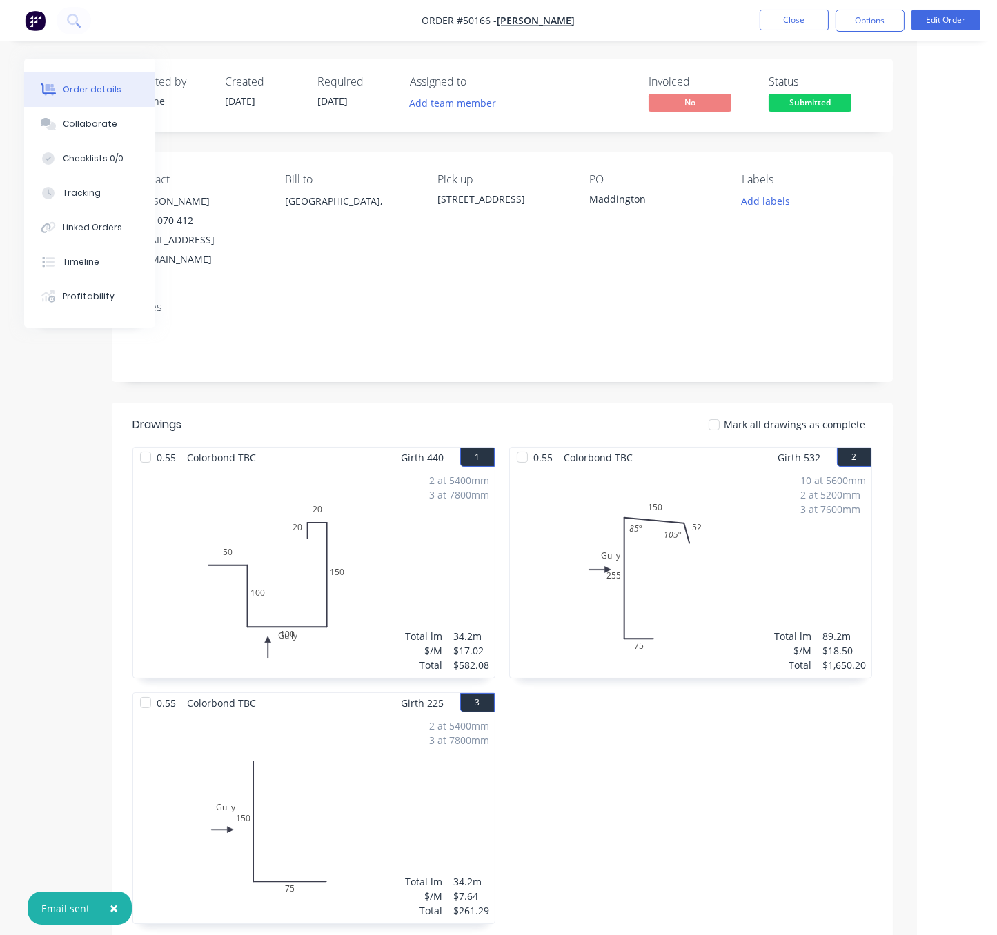
drag, startPoint x: 682, startPoint y: 383, endPoint x: 763, endPoint y: 366, distance: 82.4
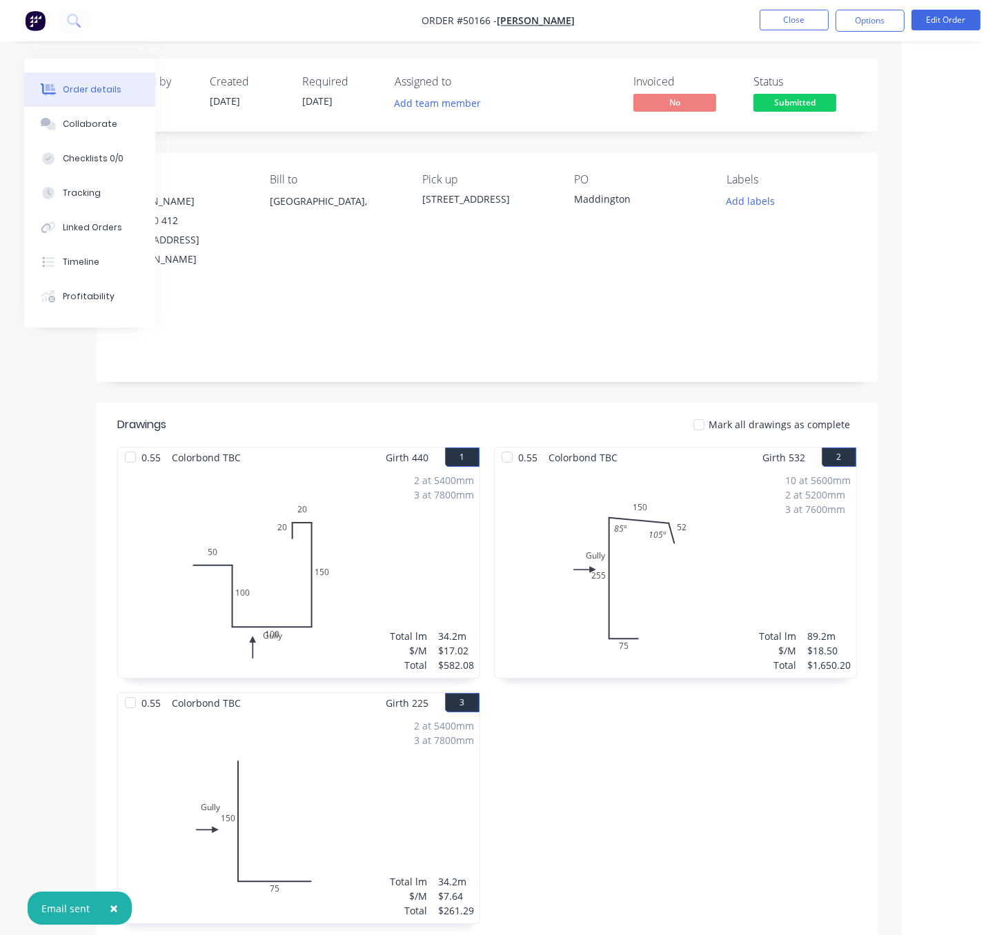
scroll to position [724, 83]
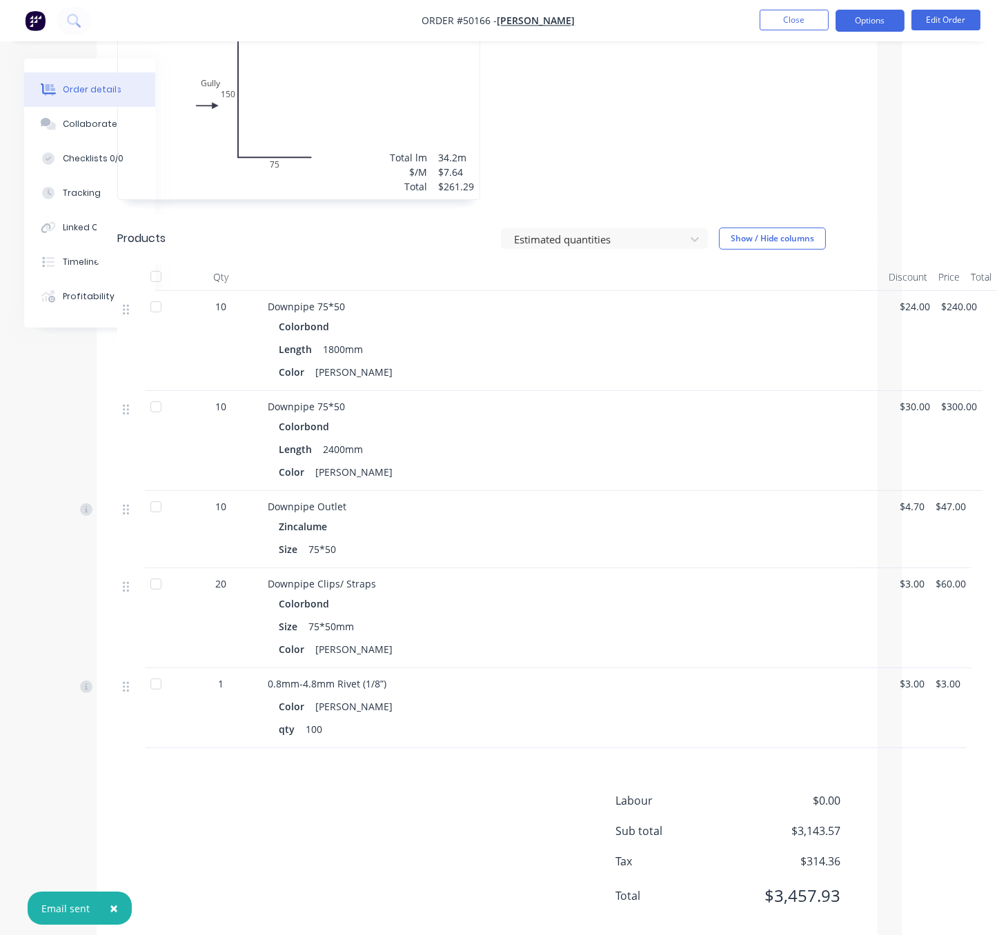
click at [879, 22] on button "Options" at bounding box center [869, 21] width 69 height 22
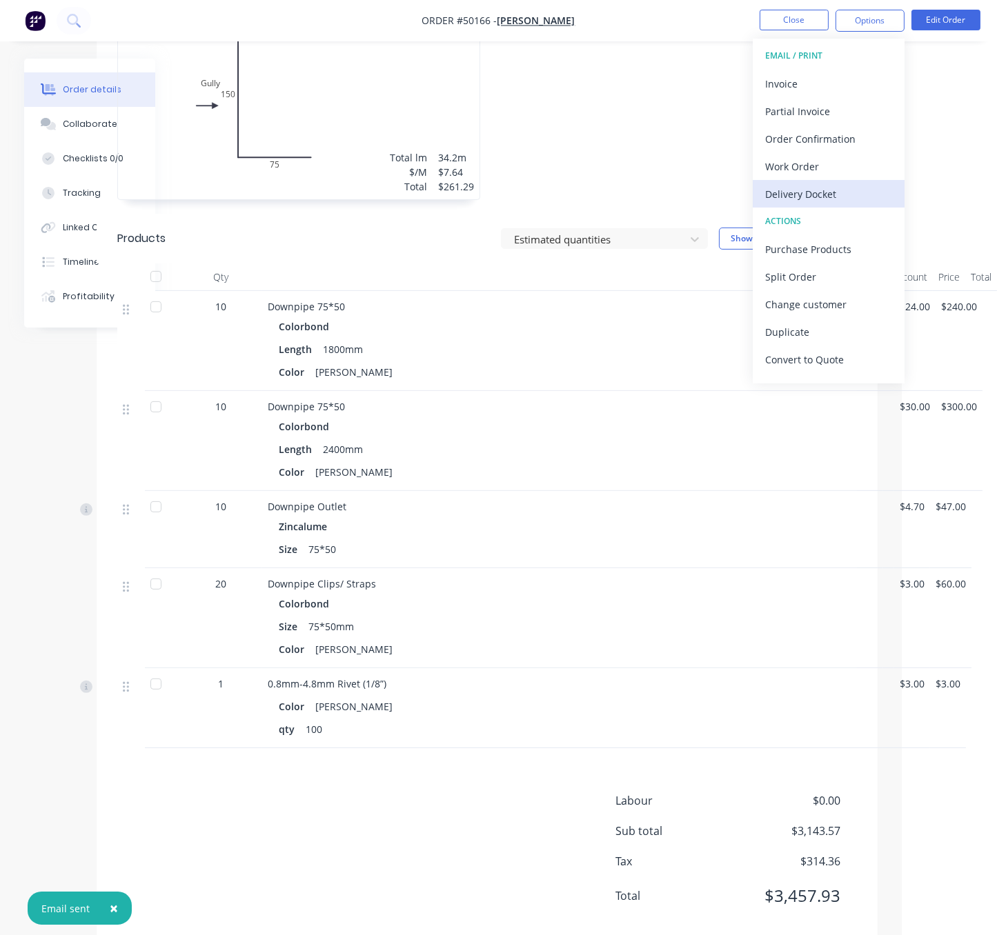
click at [819, 199] on div "Delivery Docket" at bounding box center [828, 194] width 127 height 20
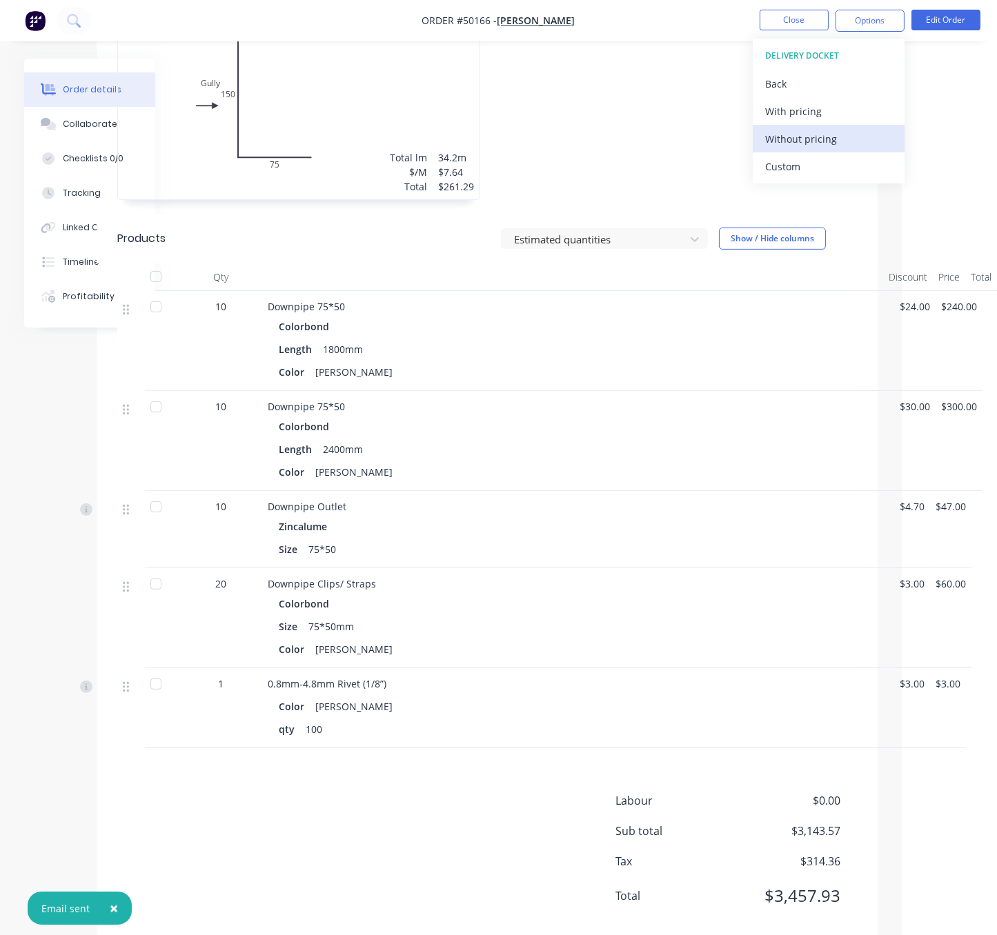
click at [817, 140] on div "Without pricing" at bounding box center [828, 139] width 127 height 20
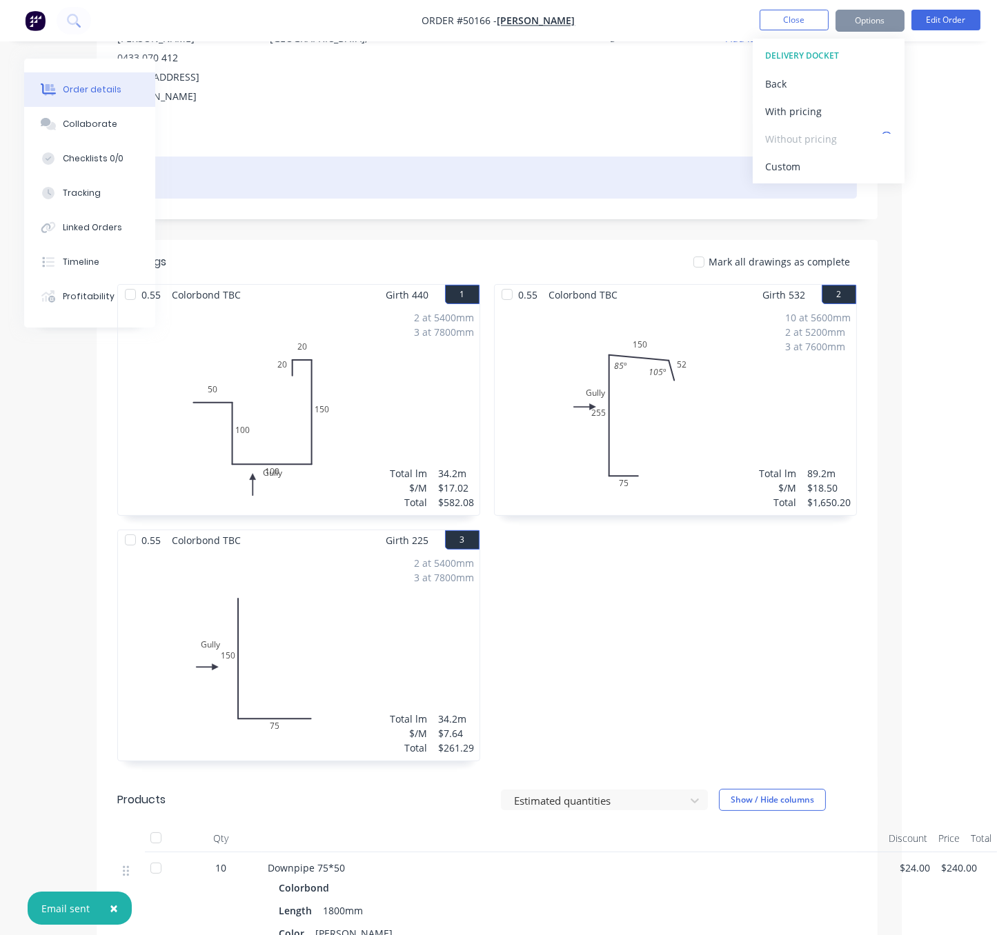
scroll to position [0, 83]
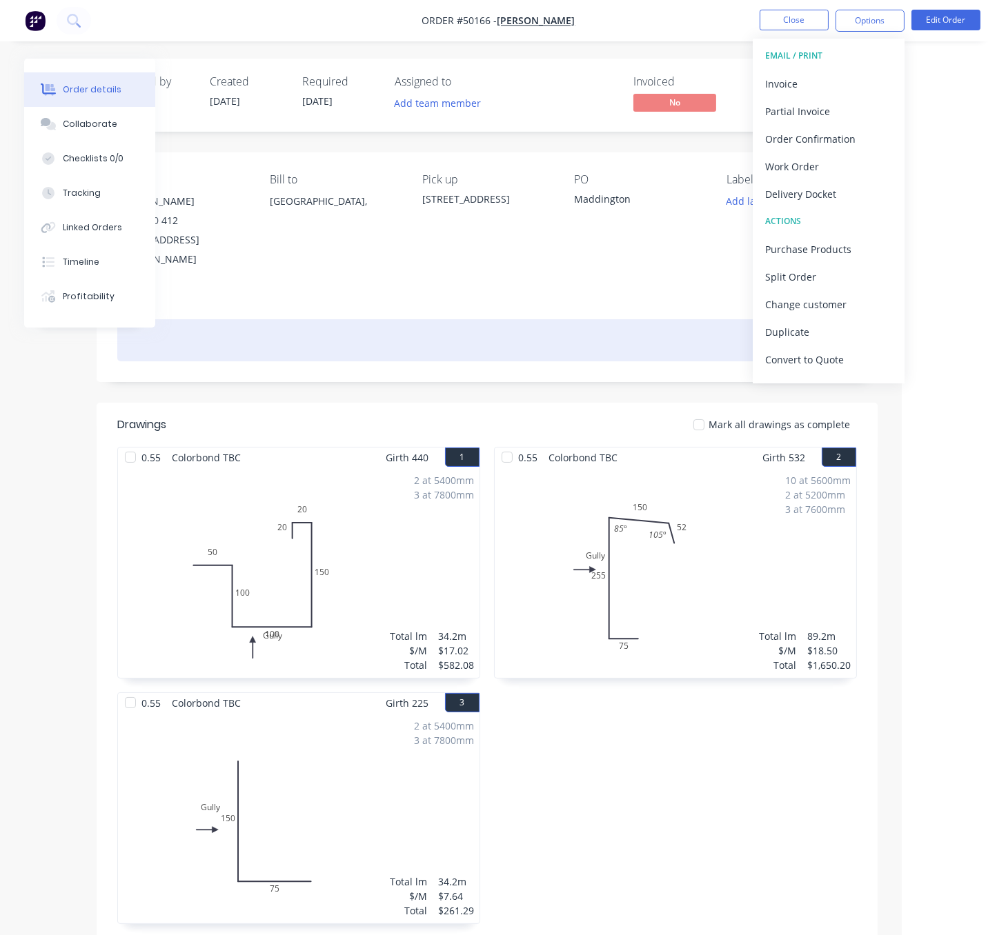
click at [516, 336] on div at bounding box center [486, 340] width 739 height 42
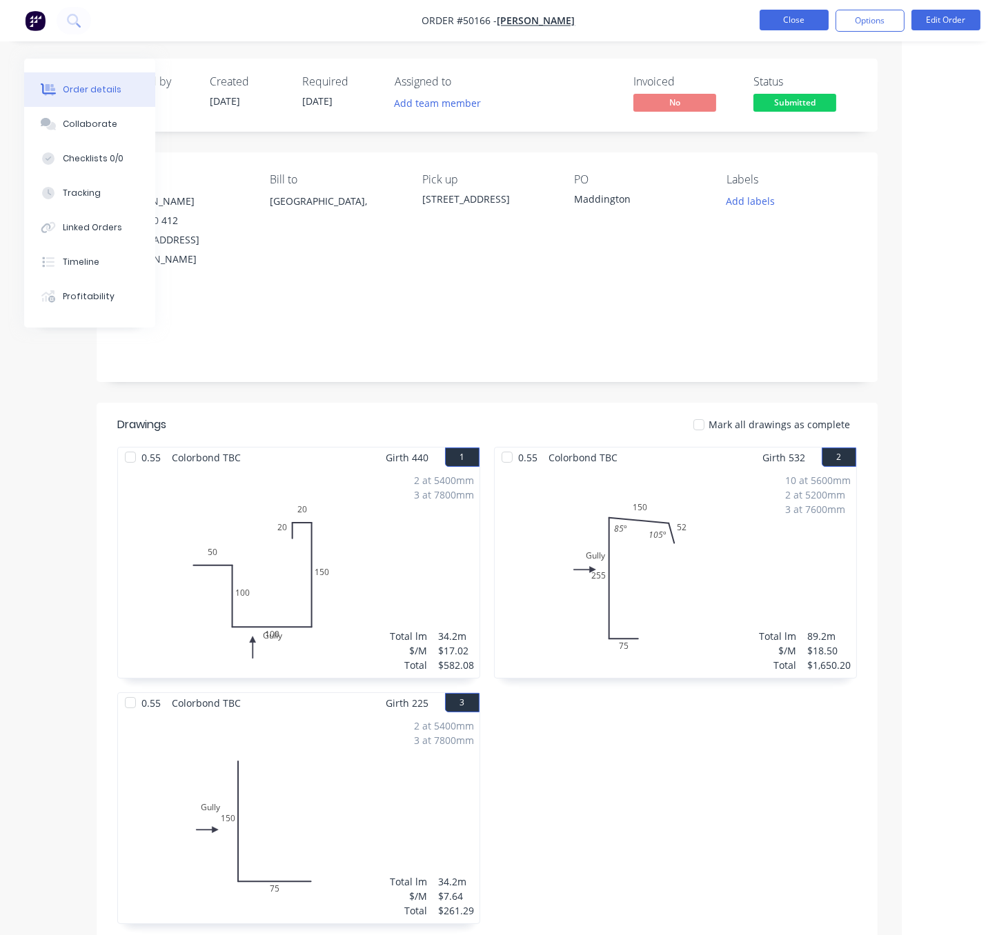
click at [792, 24] on button "Close" at bounding box center [793, 20] width 69 height 21
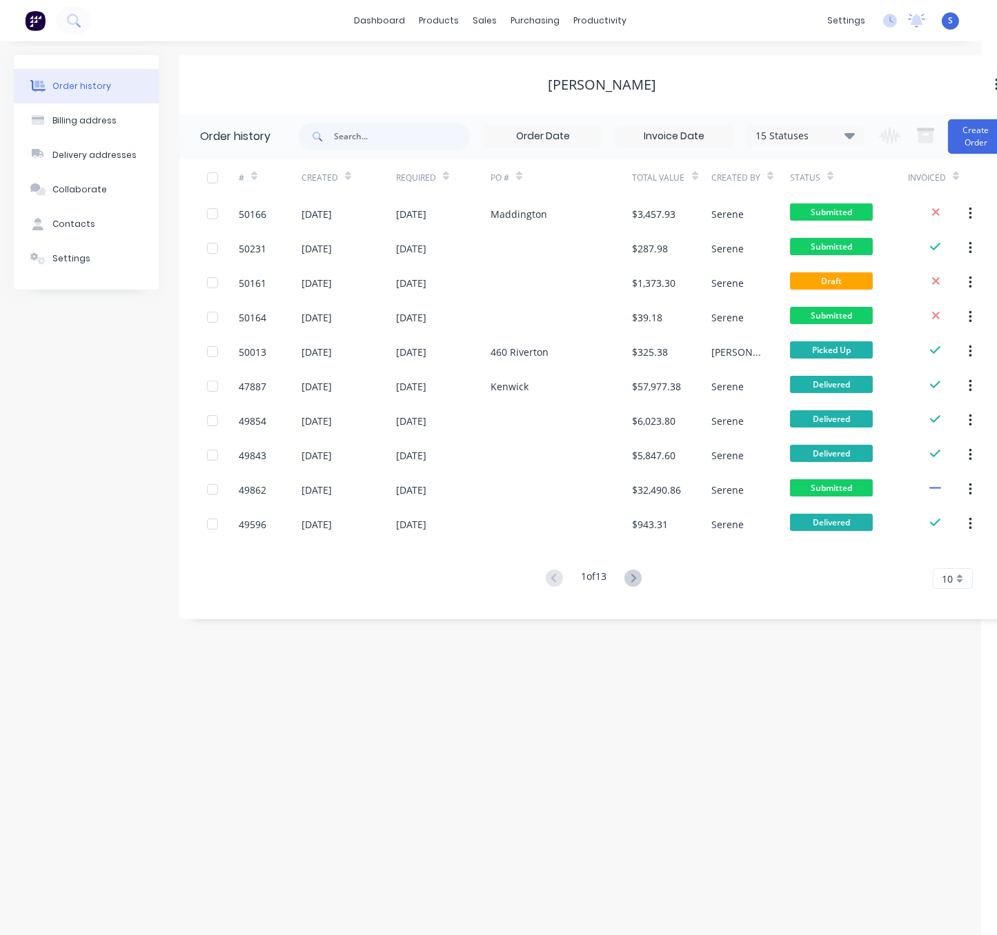
scroll to position [0, 30]
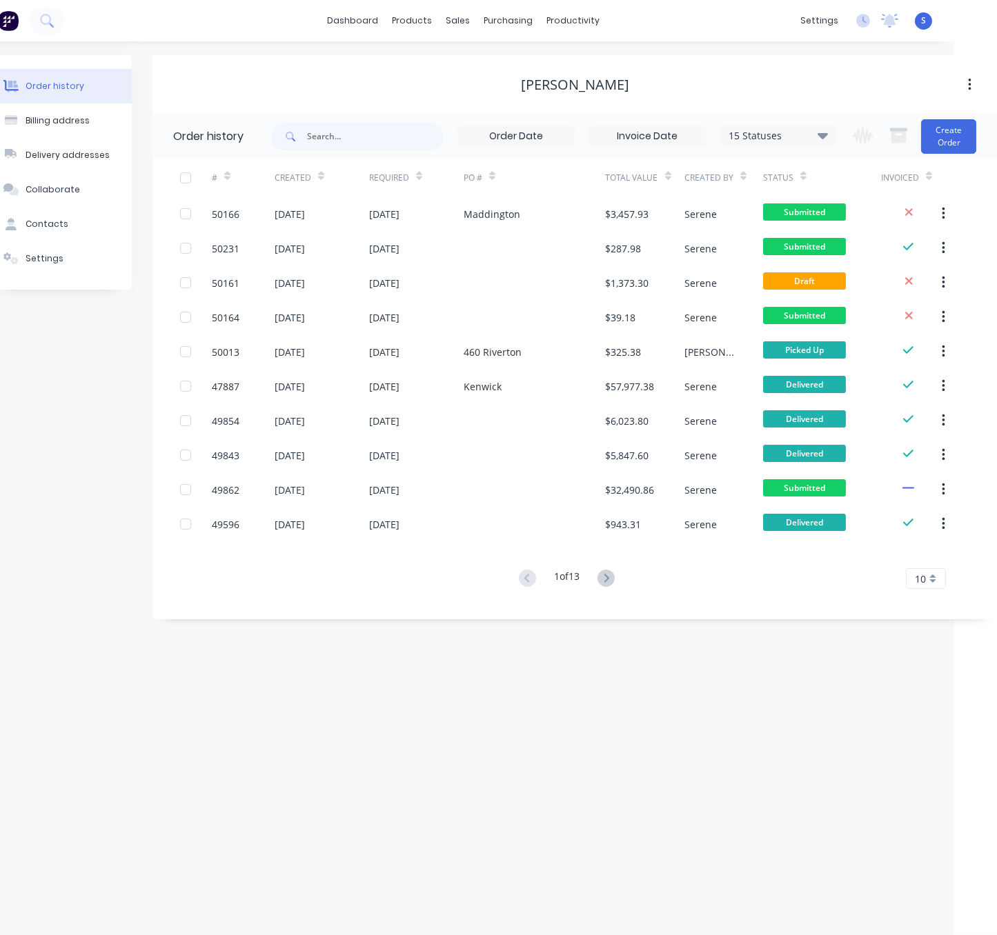
drag, startPoint x: 415, startPoint y: 92, endPoint x: 683, endPoint y: 101, distance: 268.5
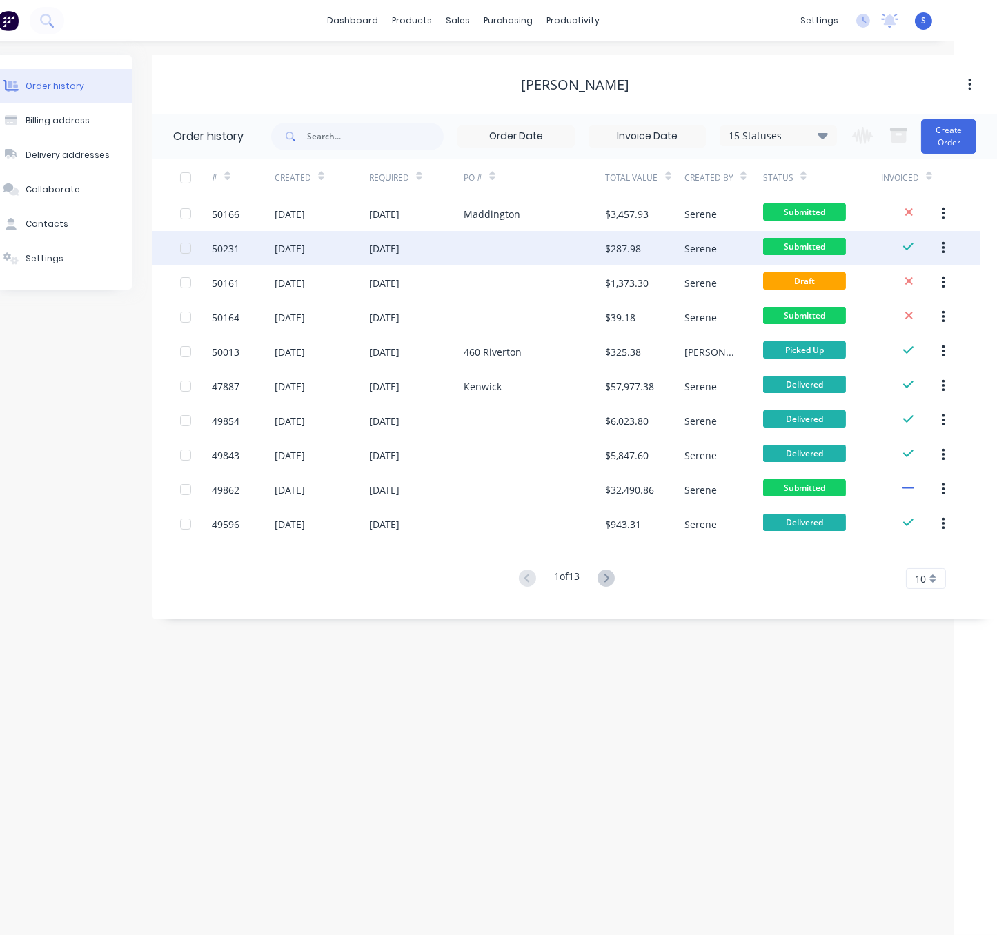
click at [464, 252] on div at bounding box center [535, 248] width 142 height 34
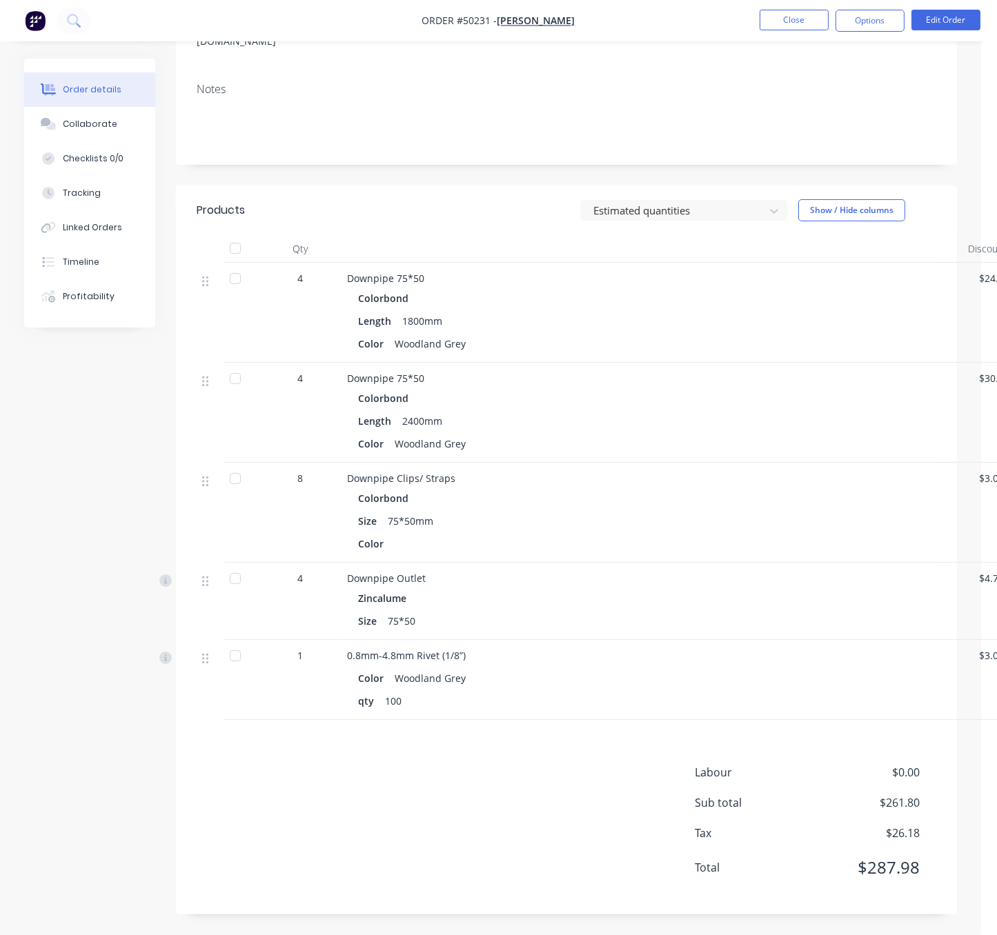
scroll to position [74, 0]
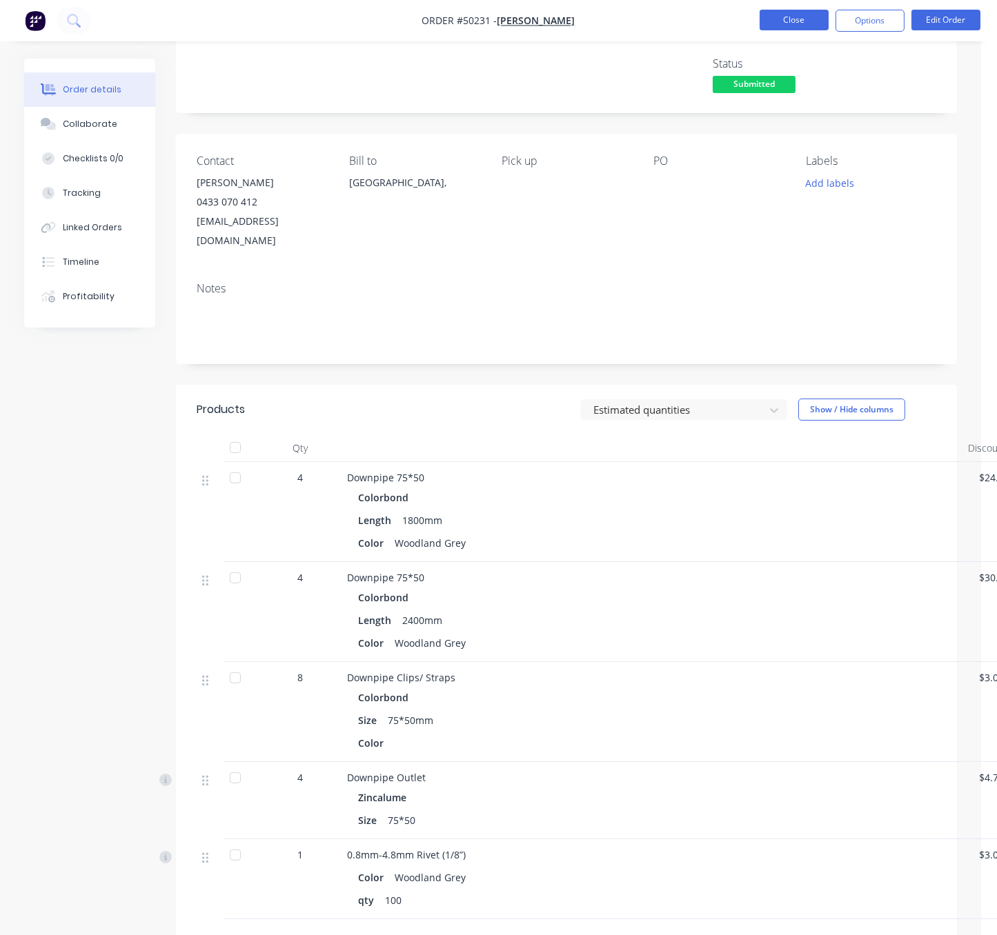
click at [816, 24] on button "Close" at bounding box center [793, 20] width 69 height 21
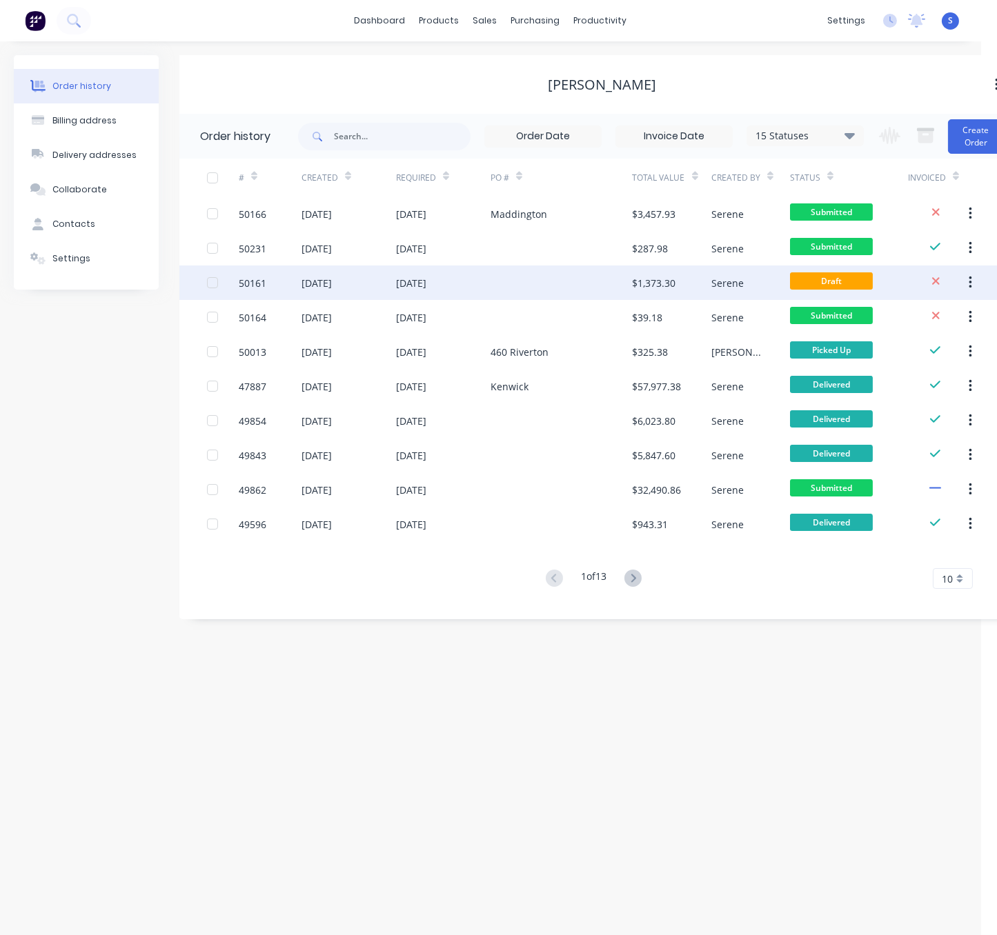
click at [618, 279] on div at bounding box center [561, 283] width 142 height 34
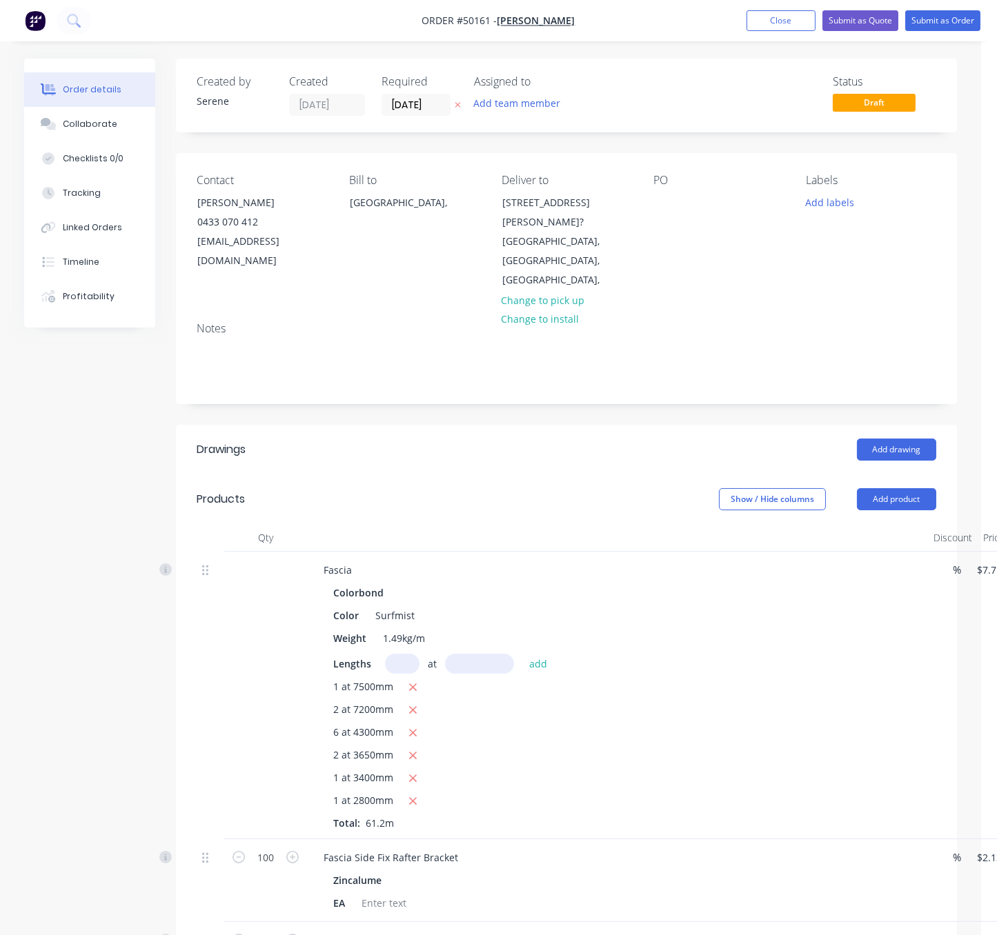
click at [788, 32] on nav "Order #50161 - [PERSON_NAME] Add product Close Submit as Quote Submit as Order" at bounding box center [498, 20] width 997 height 41
click at [788, 16] on button "Close" at bounding box center [780, 20] width 69 height 21
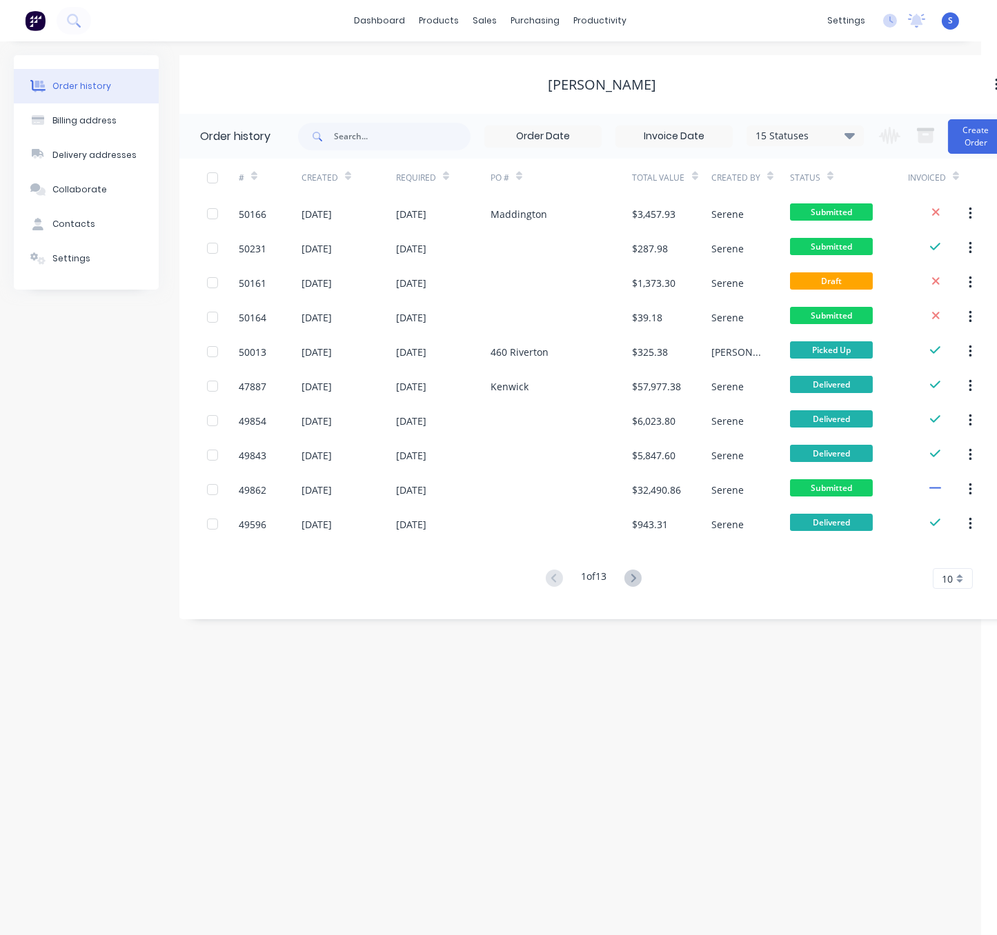
scroll to position [0, 30]
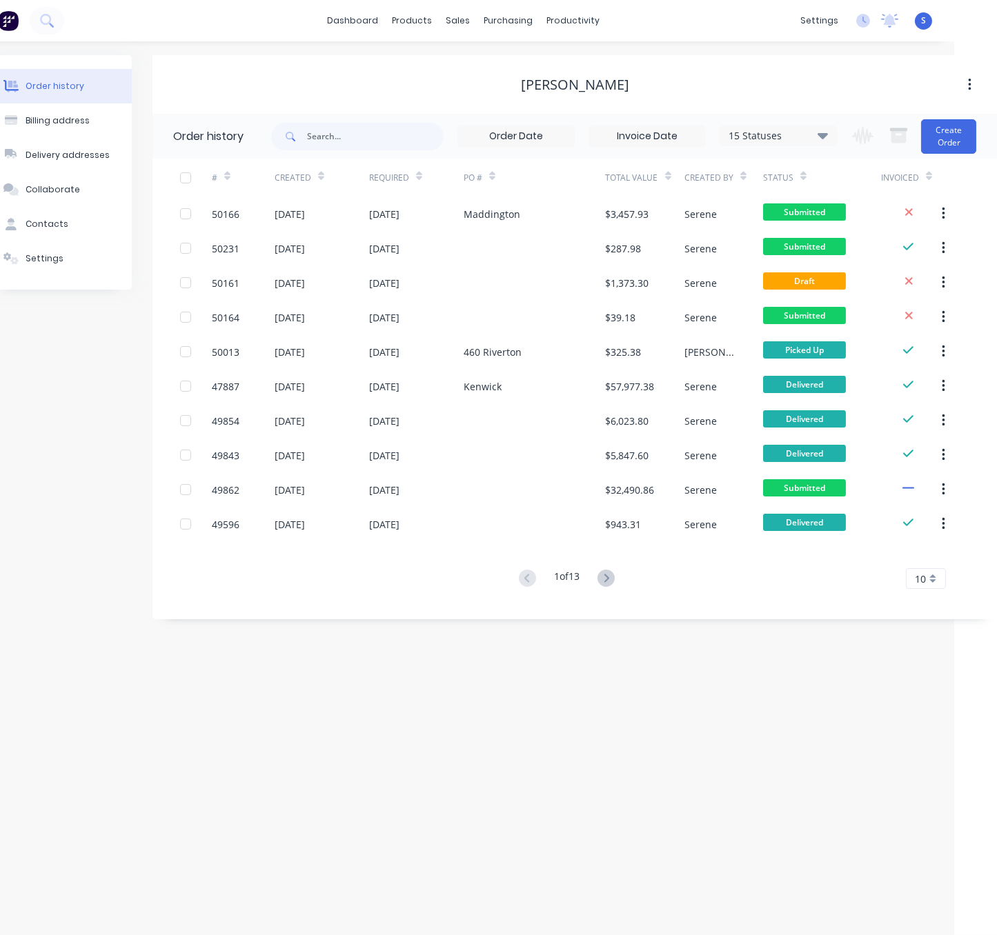
drag, startPoint x: 706, startPoint y: 78, endPoint x: 894, endPoint y: 81, distance: 187.6
click at [950, 133] on button "Create Order" at bounding box center [948, 136] width 55 height 34
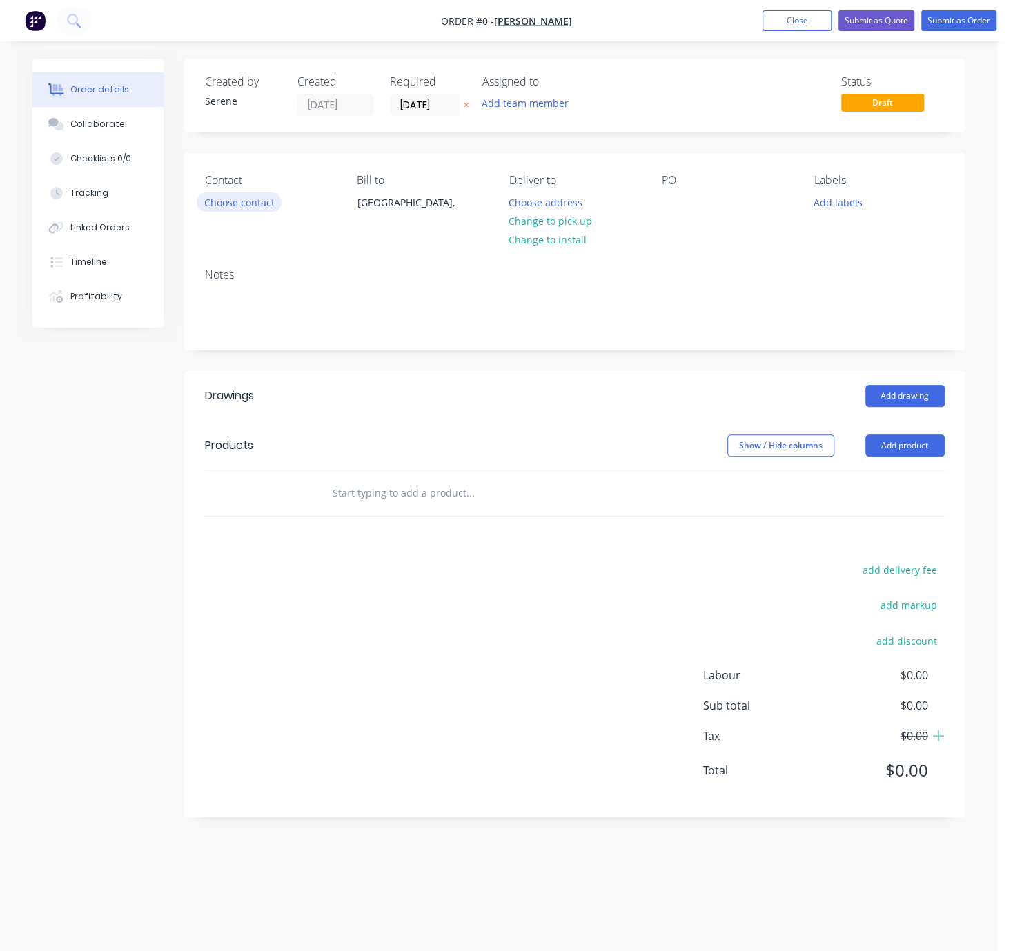
click at [262, 211] on button "Choose contact" at bounding box center [239, 201] width 85 height 19
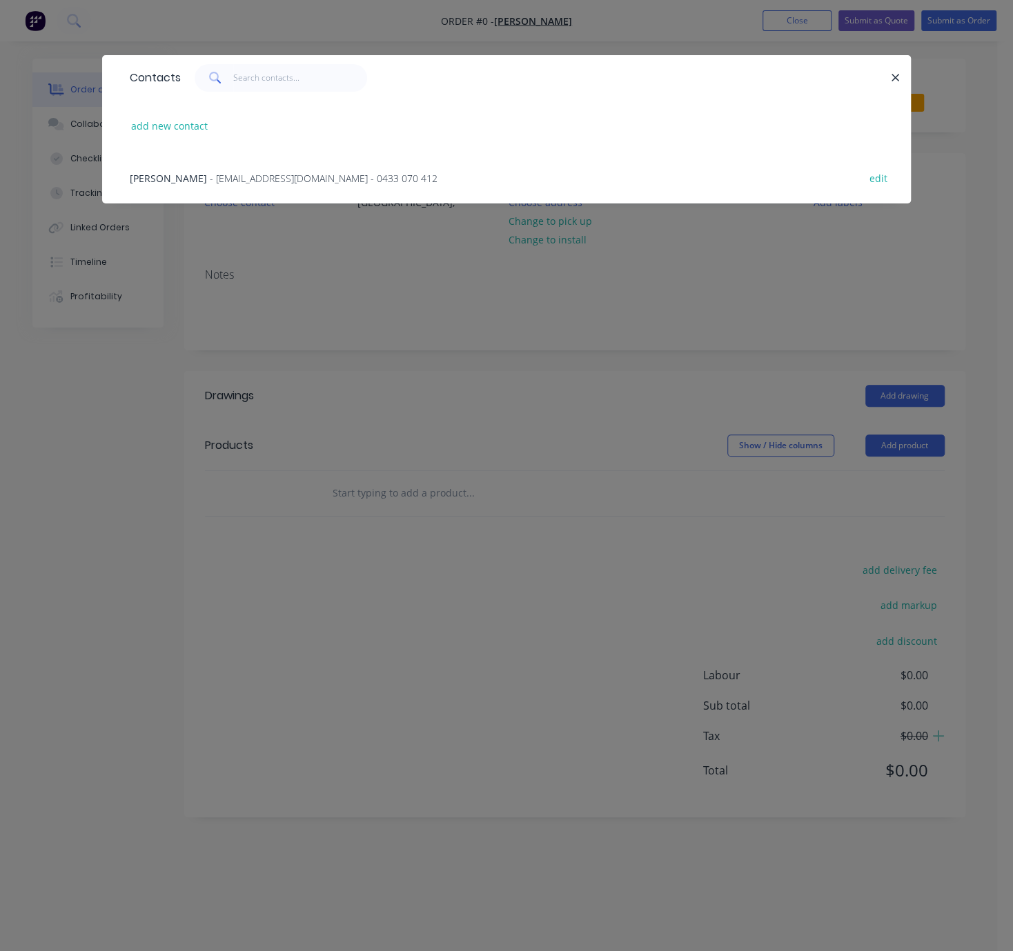
click at [210, 185] on span "- [EMAIL_ADDRESS][DOMAIN_NAME] - 0433 070 412" at bounding box center [324, 178] width 228 height 13
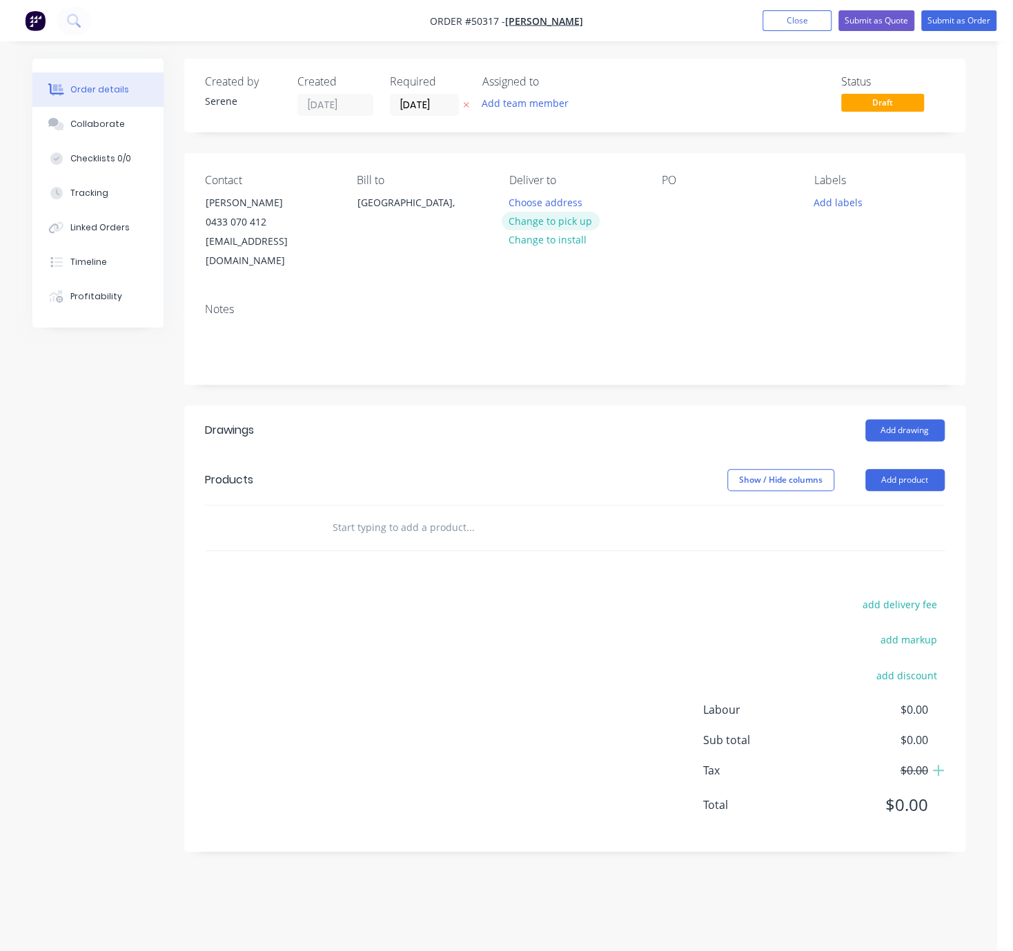
click at [575, 229] on button "Change to pick up" at bounding box center [550, 221] width 98 height 19
click at [548, 230] on button "Change to delivery" at bounding box center [551, 221] width 101 height 19
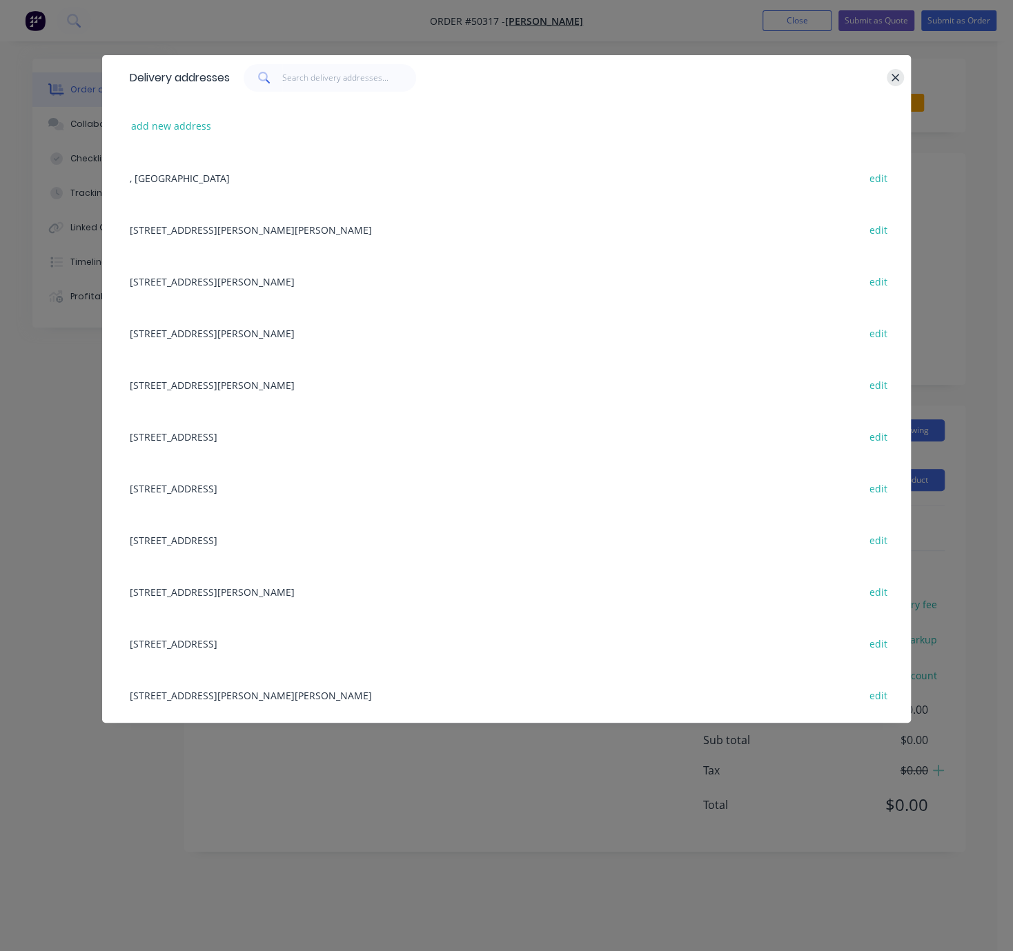
click at [894, 83] on icon "button" at bounding box center [894, 78] width 9 height 12
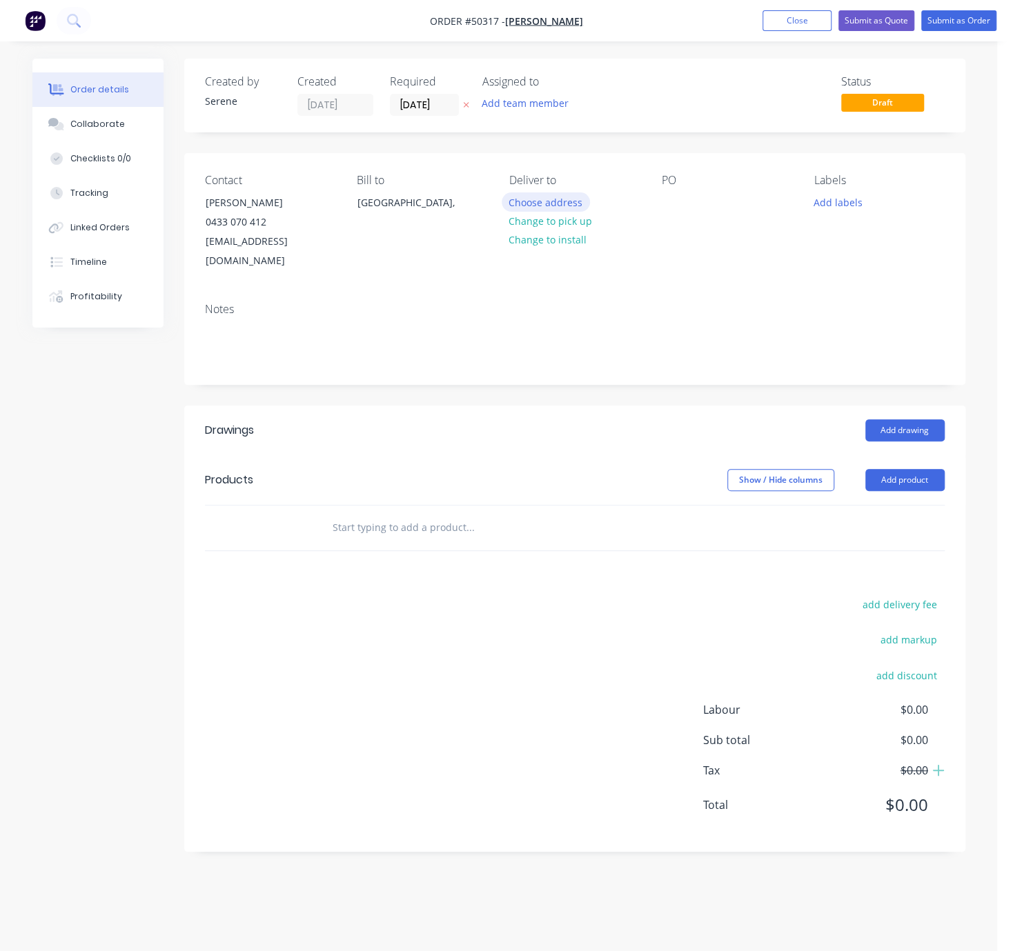
click at [525, 206] on button "Choose address" at bounding box center [545, 201] width 88 height 19
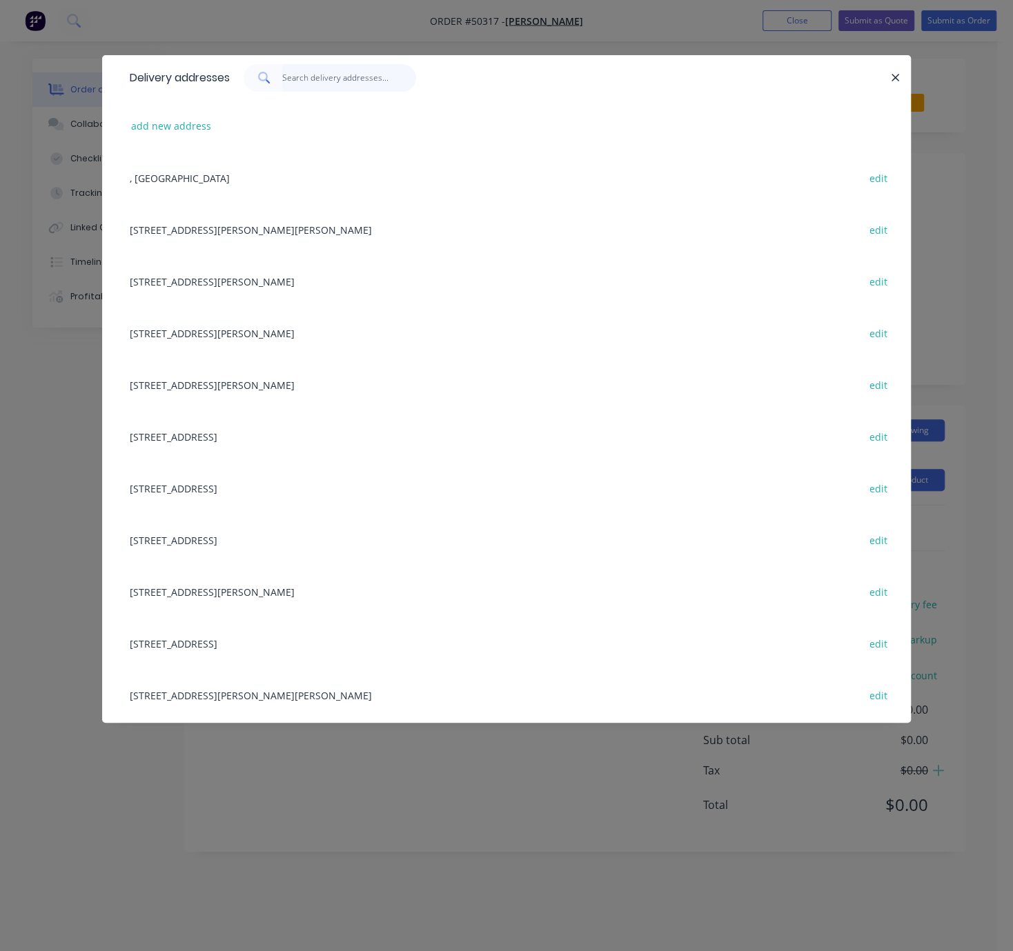
click at [347, 81] on input "text" at bounding box center [349, 78] width 135 height 28
type input "32"
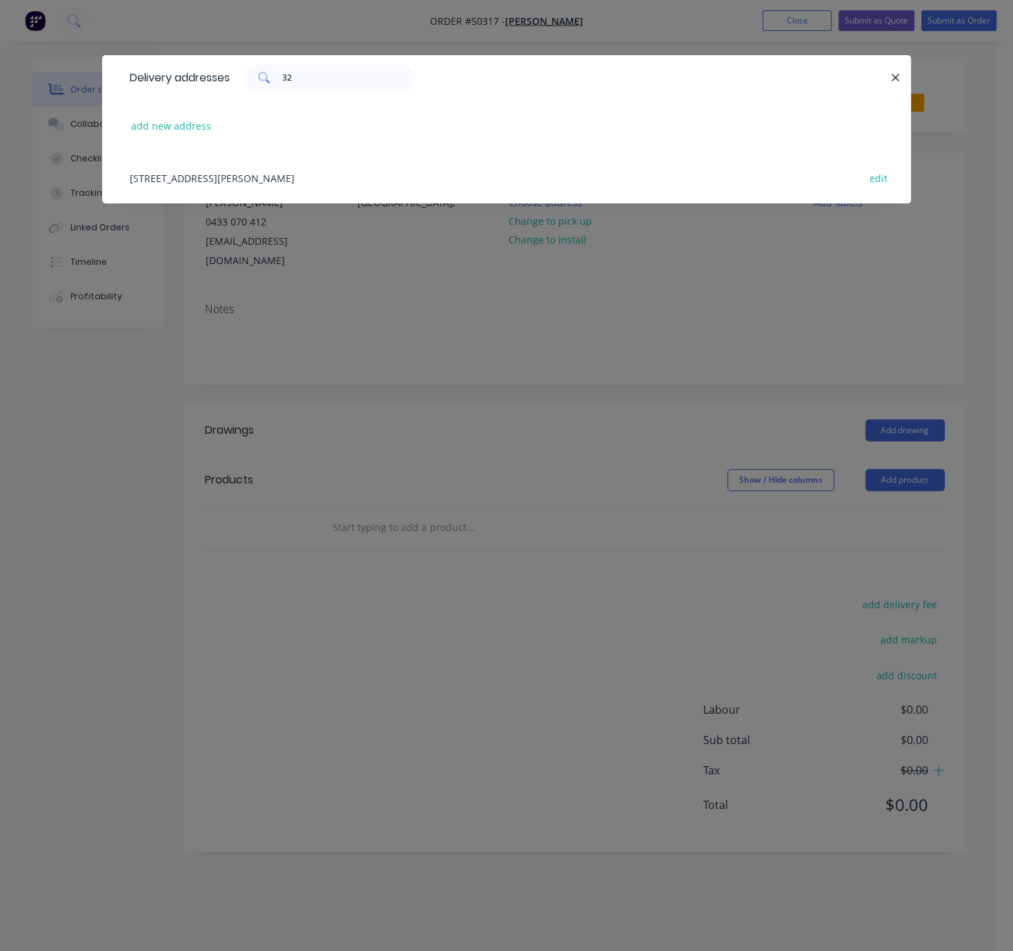
click at [350, 195] on div "[STREET_ADDRESS][PERSON_NAME] edit" at bounding box center [506, 178] width 767 height 52
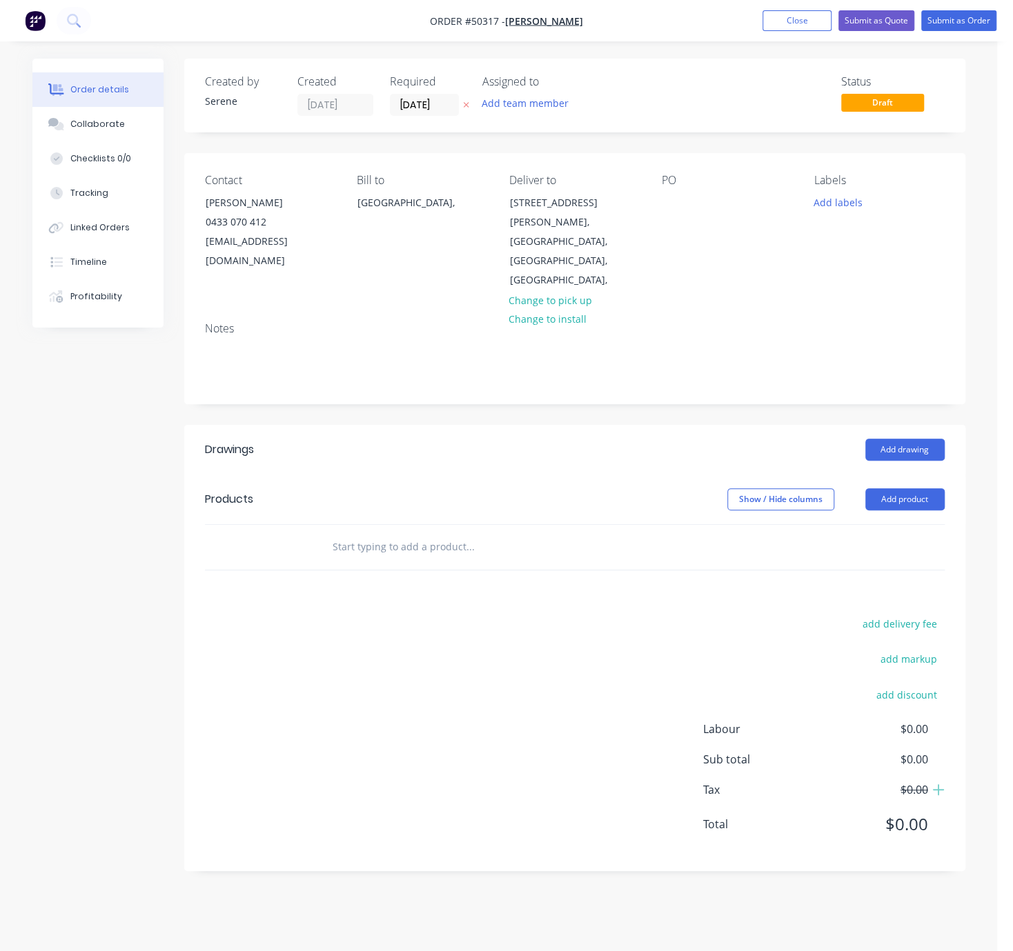
drag, startPoint x: 527, startPoint y: 444, endPoint x: 853, endPoint y: 459, distance: 326.6
click at [904, 439] on button "Add drawing" at bounding box center [904, 450] width 79 height 22
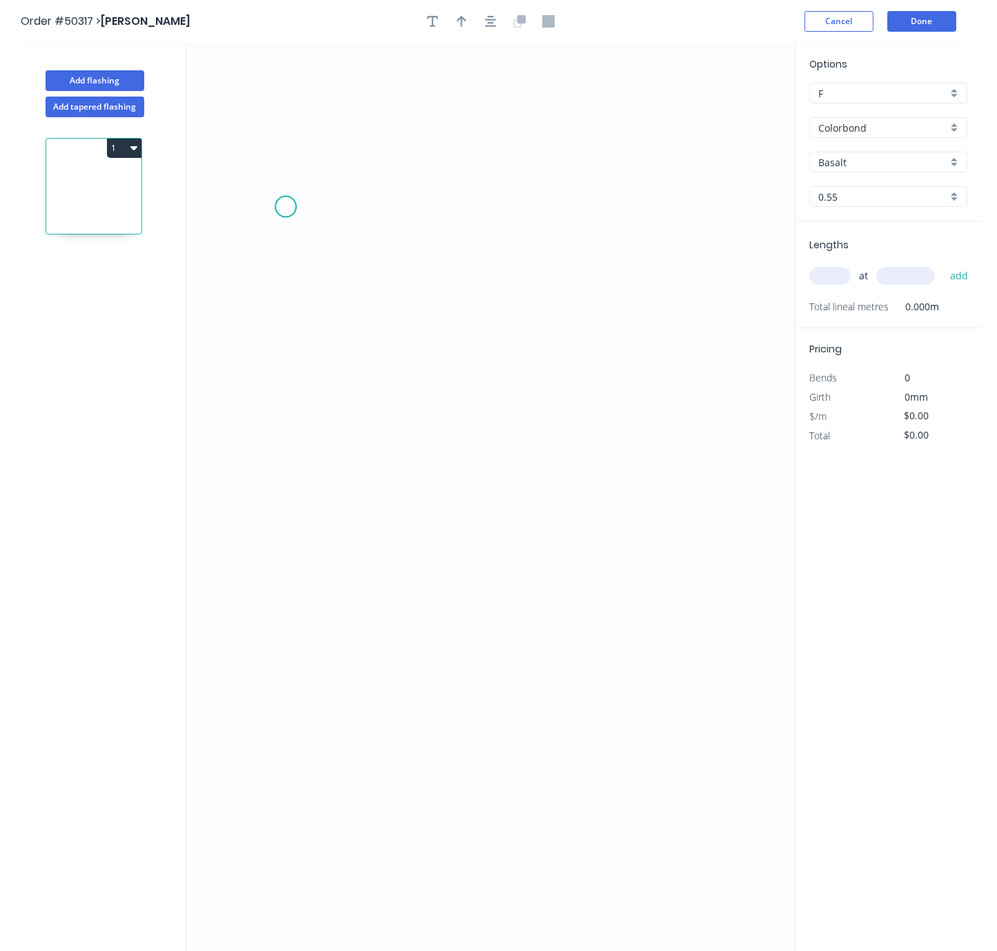
click at [286, 209] on icon "0" at bounding box center [490, 497] width 608 height 908
click at [277, 473] on icon "0" at bounding box center [490, 497] width 608 height 908
click at [659, 460] on icon "0 ?" at bounding box center [490, 497] width 608 height 908
click at [683, 490] on icon "0 ? ?" at bounding box center [490, 497] width 608 height 908
click at [681, 451] on tspan "?" at bounding box center [682, 455] width 7 height 23
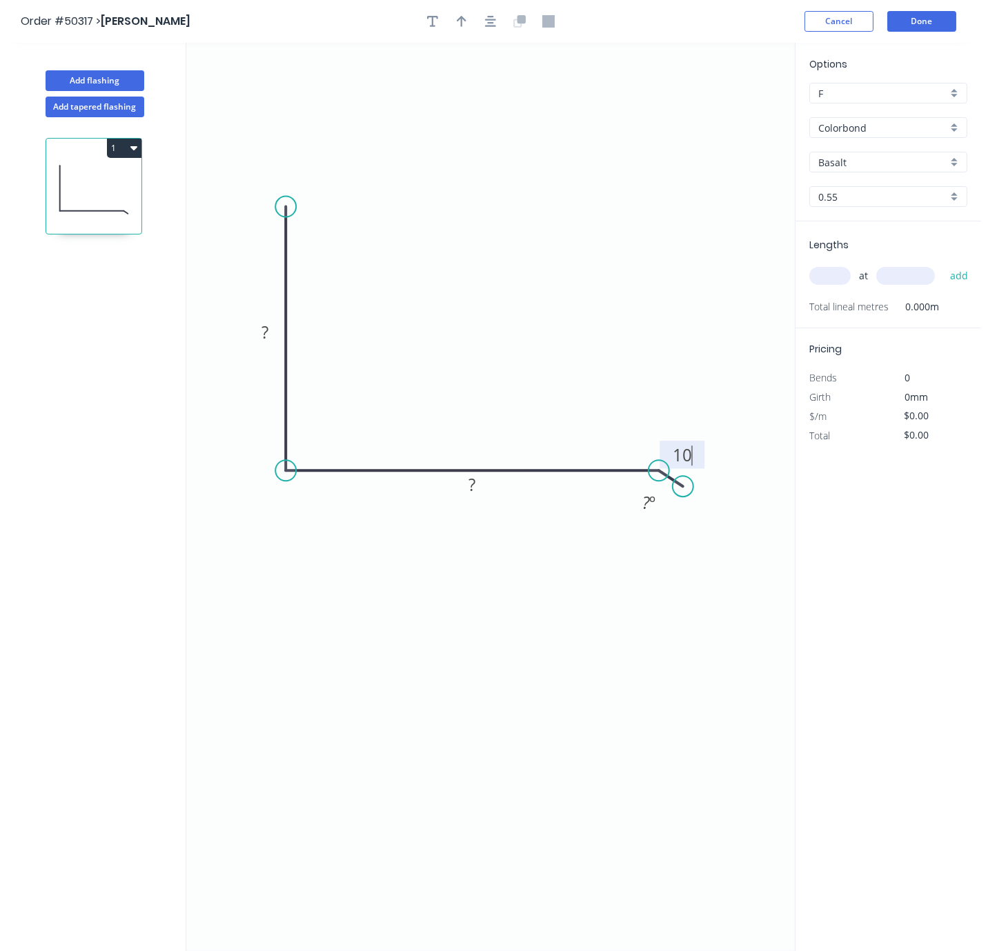
click at [683, 489] on circle at bounding box center [683, 486] width 21 height 21
click at [475, 484] on tspan "?" at bounding box center [472, 484] width 7 height 23
click at [271, 346] on rect at bounding box center [265, 332] width 45 height 28
click at [269, 343] on rect at bounding box center [265, 332] width 28 height 19
click at [479, 149] on icon "0 100 140 10 ? º" at bounding box center [490, 497] width 608 height 908
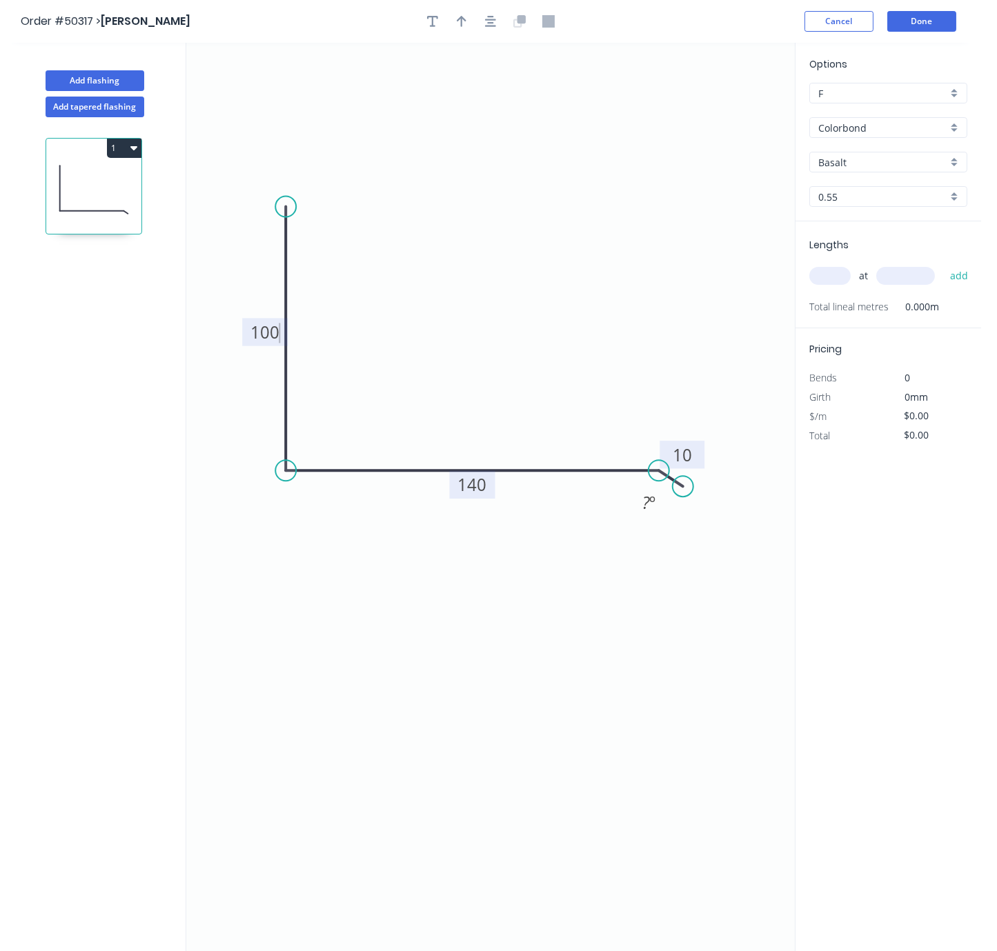
type input "$11.67"
click at [464, 24] on icon "button" at bounding box center [462, 21] width 10 height 12
drag, startPoint x: 723, startPoint y: 113, endPoint x: 390, endPoint y: 304, distance: 384.1
click at [404, 289] on icon at bounding box center [410, 267] width 12 height 44
click at [884, 170] on input "Basalt" at bounding box center [882, 162] width 129 height 14
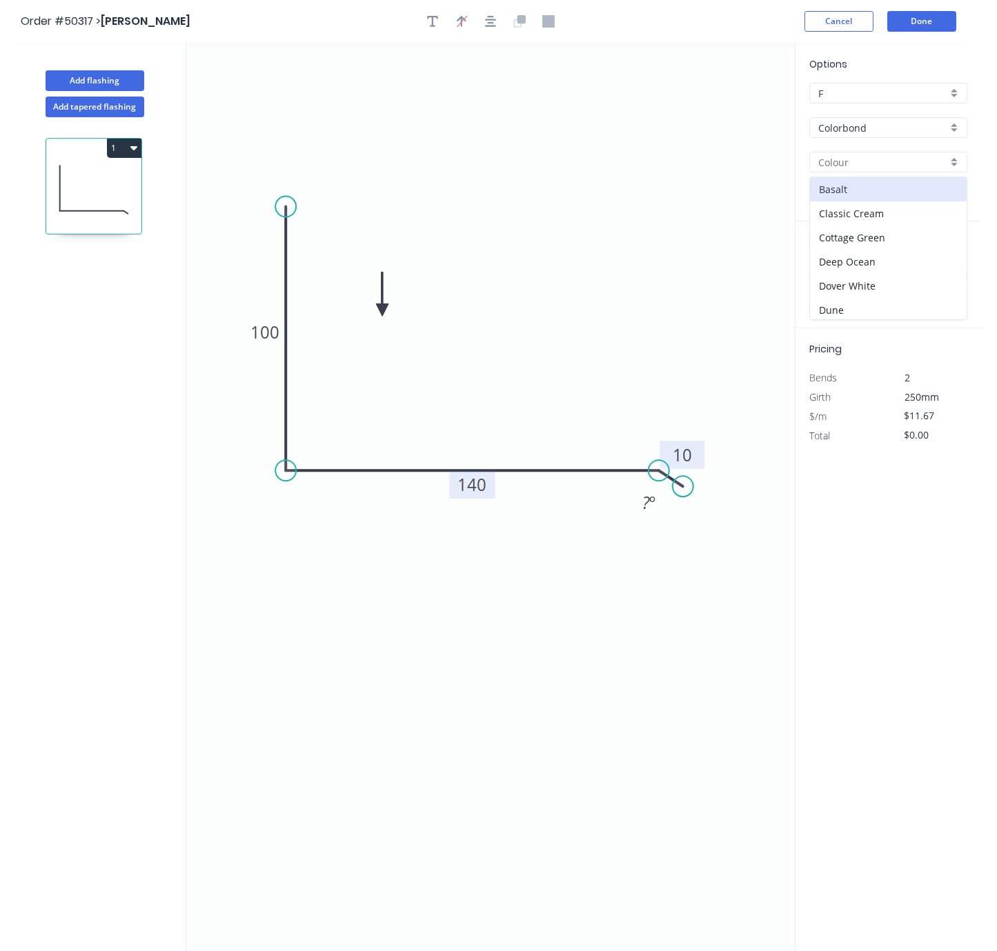
drag, startPoint x: 891, startPoint y: 598, endPoint x: 891, endPoint y: 579, distance: 18.6
click at [891, 598] on div "Options F F Colorbond Colorbond Basalt Classic Cream Cottage Green Deep Ocean D…" at bounding box center [888, 498] width 186 height 910
click at [832, 285] on input "text" at bounding box center [829, 276] width 41 height 18
type input "4"
type input "1800"
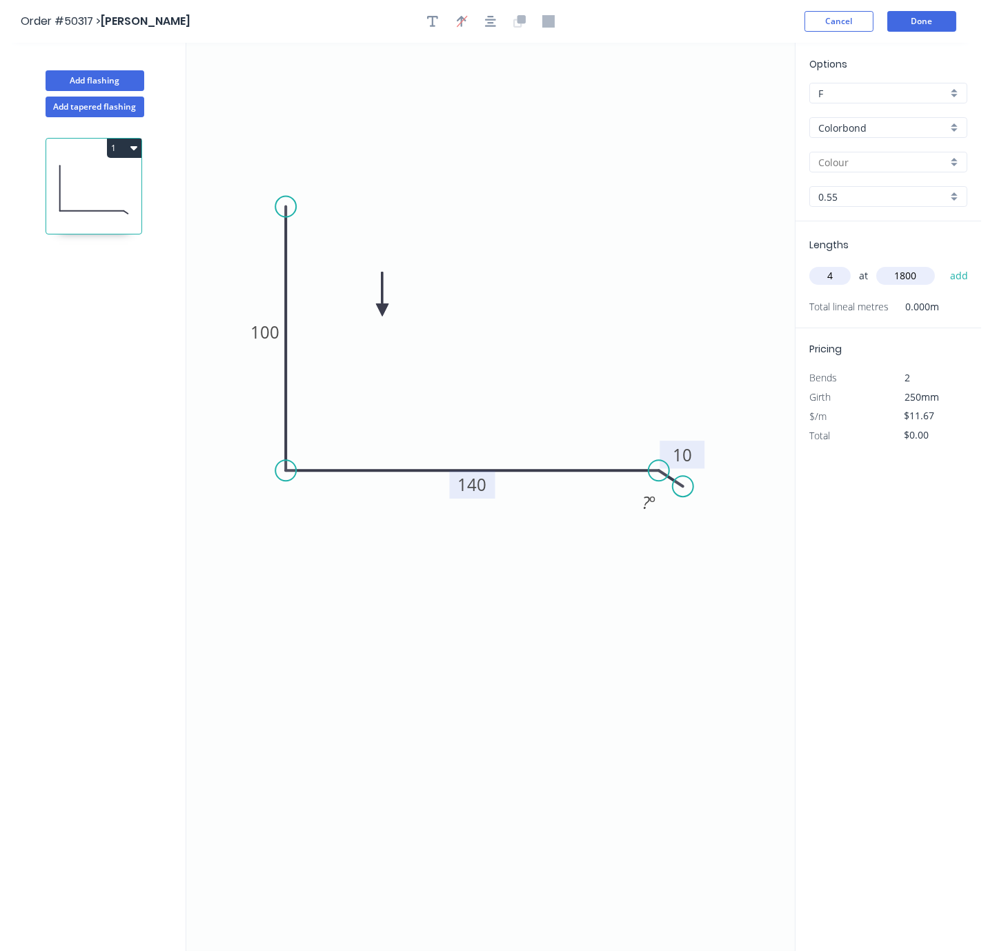
click at [943, 264] on button "add" at bounding box center [959, 275] width 32 height 23
type input "$84.02"
click at [881, 627] on div "Options F F Colorbond Colorbond Basalt Classic Cream Cottage Green Deep Ocean D…" at bounding box center [888, 498] width 186 height 910
click at [857, 170] on input "text" at bounding box center [882, 162] width 129 height 14
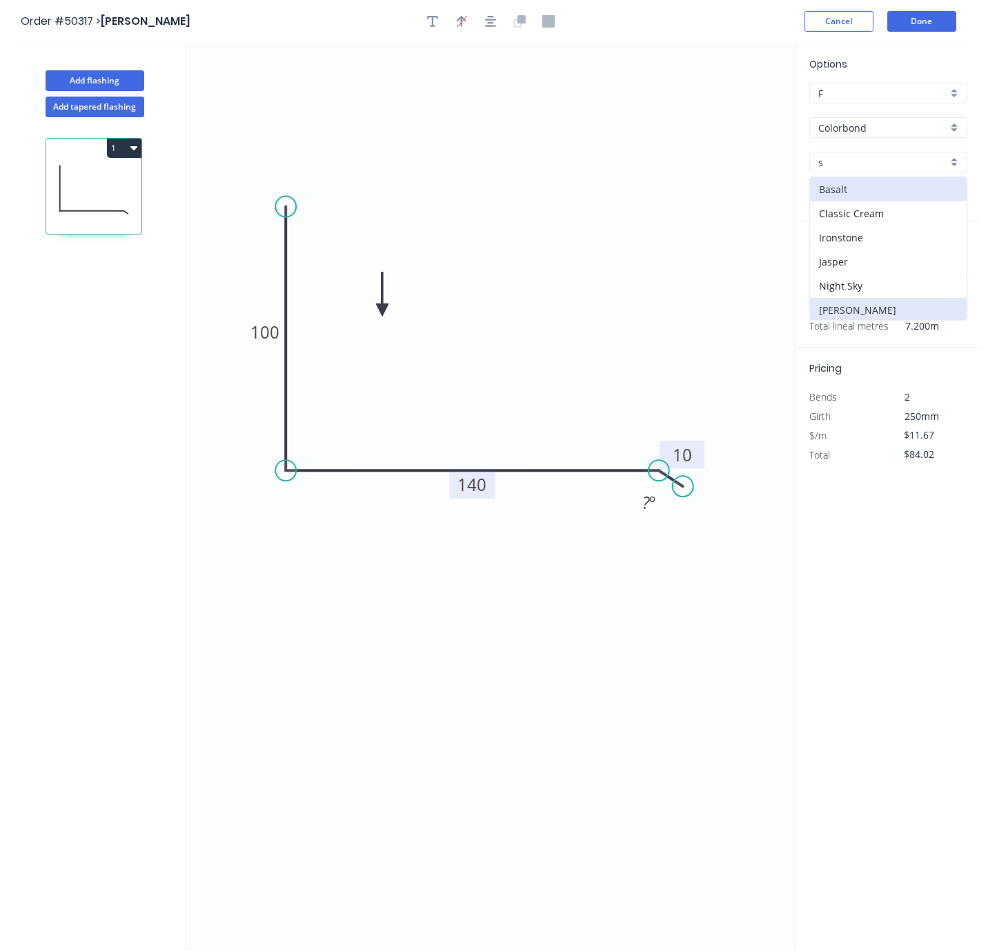
type input "[PERSON_NAME]"
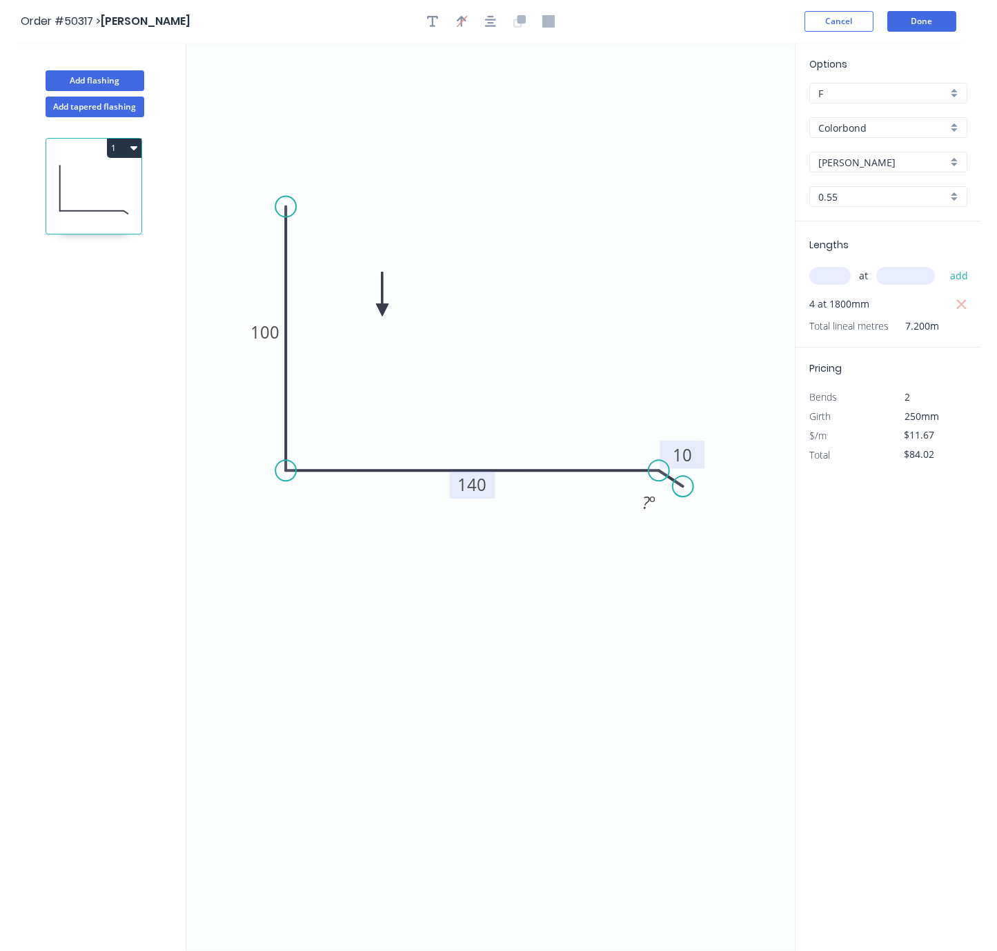
click at [838, 285] on input "text" at bounding box center [829, 276] width 41 height 18
click at [888, 609] on div "Options F F Colorbond Colorbond Shale Grey Shale Grey 0.55 0.55 Lengths at add …" at bounding box center [888, 498] width 186 height 910
click at [909, 21] on button "Done" at bounding box center [921, 21] width 69 height 21
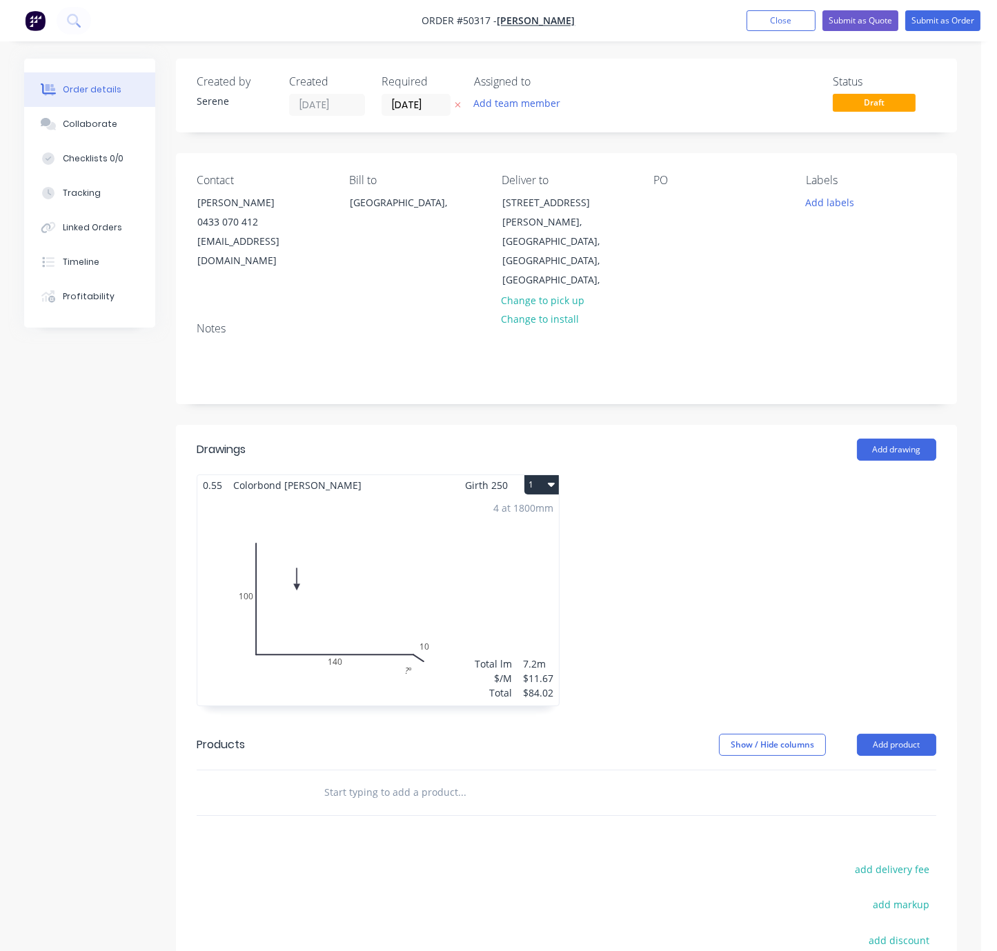
drag, startPoint x: 679, startPoint y: 481, endPoint x: 839, endPoint y: 508, distance: 162.3
click at [410, 114] on input "[DATE]" at bounding box center [416, 104] width 68 height 21
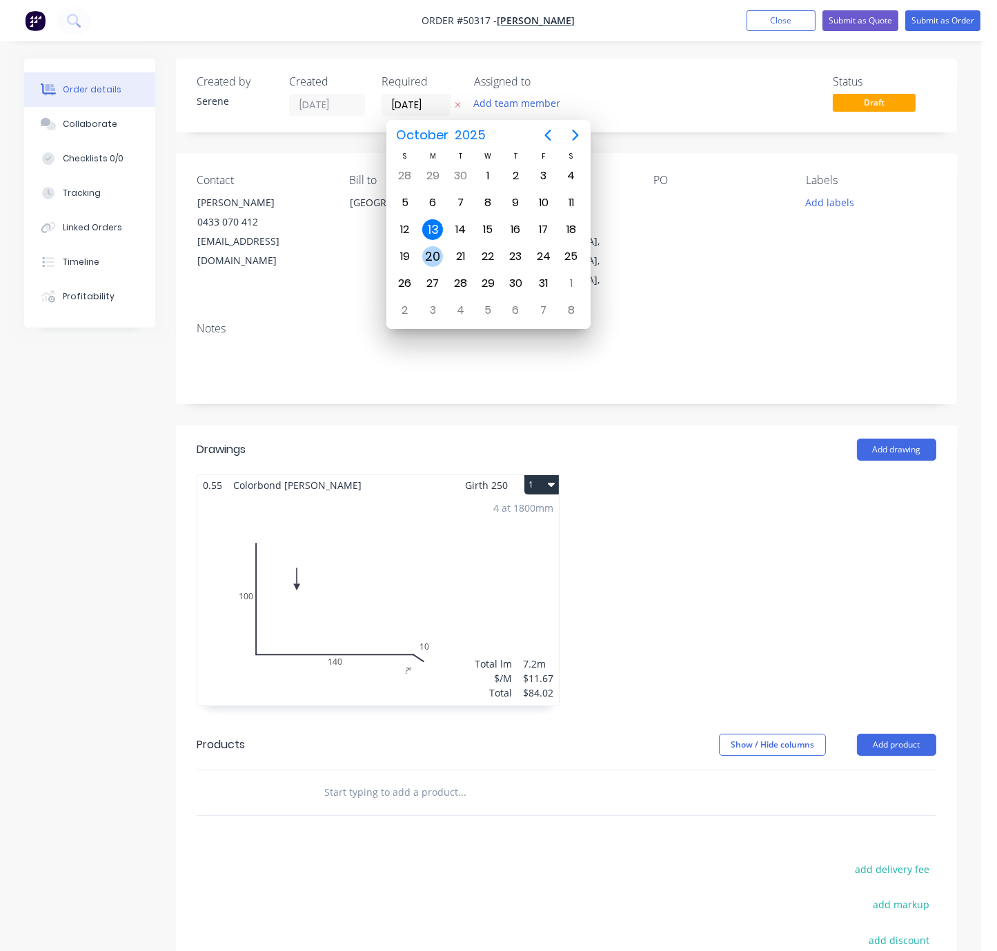
click at [432, 254] on div "20" at bounding box center [432, 256] width 21 height 21
type input "[DATE]"
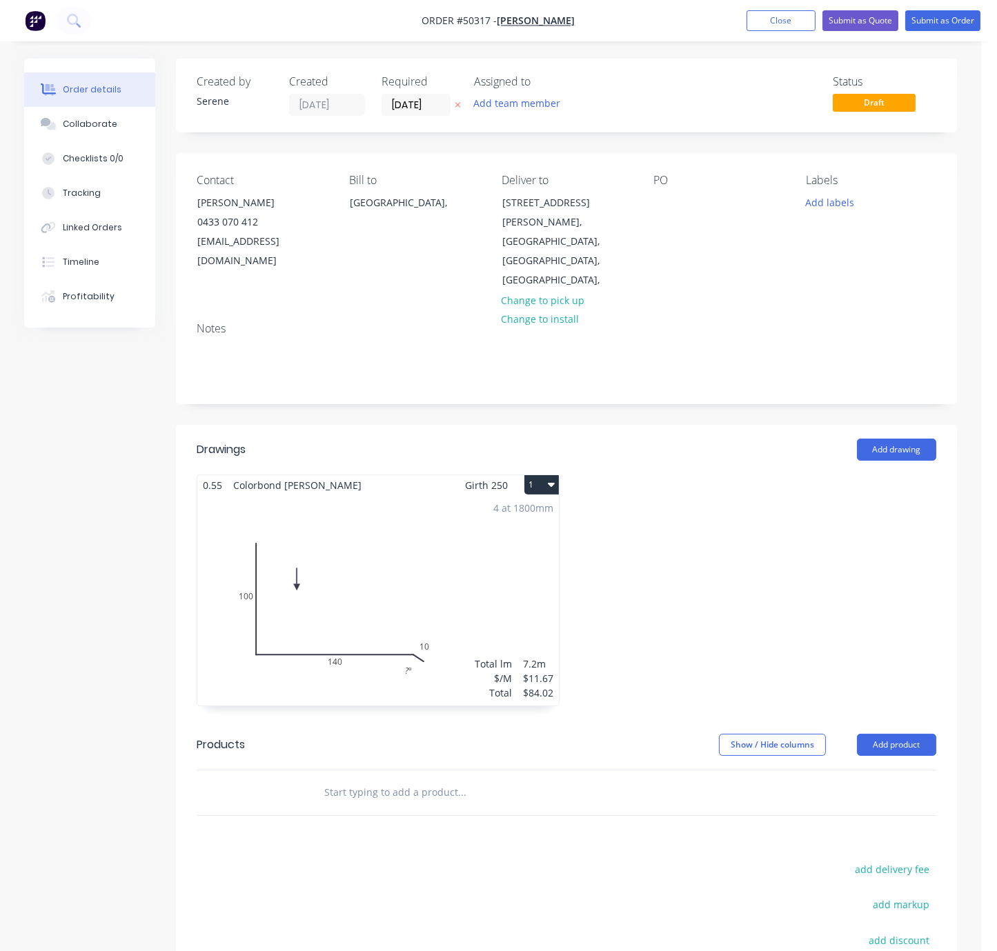
click at [691, 536] on div at bounding box center [754, 598] width 377 height 246
click at [944, 26] on button "Submit as Order" at bounding box center [942, 20] width 75 height 21
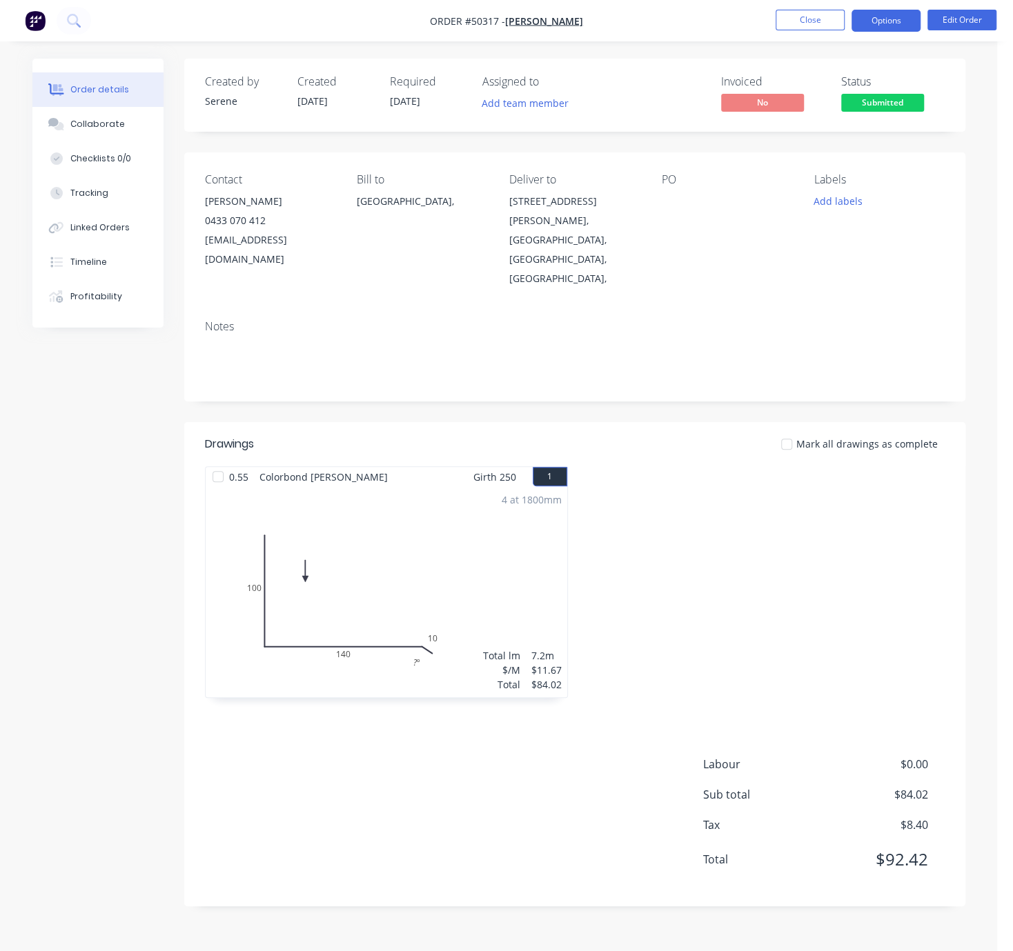
click at [857, 20] on button "Options" at bounding box center [885, 21] width 69 height 22
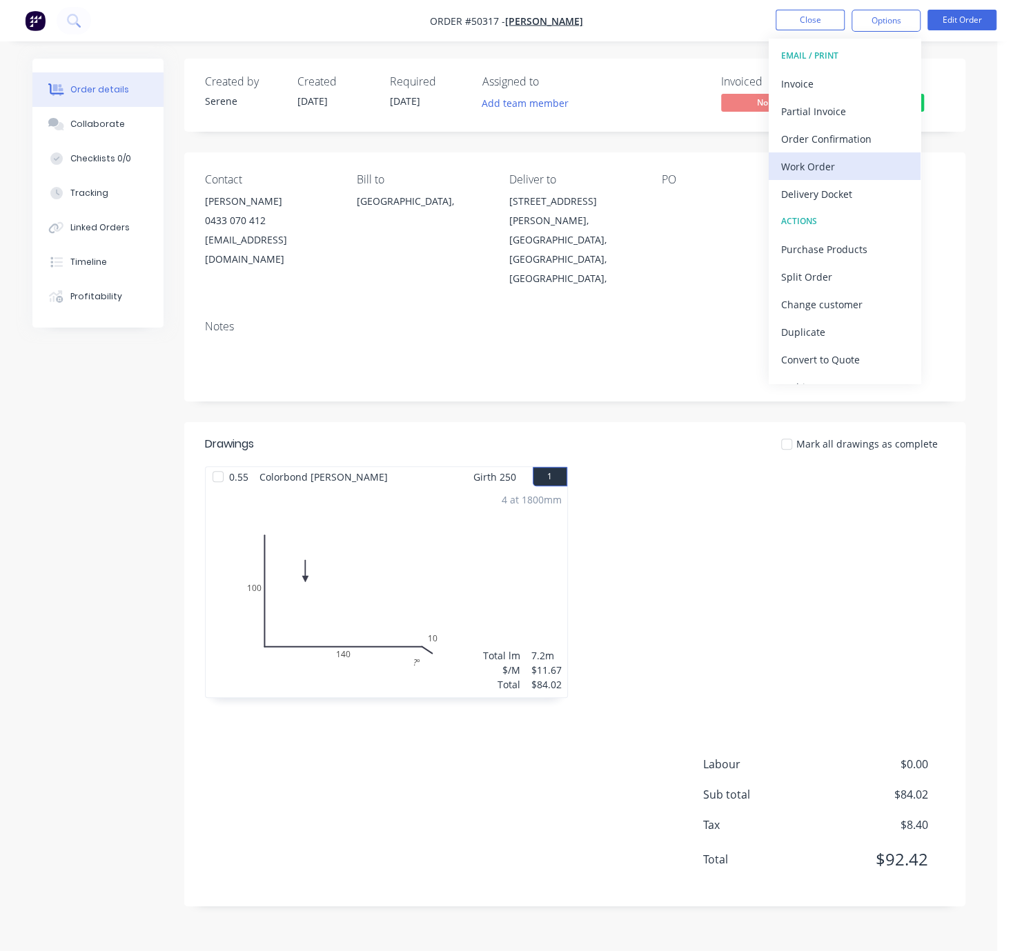
click at [846, 166] on div "Work Order" at bounding box center [844, 167] width 127 height 20
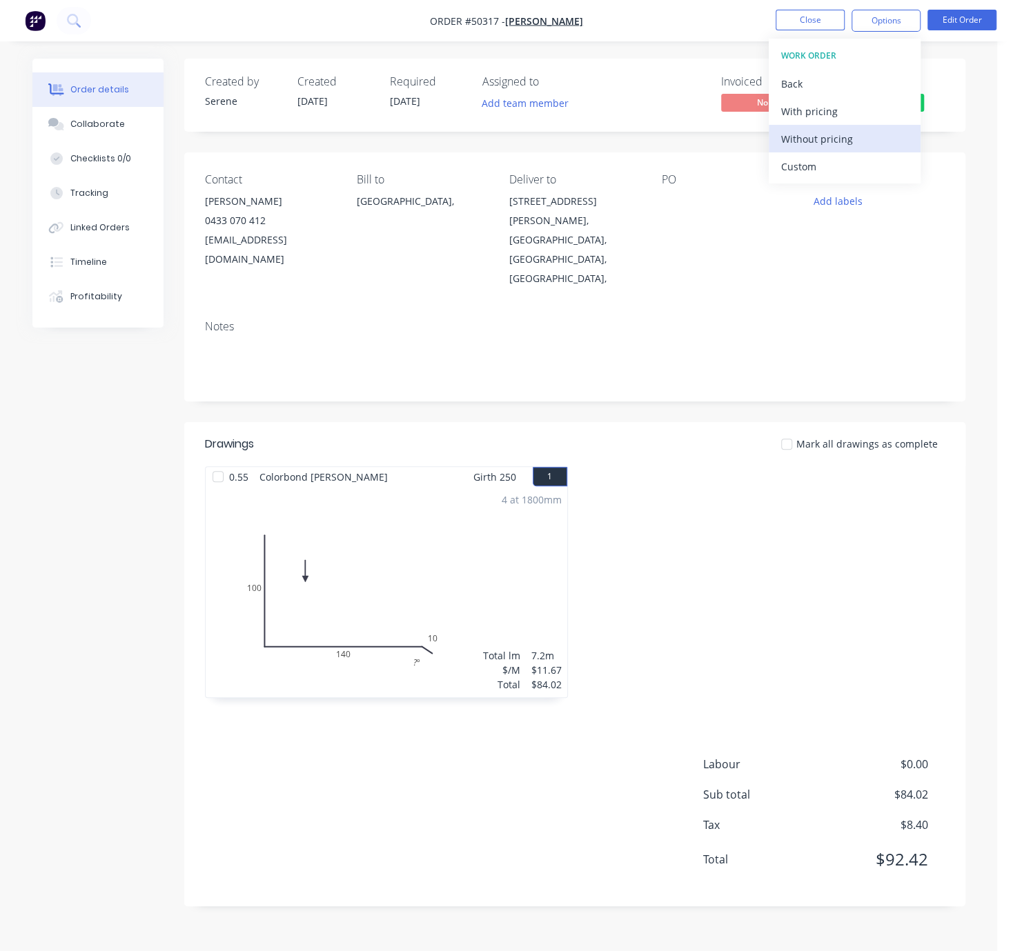
click at [834, 132] on div "Without pricing" at bounding box center [844, 139] width 127 height 20
click at [684, 472] on div at bounding box center [763, 589] width 377 height 246
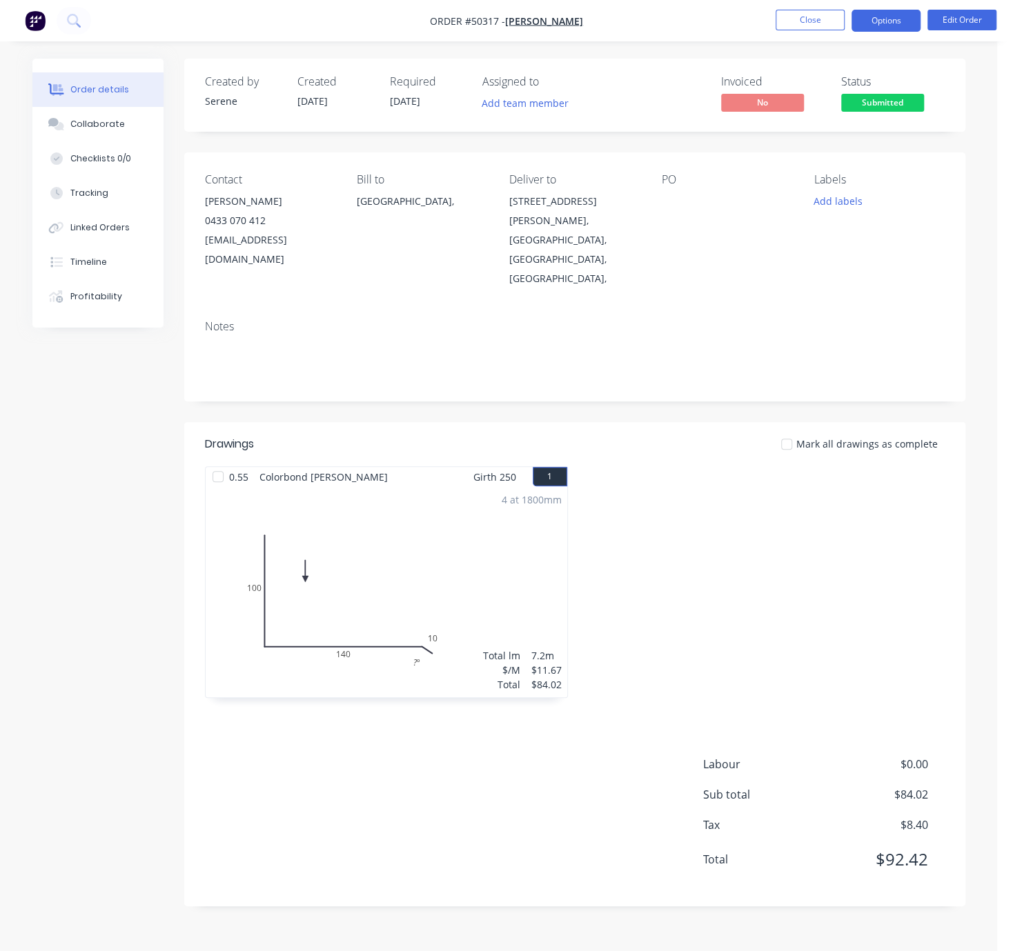
click at [892, 24] on button "Options" at bounding box center [885, 21] width 69 height 22
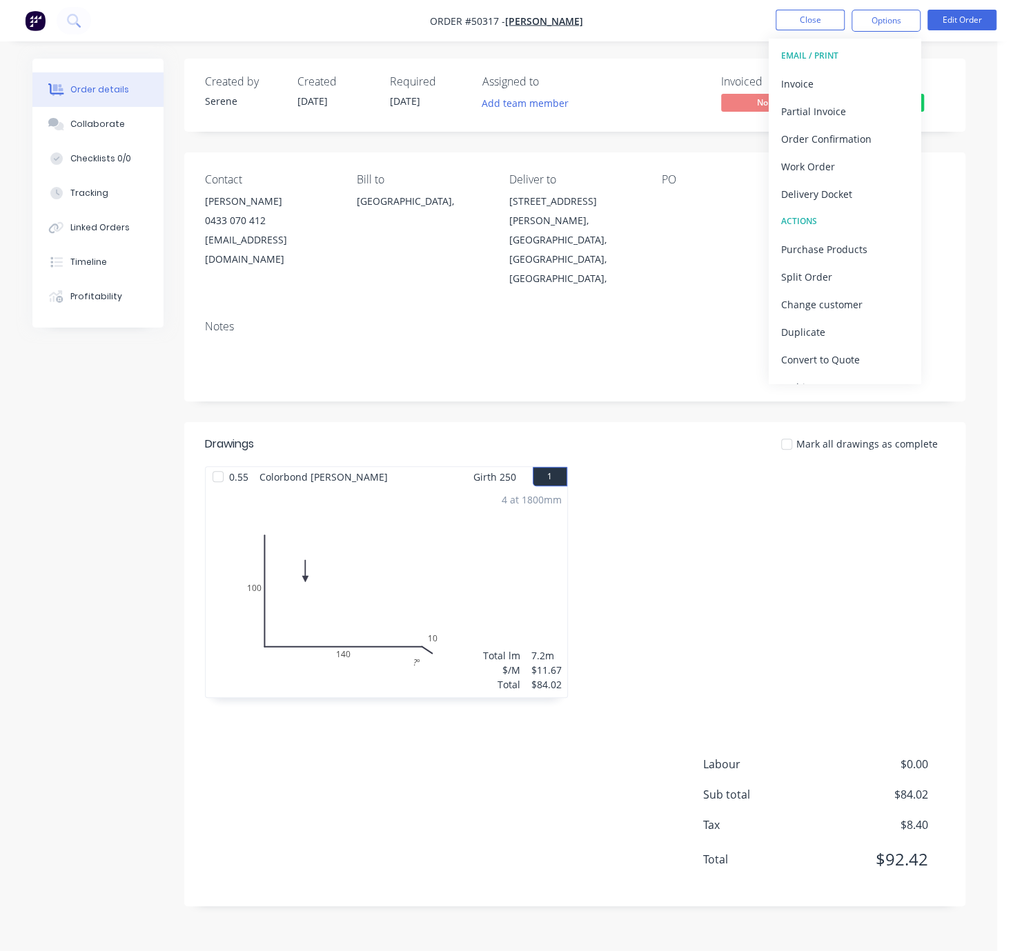
click at [850, 209] on button "ACTIONS" at bounding box center [844, 222] width 152 height 28
click at [853, 193] on div "Delivery Docket" at bounding box center [844, 194] width 127 height 20
click at [825, 130] on div "Without pricing" at bounding box center [844, 139] width 127 height 20
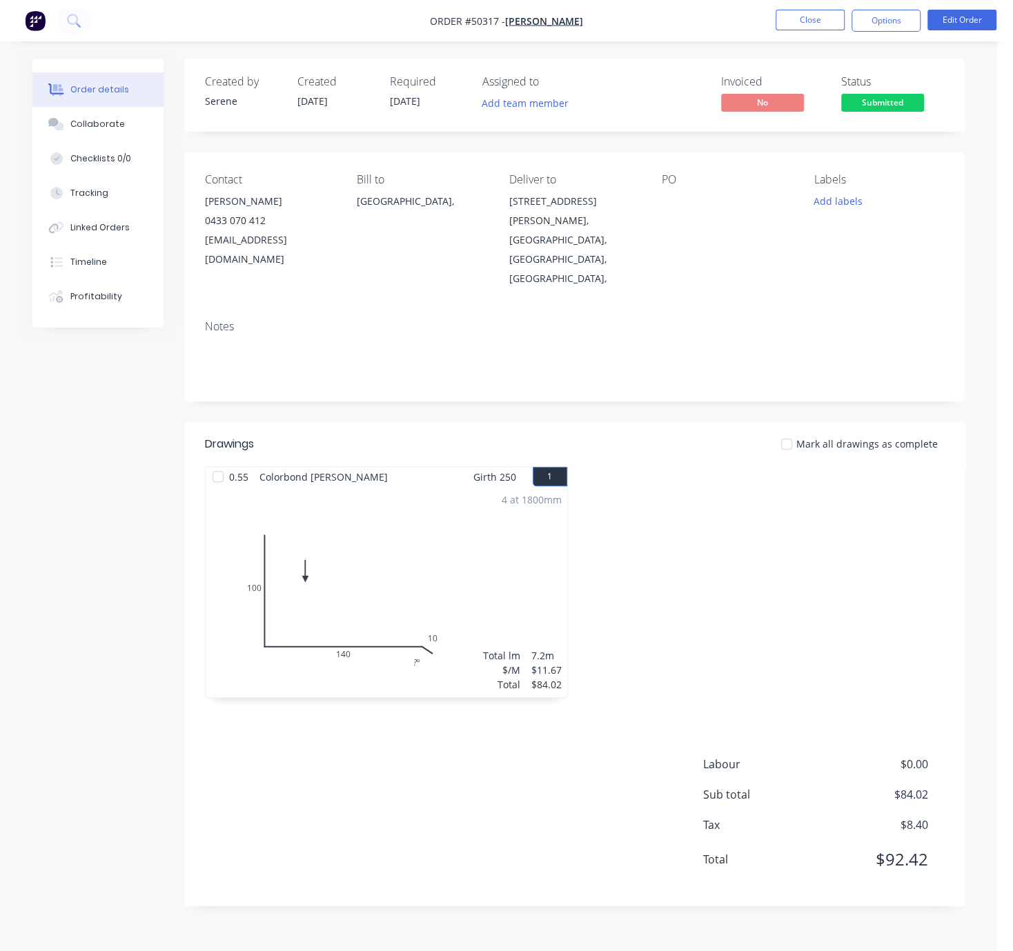
click at [611, 491] on div at bounding box center [763, 589] width 377 height 246
click at [648, 473] on div at bounding box center [763, 589] width 377 height 246
drag, startPoint x: 633, startPoint y: 479, endPoint x: 737, endPoint y: 537, distance: 118.9
click at [793, 20] on button "Close" at bounding box center [809, 20] width 69 height 21
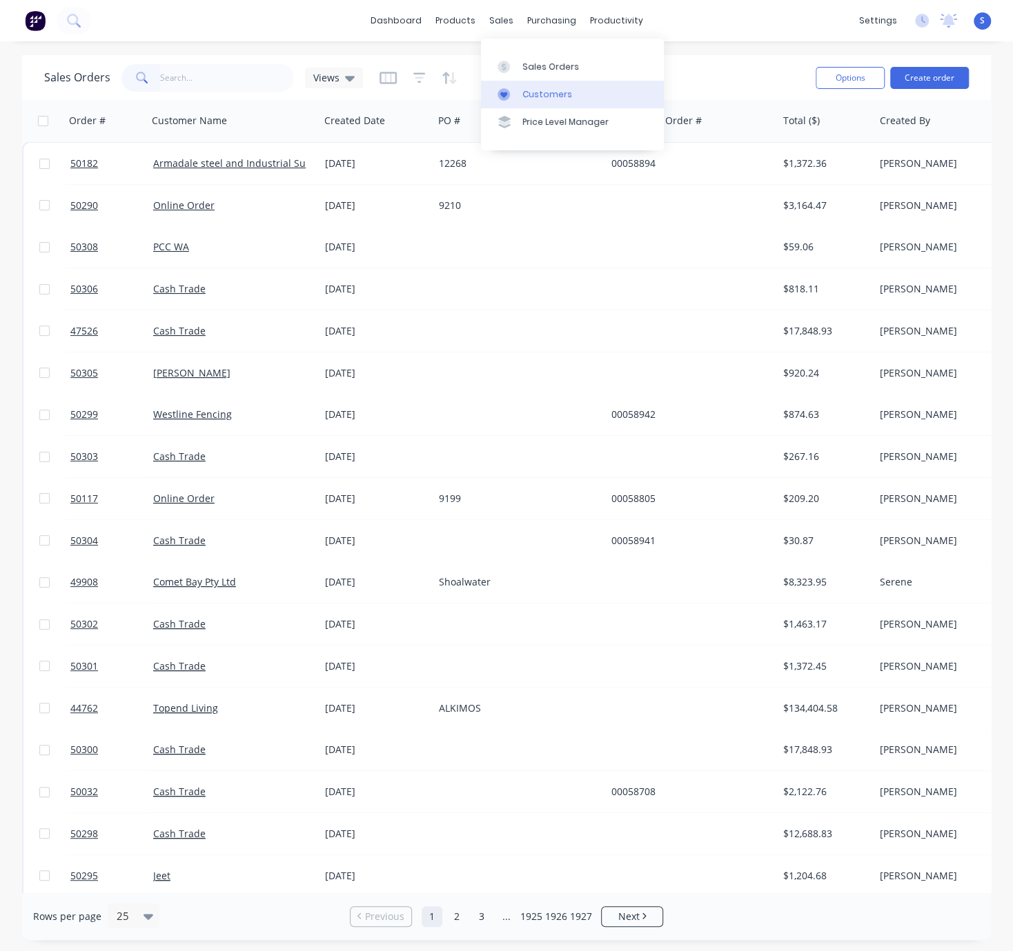
click at [549, 107] on link "Customers" at bounding box center [572, 95] width 183 height 28
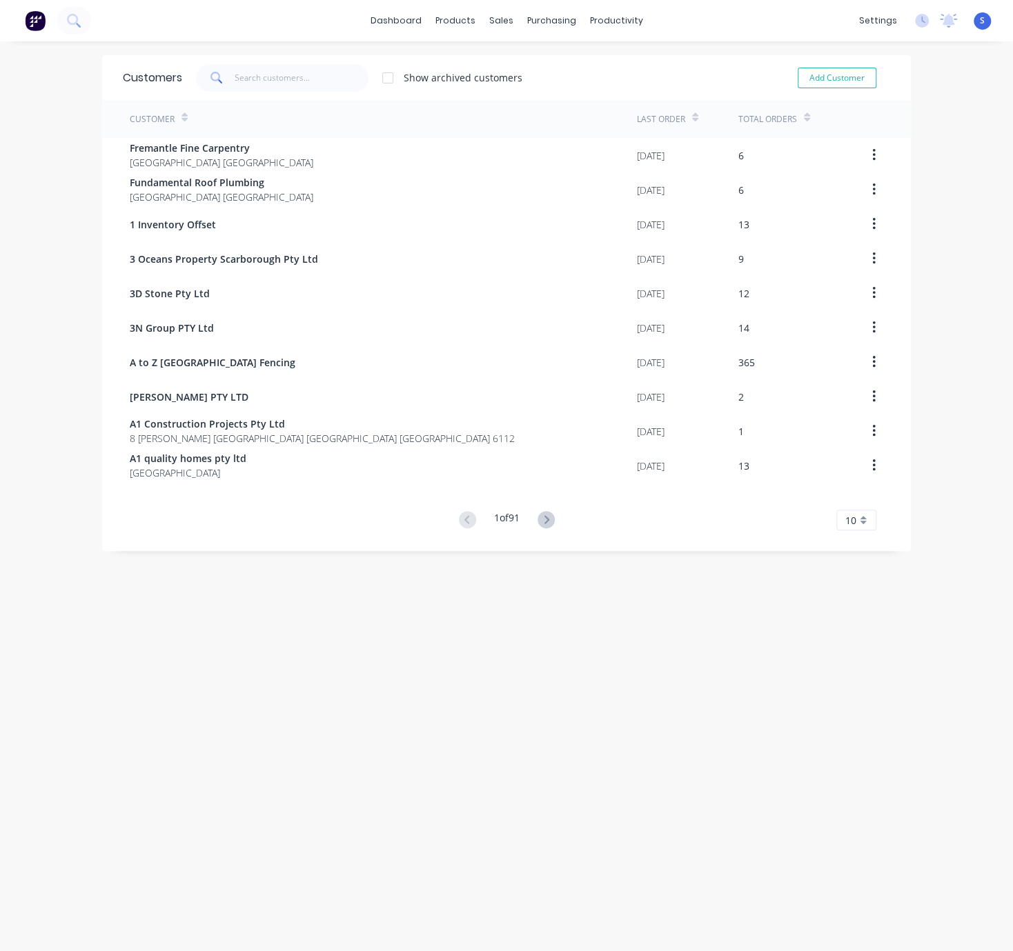
click at [228, 73] on span at bounding box center [215, 78] width 39 height 28
click at [263, 78] on input "text" at bounding box center [302, 78] width 135 height 28
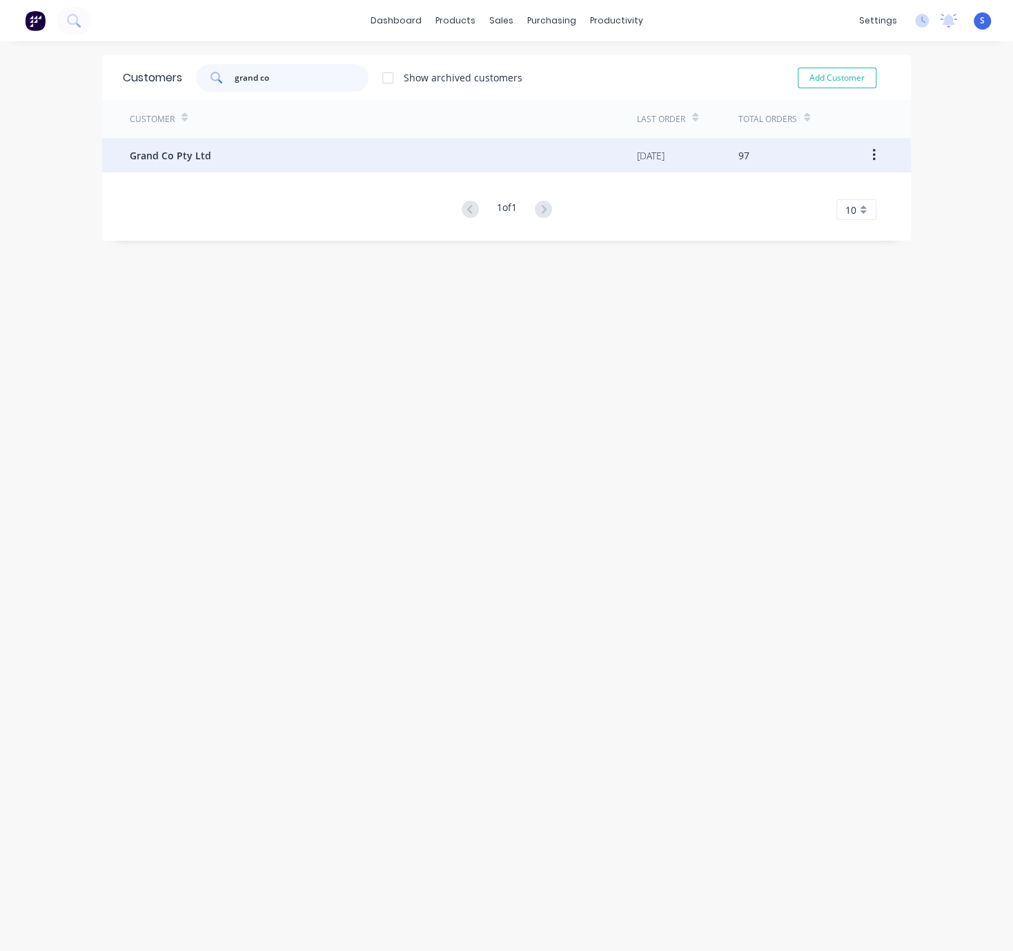
type input "grand co"
click at [276, 156] on div "Grand Co Pty Ltd" at bounding box center [383, 155] width 507 height 34
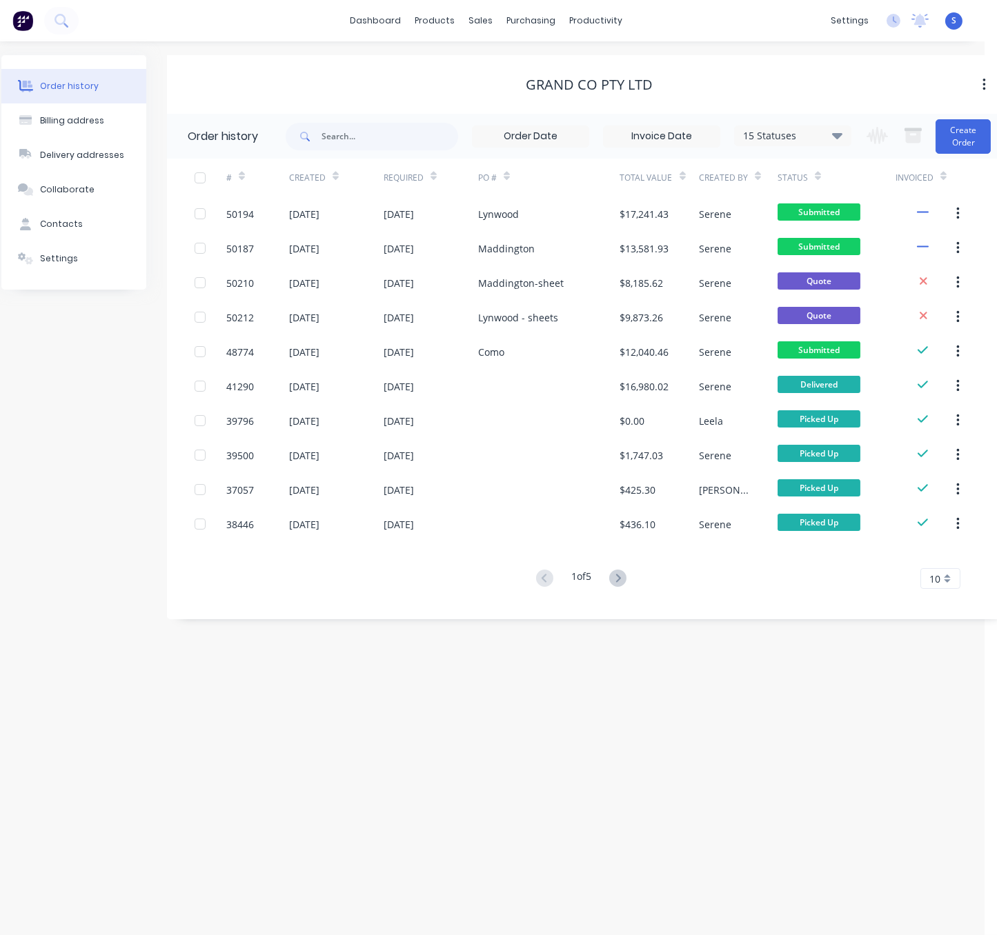
drag, startPoint x: 548, startPoint y: 680, endPoint x: 604, endPoint y: 682, distance: 55.2
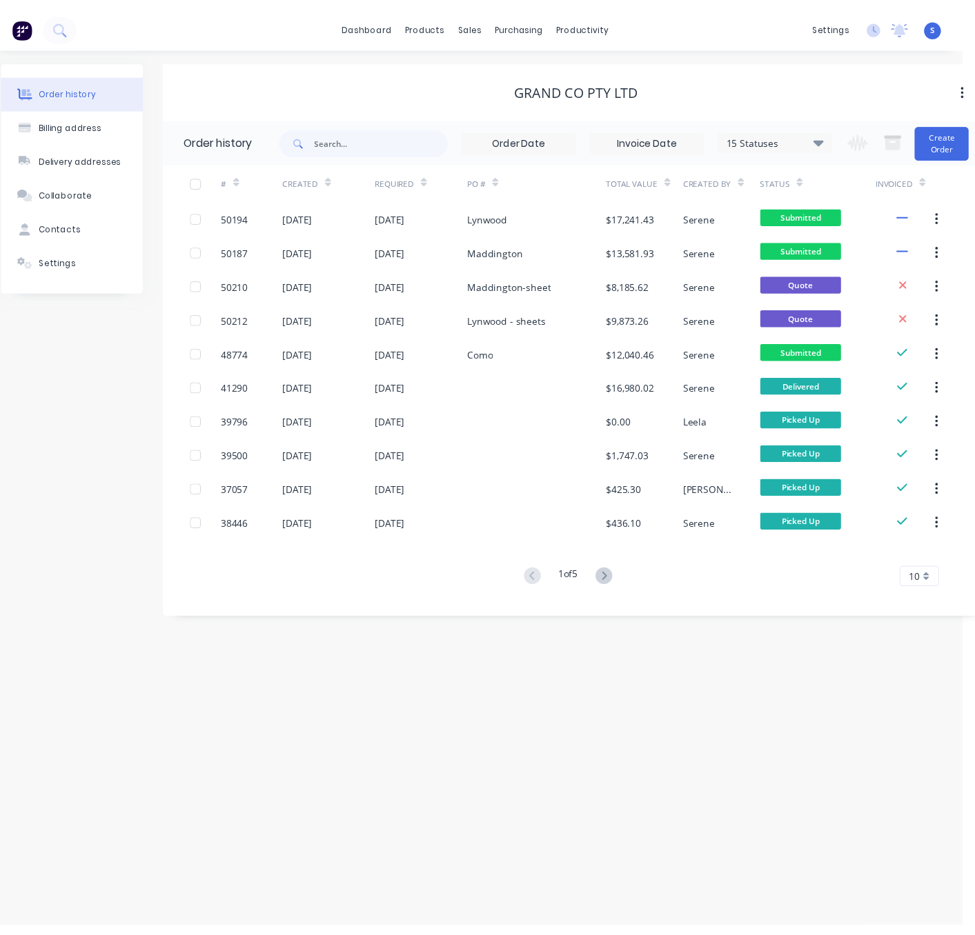
scroll to position [0, 29]
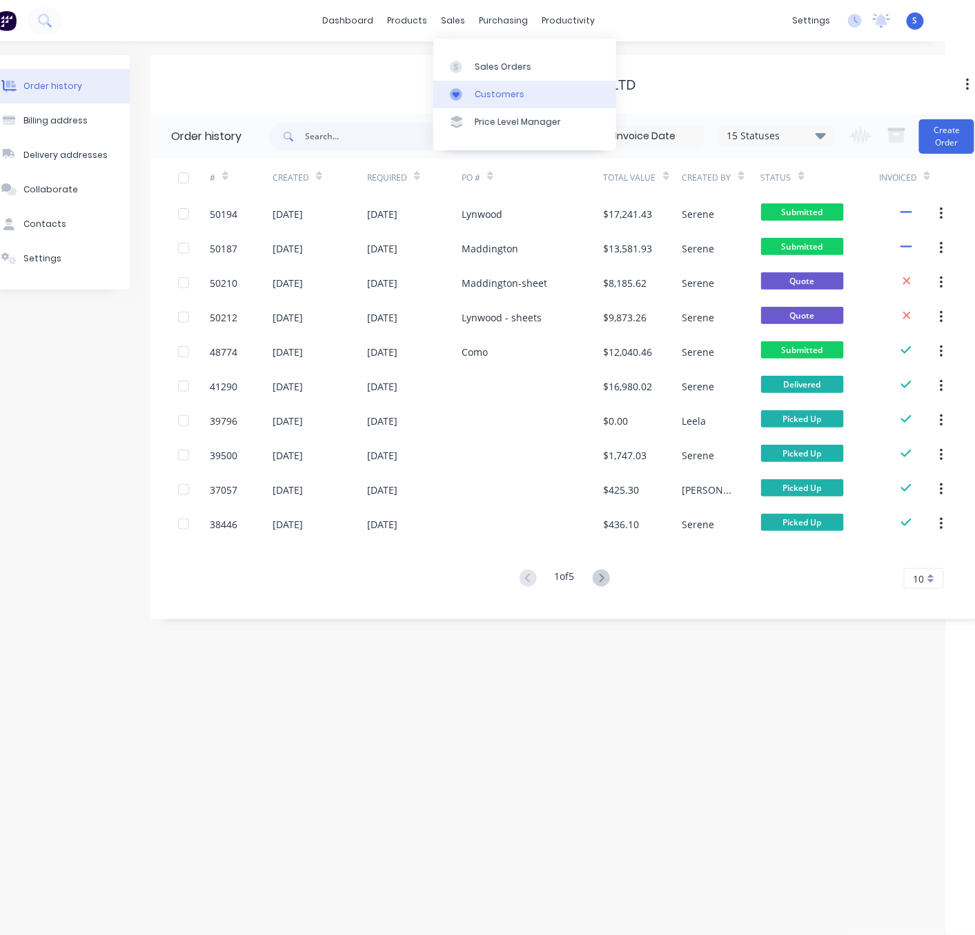
click at [476, 101] on div "Customers" at bounding box center [500, 94] width 50 height 12
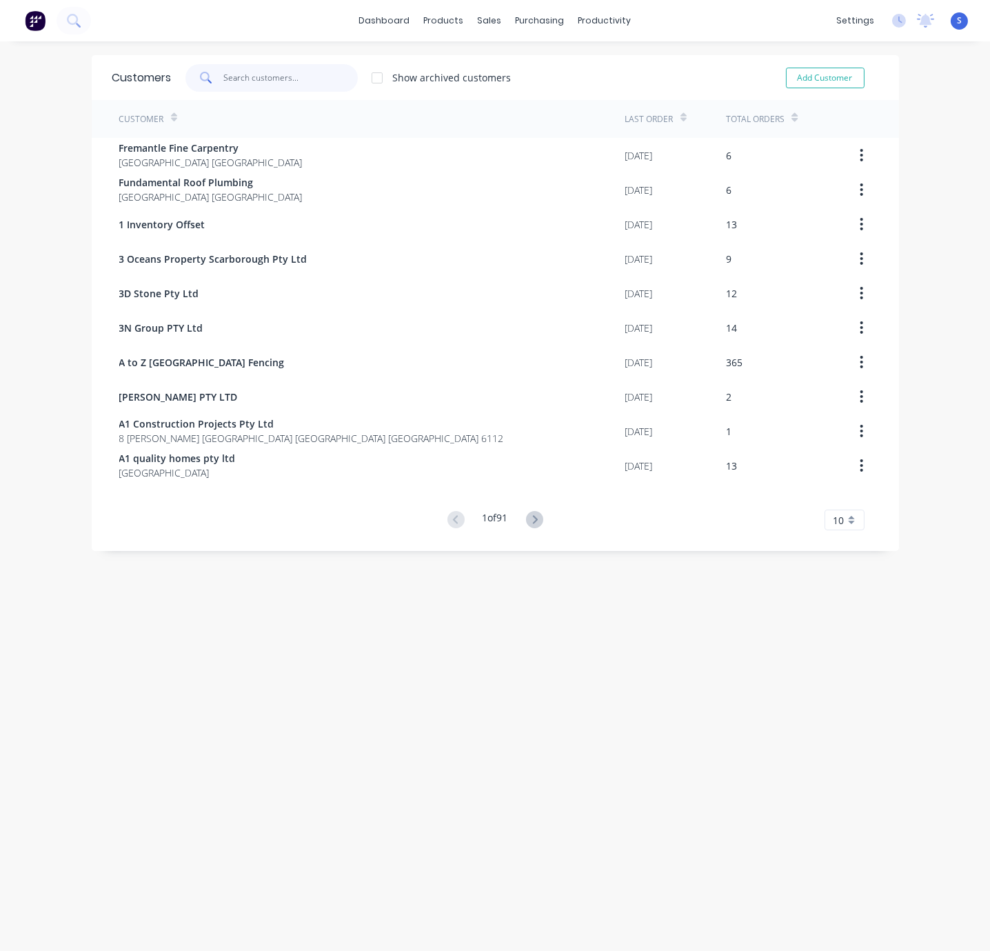
click at [255, 89] on input "text" at bounding box center [290, 78] width 135 height 28
type input "g"
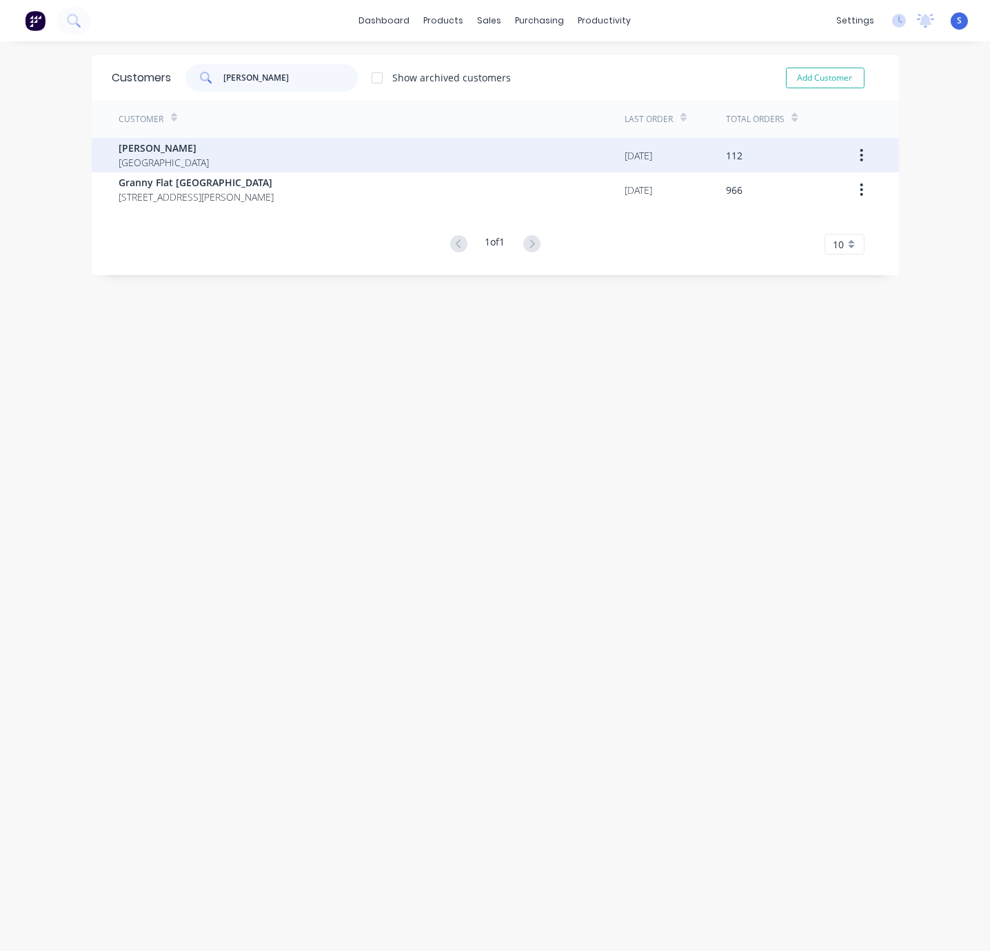
type input "[PERSON_NAME]"
click at [250, 149] on div "[PERSON_NAME] [GEOGRAPHIC_DATA]" at bounding box center [372, 155] width 506 height 34
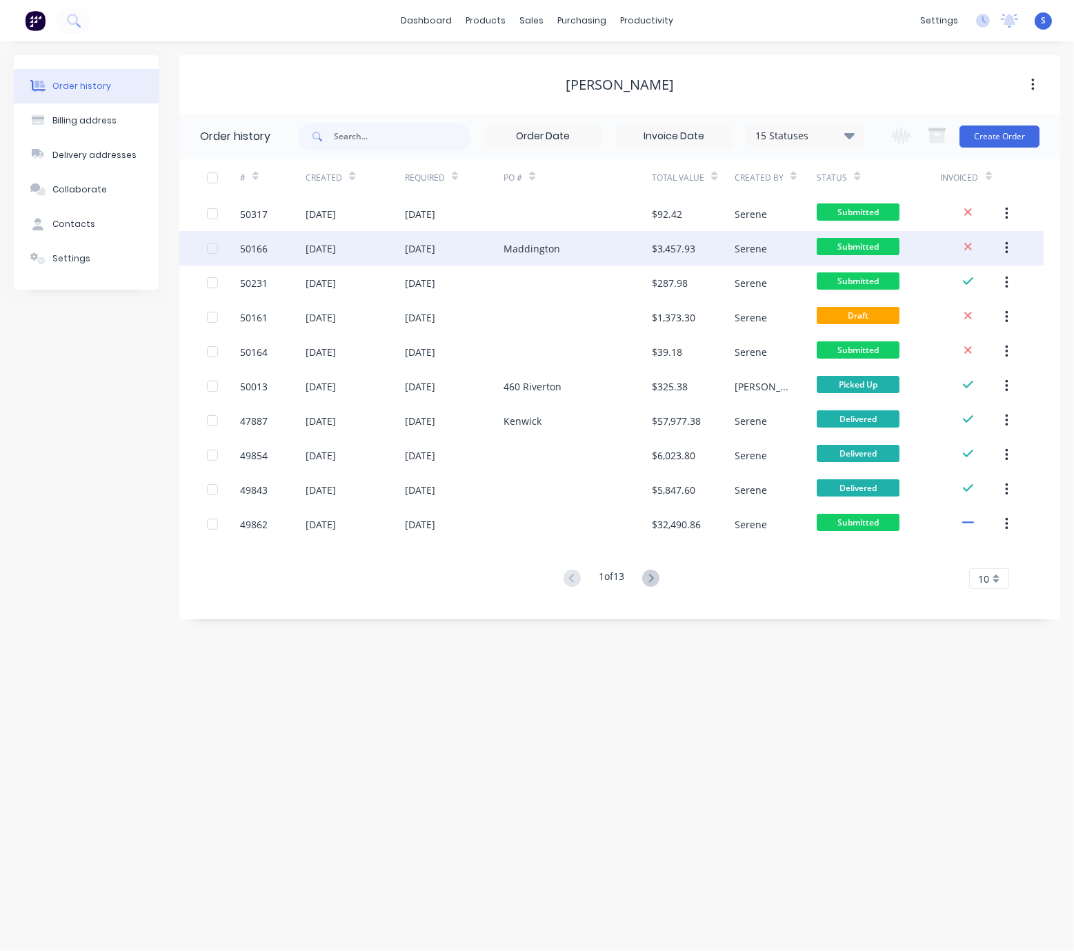
click at [595, 236] on div "Maddington" at bounding box center [578, 248] width 148 height 34
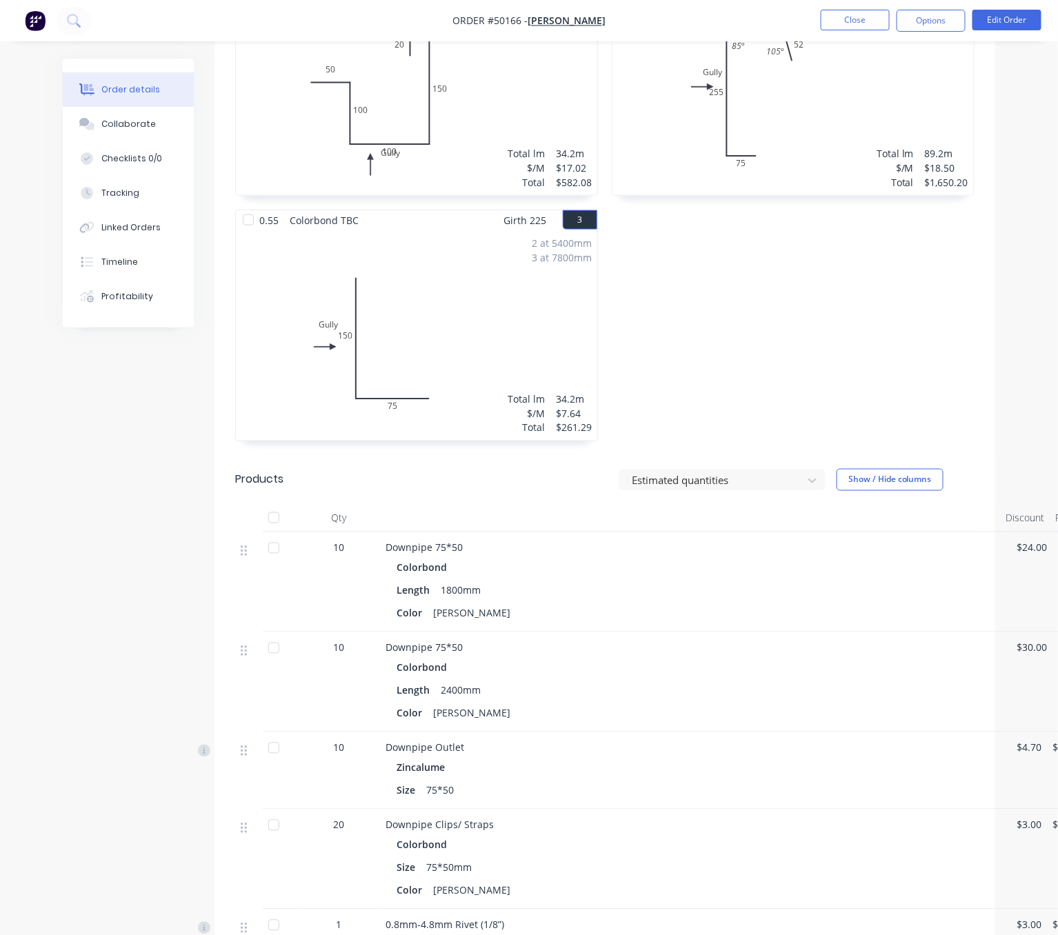
scroll to position [241, 0]
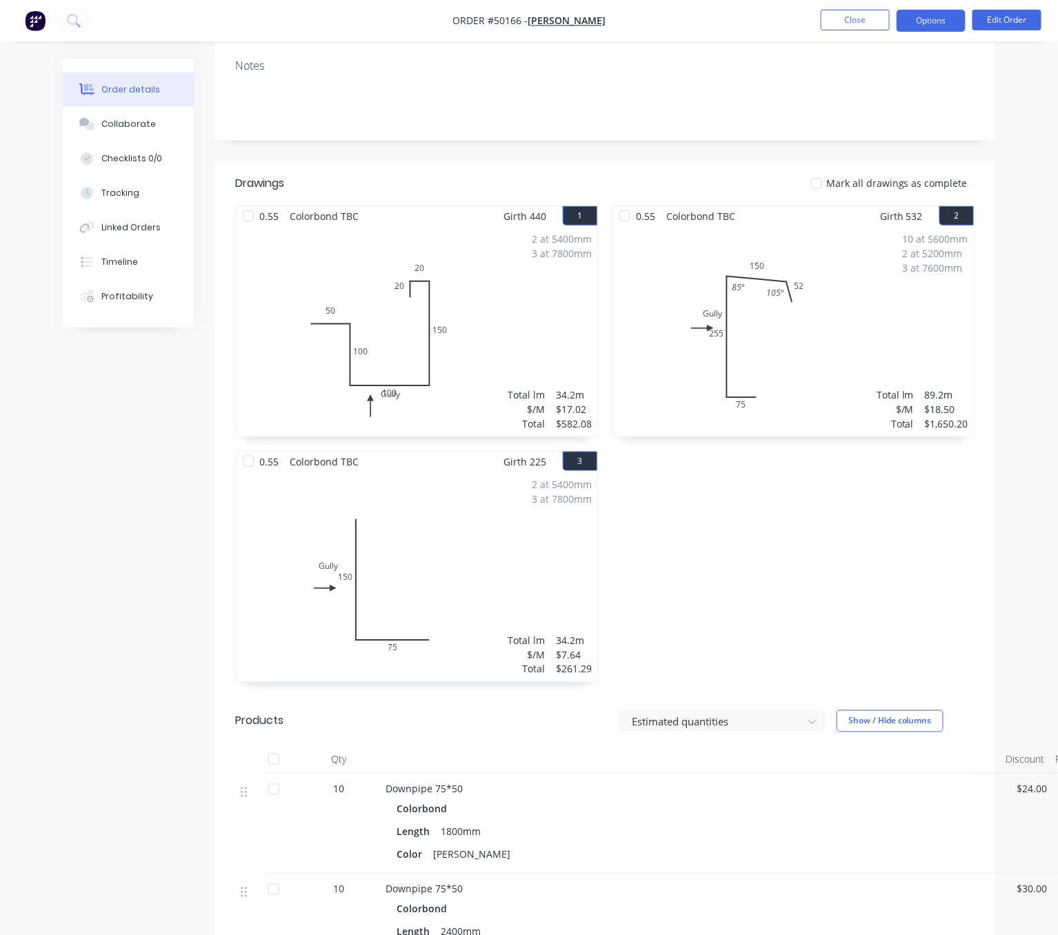
click at [935, 30] on button "Options" at bounding box center [931, 21] width 69 height 22
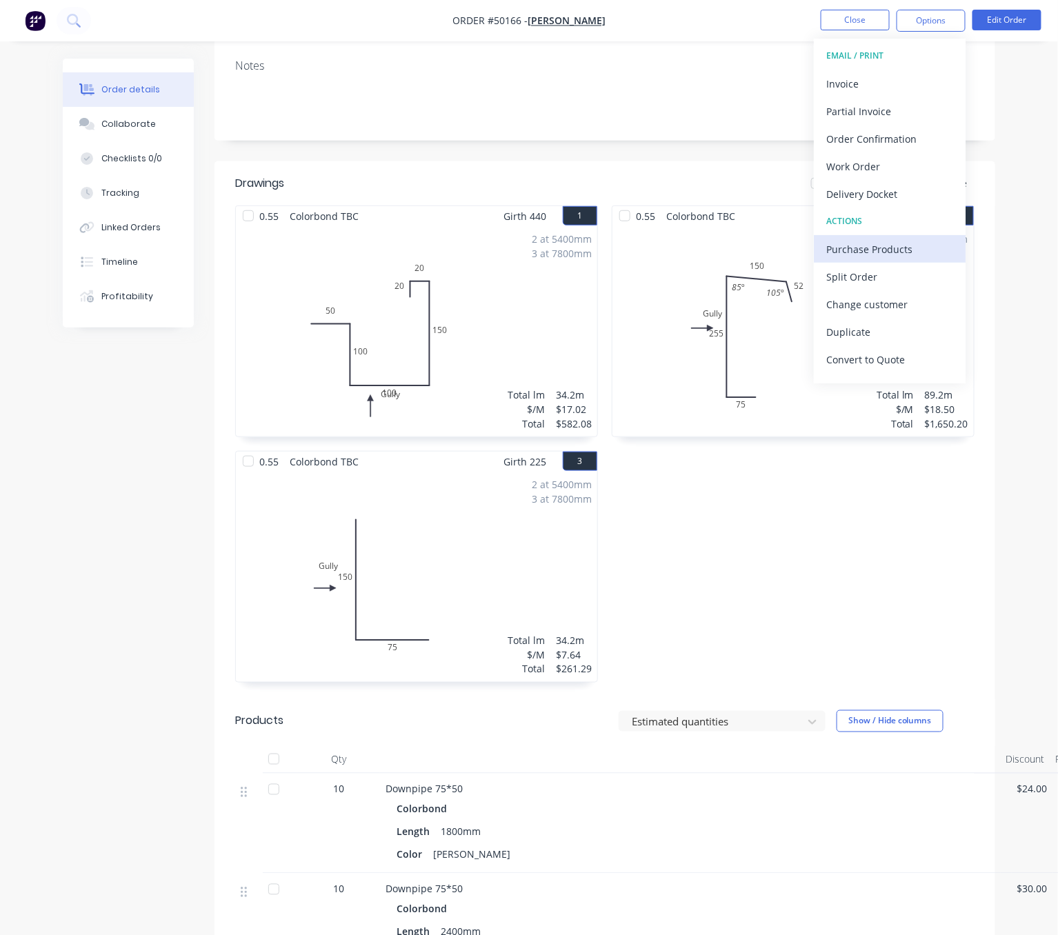
click at [890, 247] on div "Purchase Products" at bounding box center [889, 249] width 127 height 20
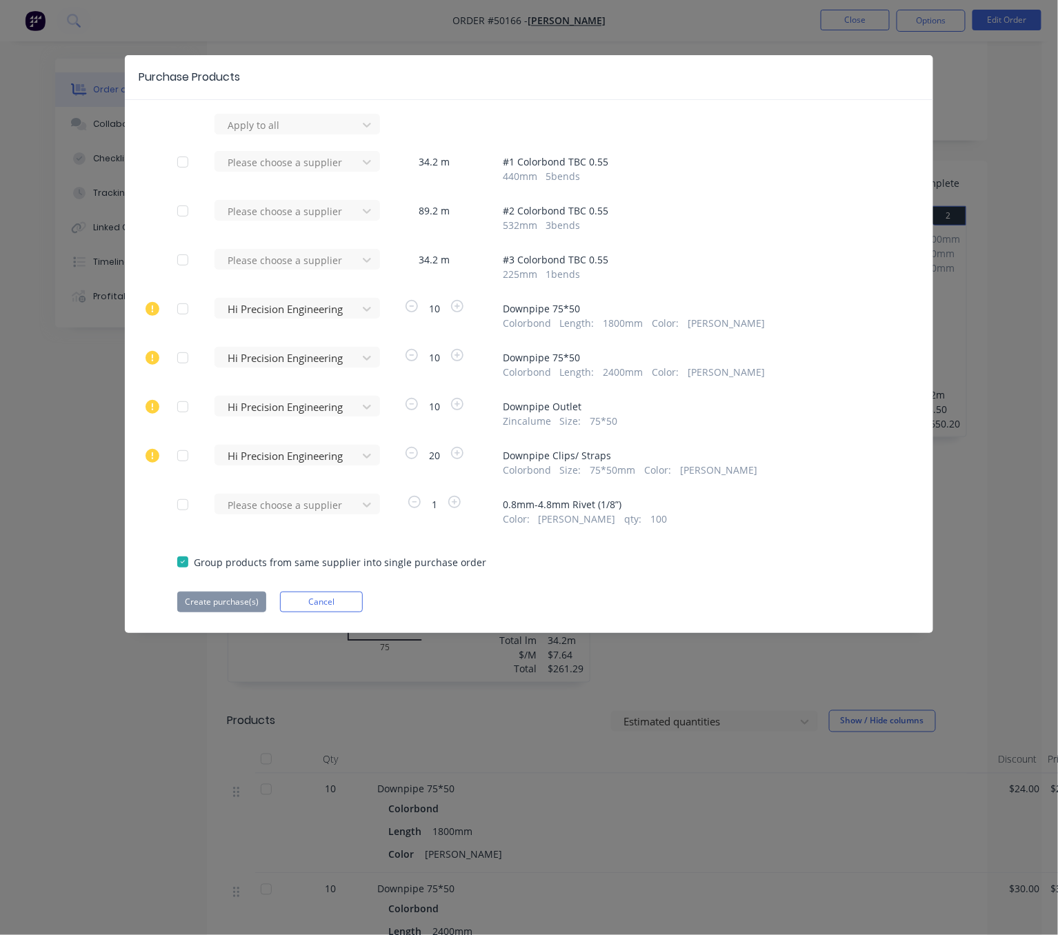
click at [183, 270] on div at bounding box center [183, 260] width 28 height 28
click at [188, 219] on div at bounding box center [183, 211] width 28 height 28
click at [188, 164] on div at bounding box center [183, 162] width 28 height 28
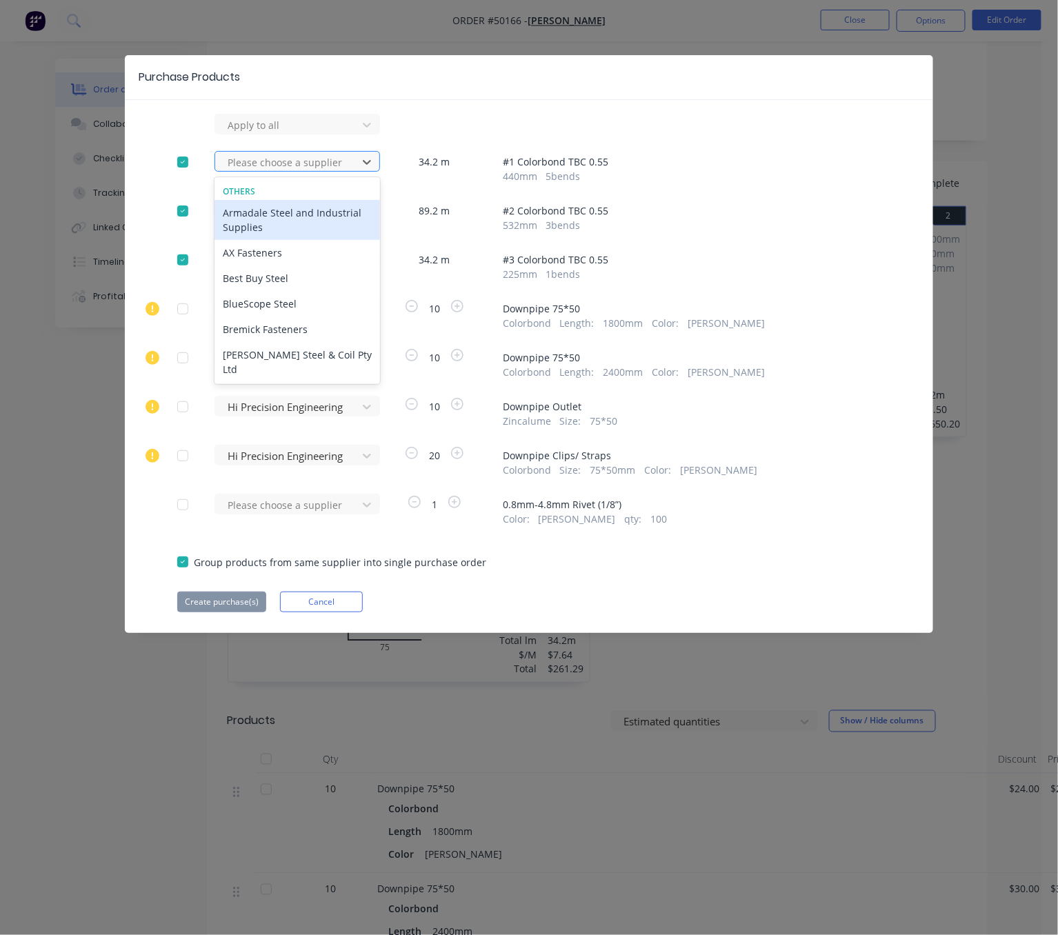
click at [332, 161] on div at bounding box center [288, 162] width 124 height 17
type input "strat"
click at [299, 223] on div "Stratco ([GEOGRAPHIC_DATA]) Pty Ltd" at bounding box center [298, 220] width 166 height 40
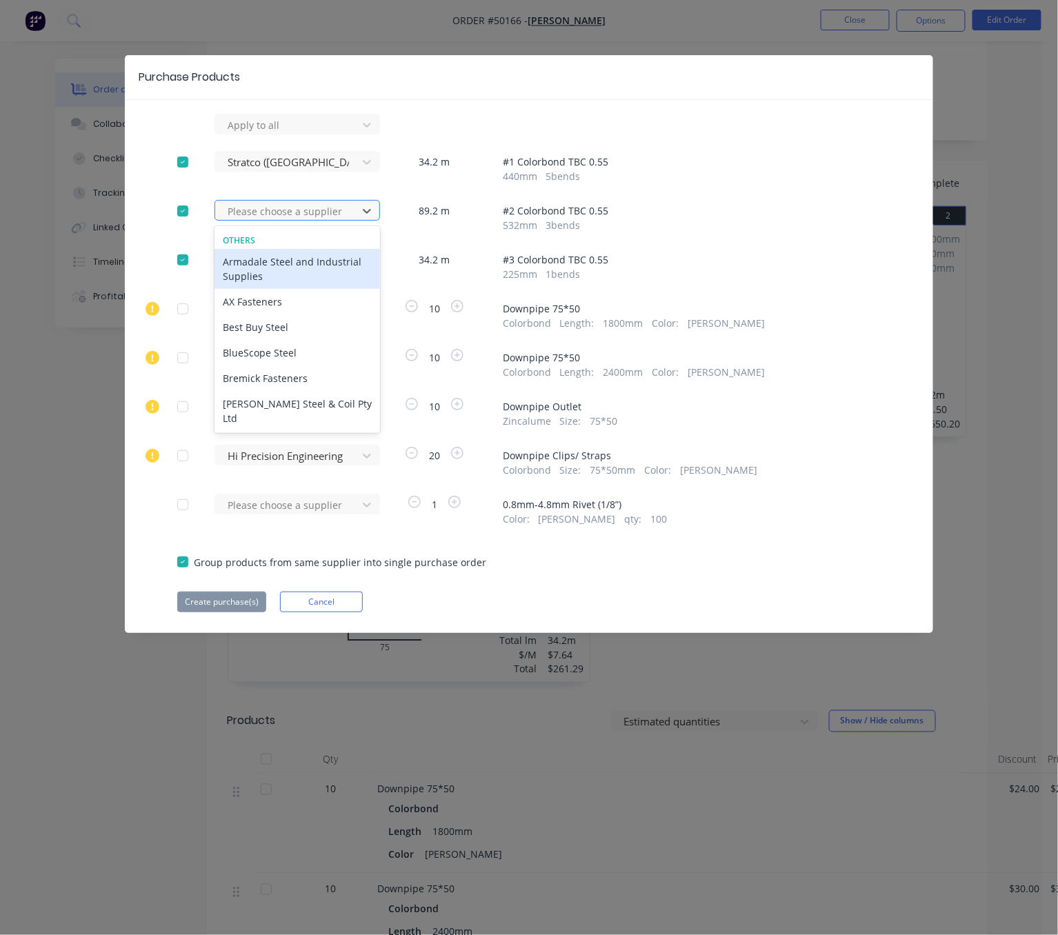
click at [290, 218] on div at bounding box center [288, 211] width 124 height 17
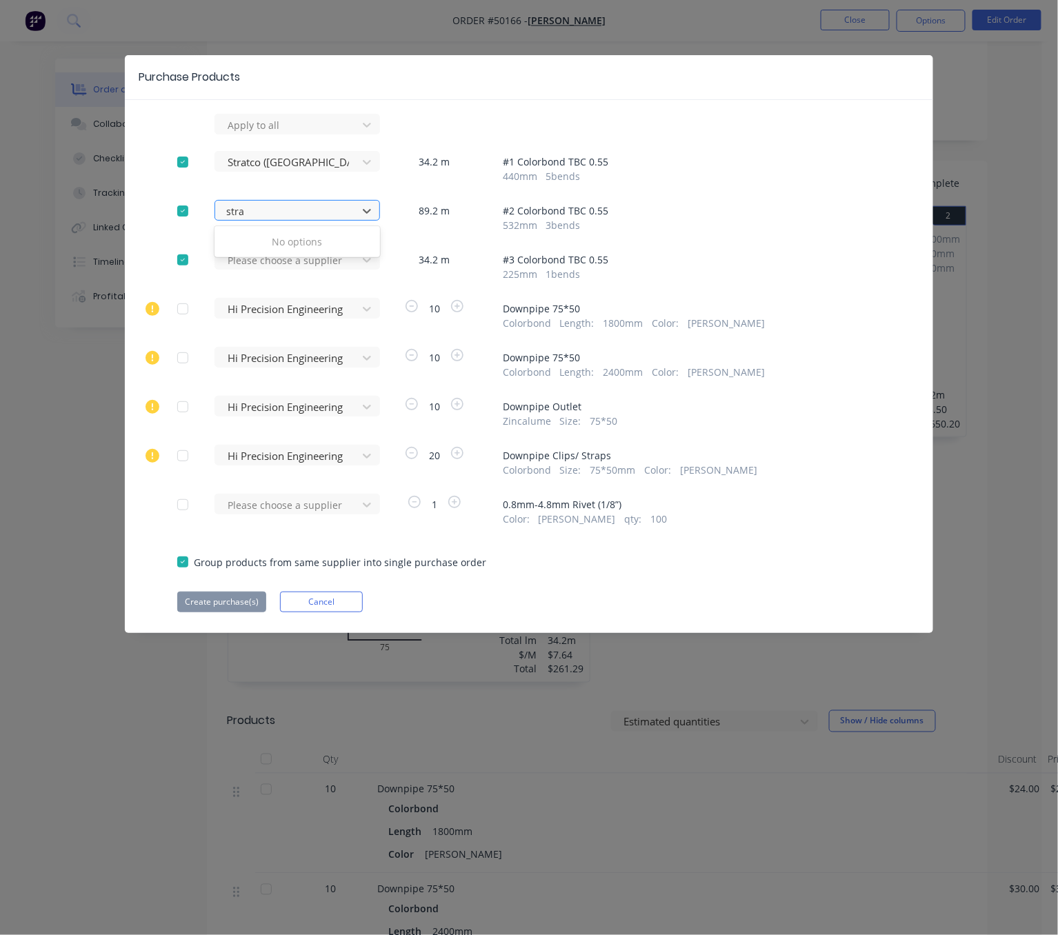
type input "strat"
click at [267, 275] on div "Stratco ([GEOGRAPHIC_DATA]) Pty Ltd" at bounding box center [298, 269] width 166 height 40
click at [276, 260] on div "Please choose a supplier" at bounding box center [288, 260] width 132 height 21
type input "stra"
click at [293, 348] on div "Stratco ([GEOGRAPHIC_DATA]) Pty Ltd" at bounding box center [298, 343] width 166 height 40
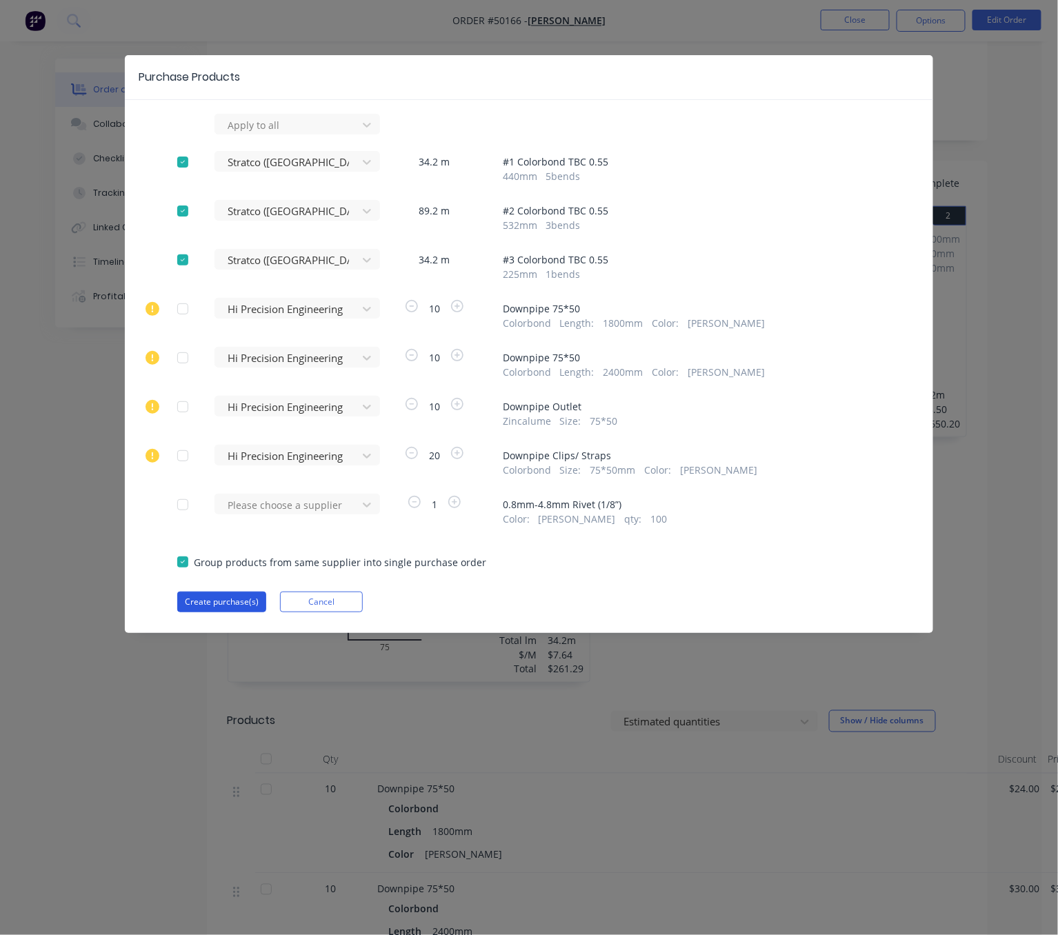
click at [241, 613] on button "Create purchase(s)" at bounding box center [221, 602] width 89 height 21
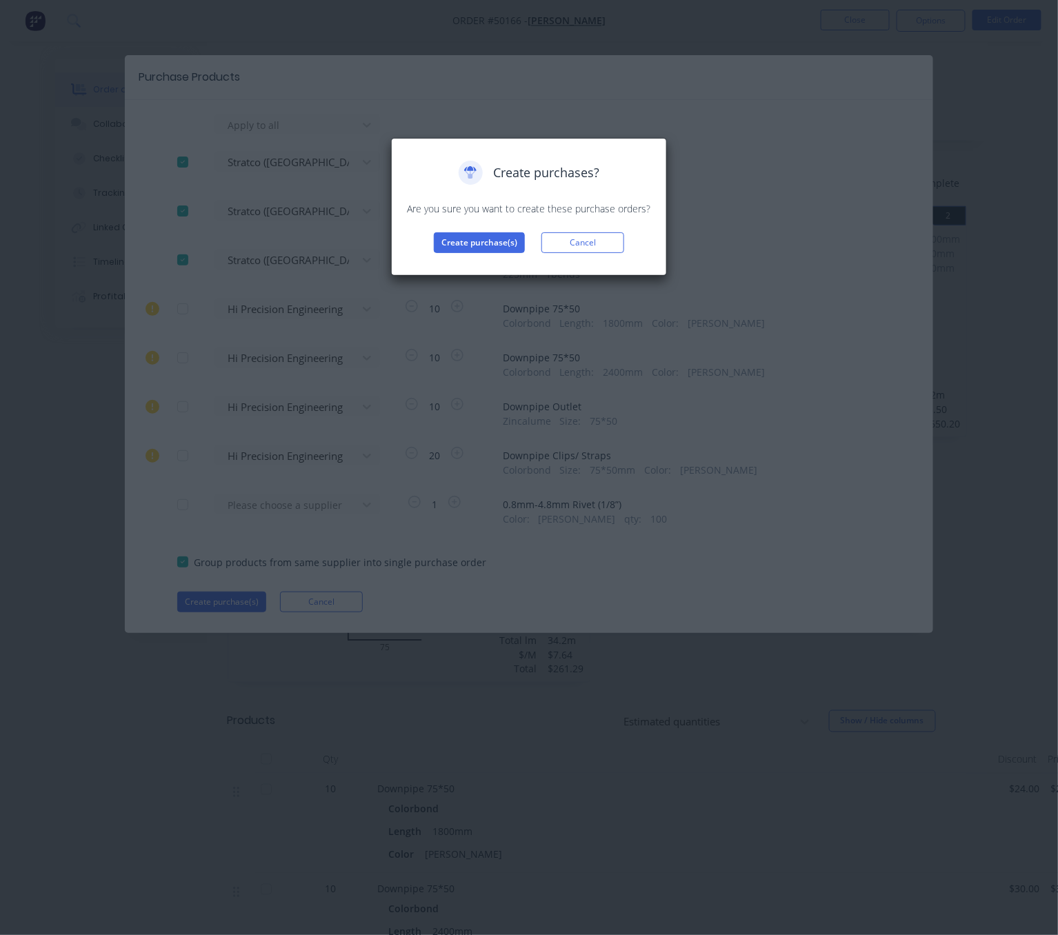
click at [478, 251] on div "Create purchases? Are you sure you want to create these purchase orders? Create…" at bounding box center [529, 207] width 247 height 92
click at [478, 253] on button "Create purchase(s)" at bounding box center [479, 242] width 91 height 21
click at [475, 275] on button "View purchase(s)" at bounding box center [479, 265] width 83 height 21
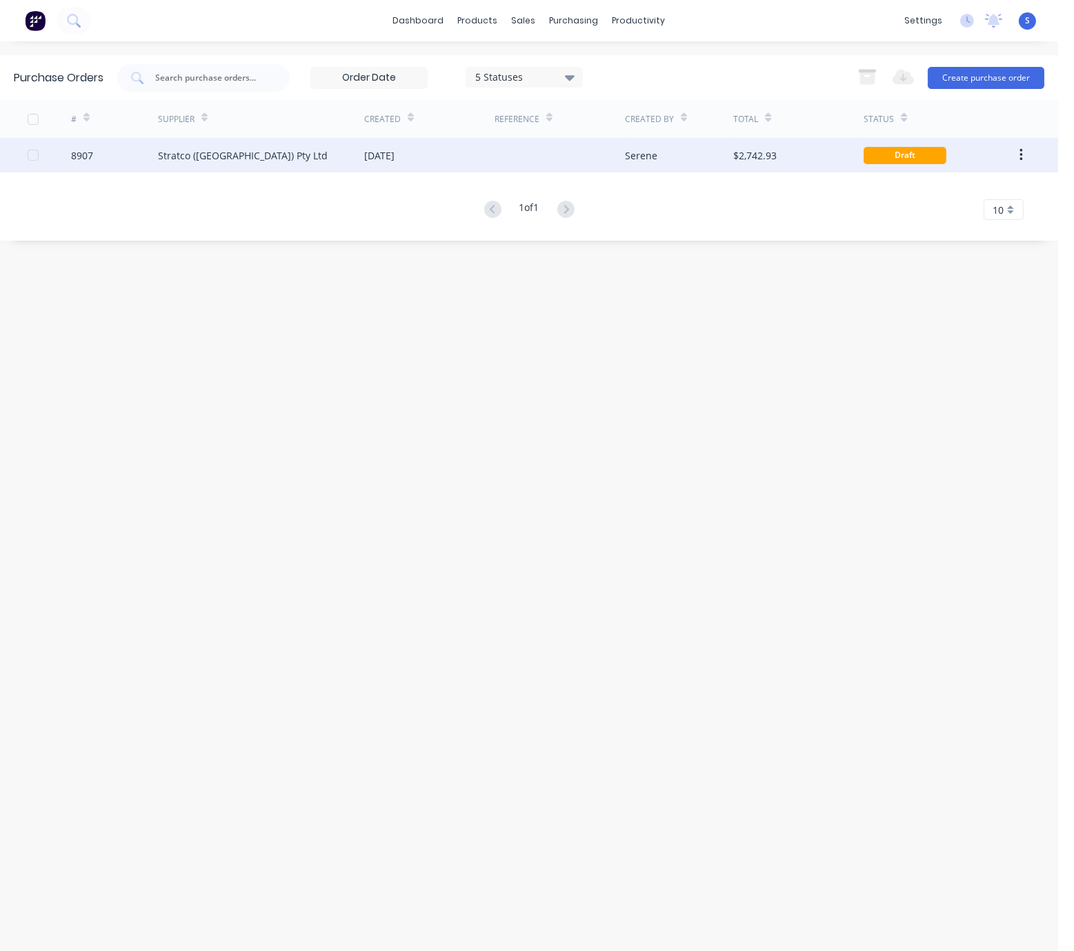
click at [361, 157] on div "Stratco ([GEOGRAPHIC_DATA]) Pty Ltd" at bounding box center [261, 155] width 206 height 34
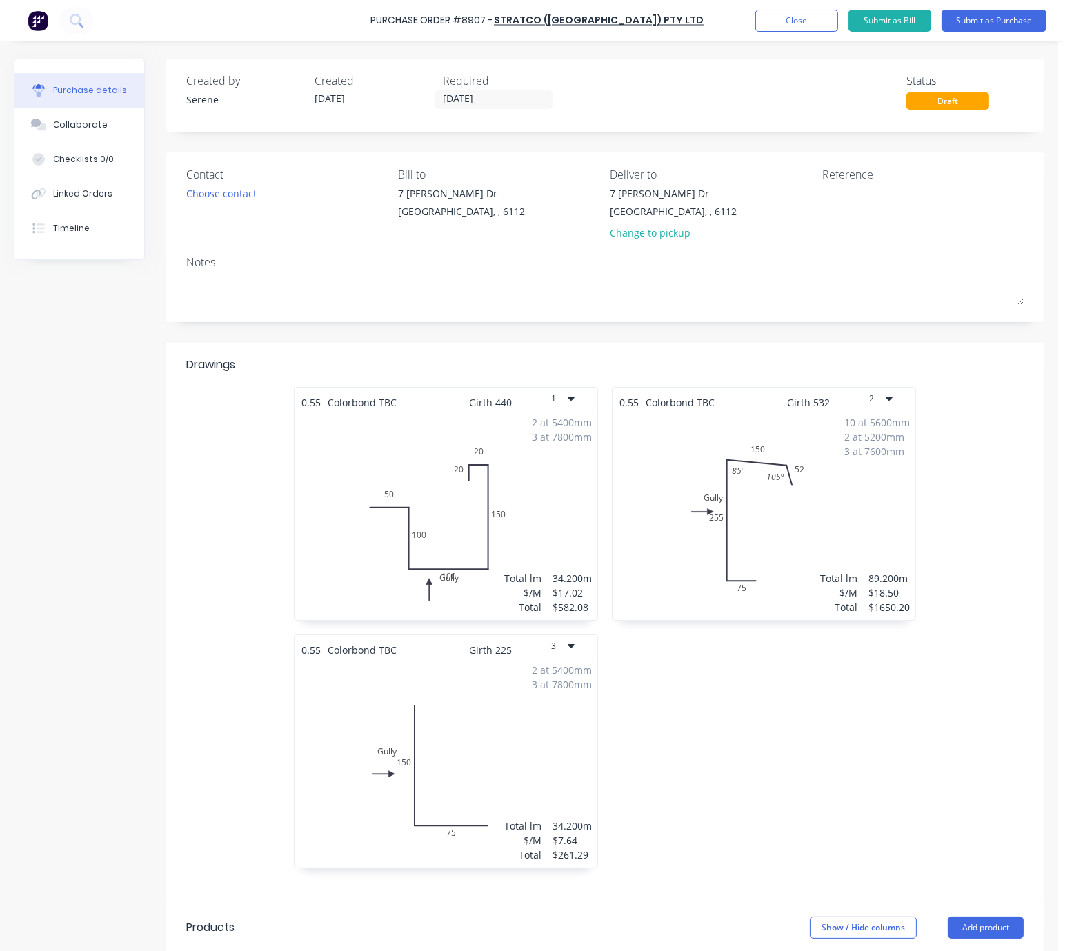
click at [554, 336] on div "Created by Serene Created 13/10/25 Required 13/10/25 Status Draft Contact Choos…" at bounding box center [605, 655] width 879 height 1193
drag, startPoint x: 561, startPoint y: 344, endPoint x: 600, endPoint y: 344, distance: 39.3
click at [474, 90] on label "[DATE]" at bounding box center [493, 99] width 117 height 19
click at [474, 91] on input "[DATE]" at bounding box center [494, 99] width 116 height 17
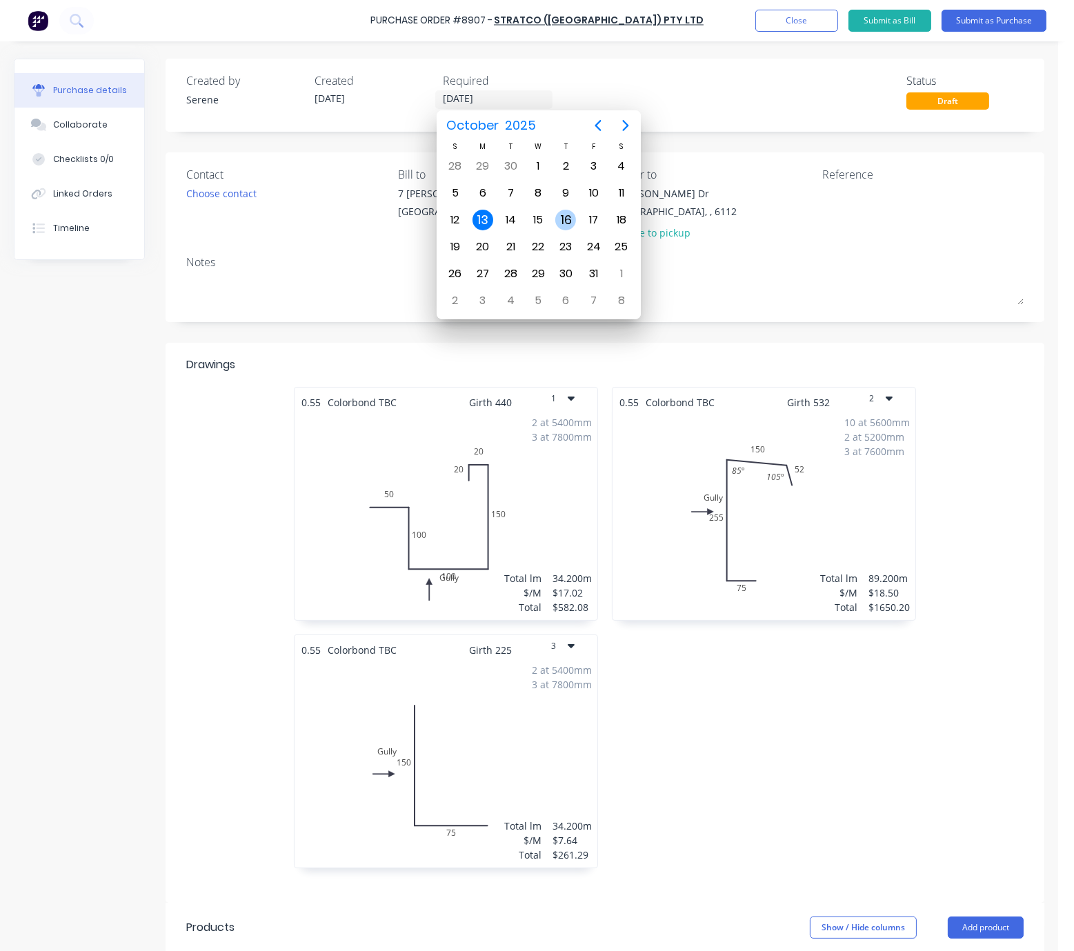
click at [568, 220] on div "16" at bounding box center [565, 220] width 21 height 21
type input "[DATE]"
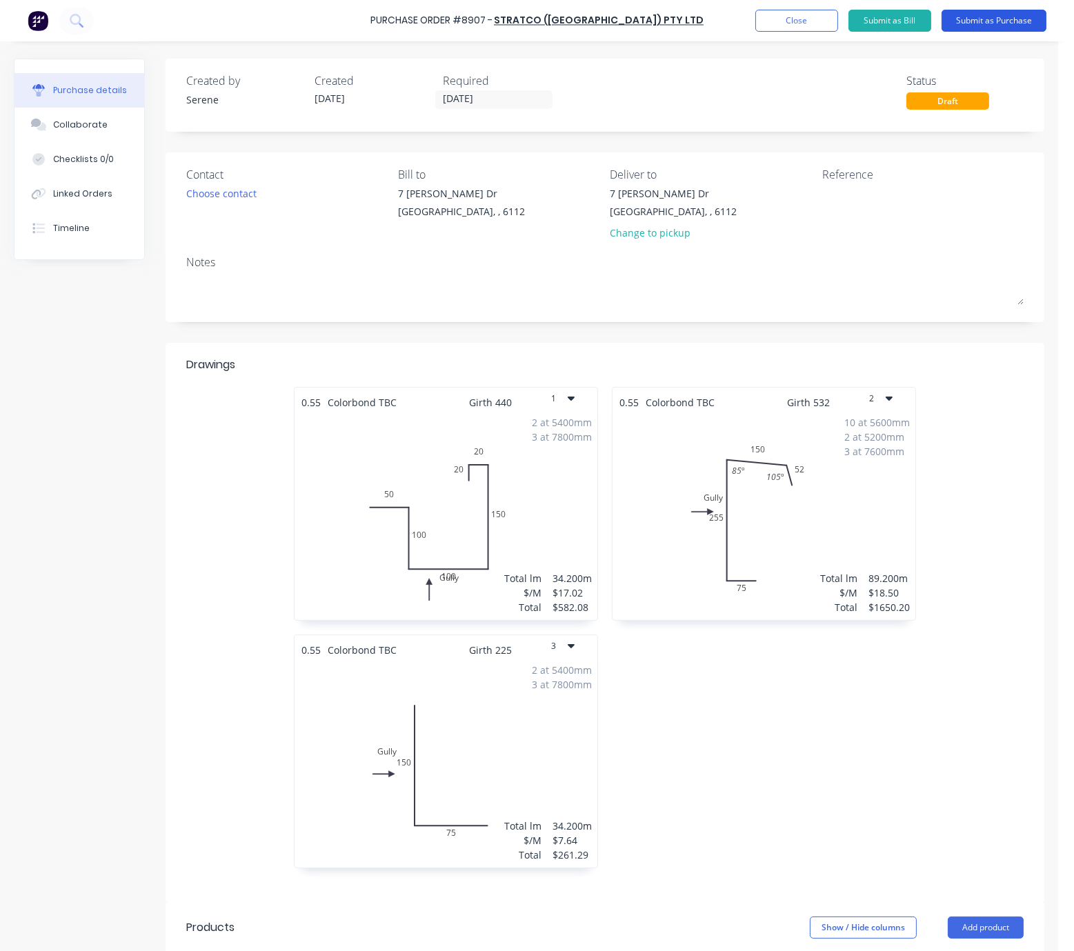
click at [986, 21] on button "Submit as Purchase" at bounding box center [994, 21] width 105 height 22
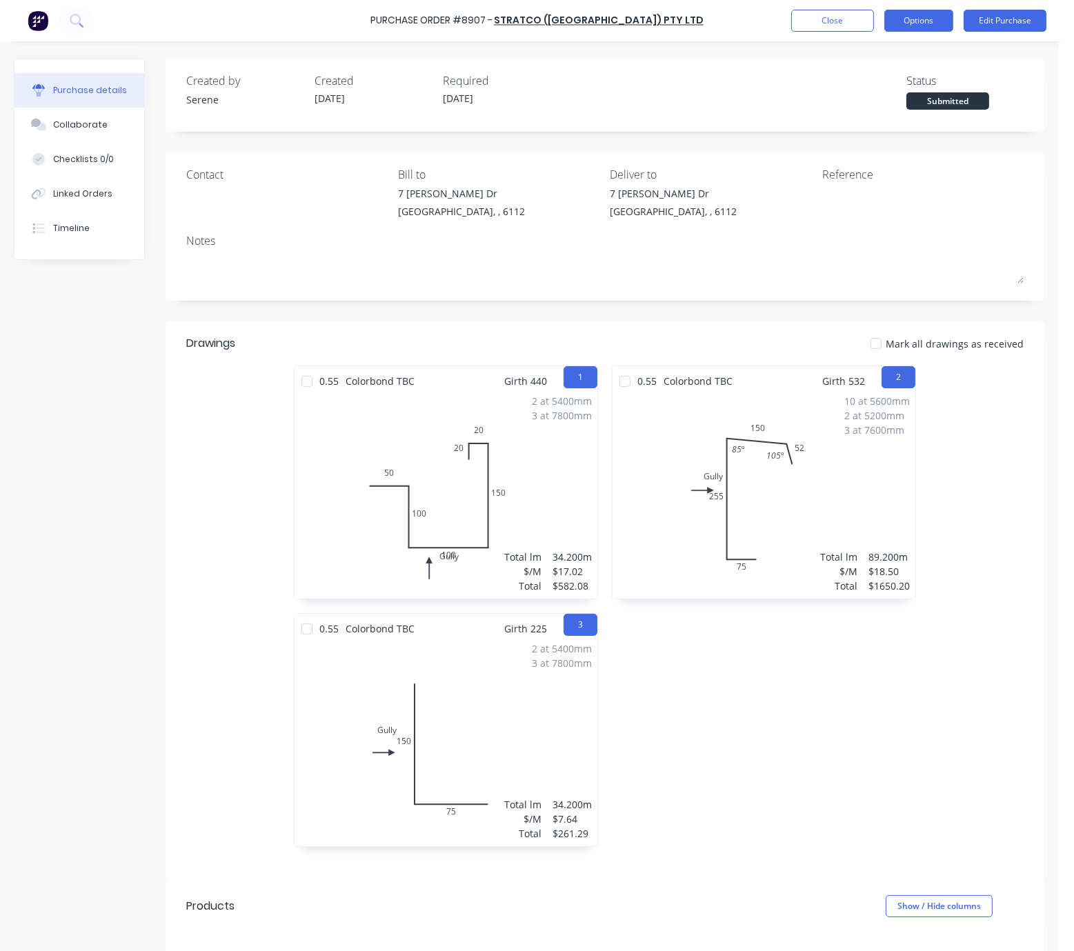
click at [918, 19] on button "Options" at bounding box center [918, 21] width 69 height 22
click at [886, 50] on div "Print / Email" at bounding box center [888, 56] width 106 height 20
click at [869, 115] on div "Without pricing" at bounding box center [888, 111] width 106 height 20
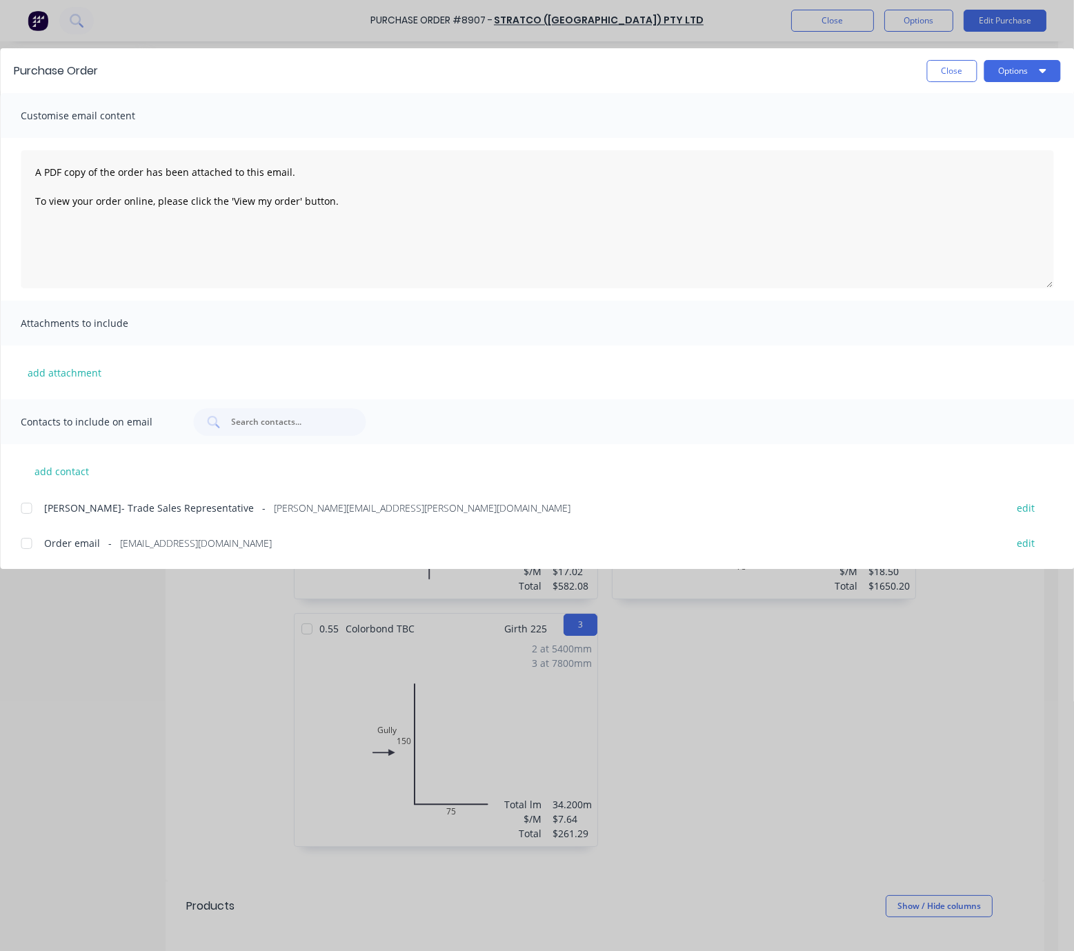
click at [31, 550] on div at bounding box center [26, 544] width 28 height 28
click at [25, 554] on div at bounding box center [26, 544] width 28 height 28
click at [26, 556] on div at bounding box center [26, 544] width 28 height 28
click at [1012, 72] on button "Options" at bounding box center [1022, 71] width 77 height 22
click at [995, 163] on div "Email" at bounding box center [995, 161] width 106 height 20
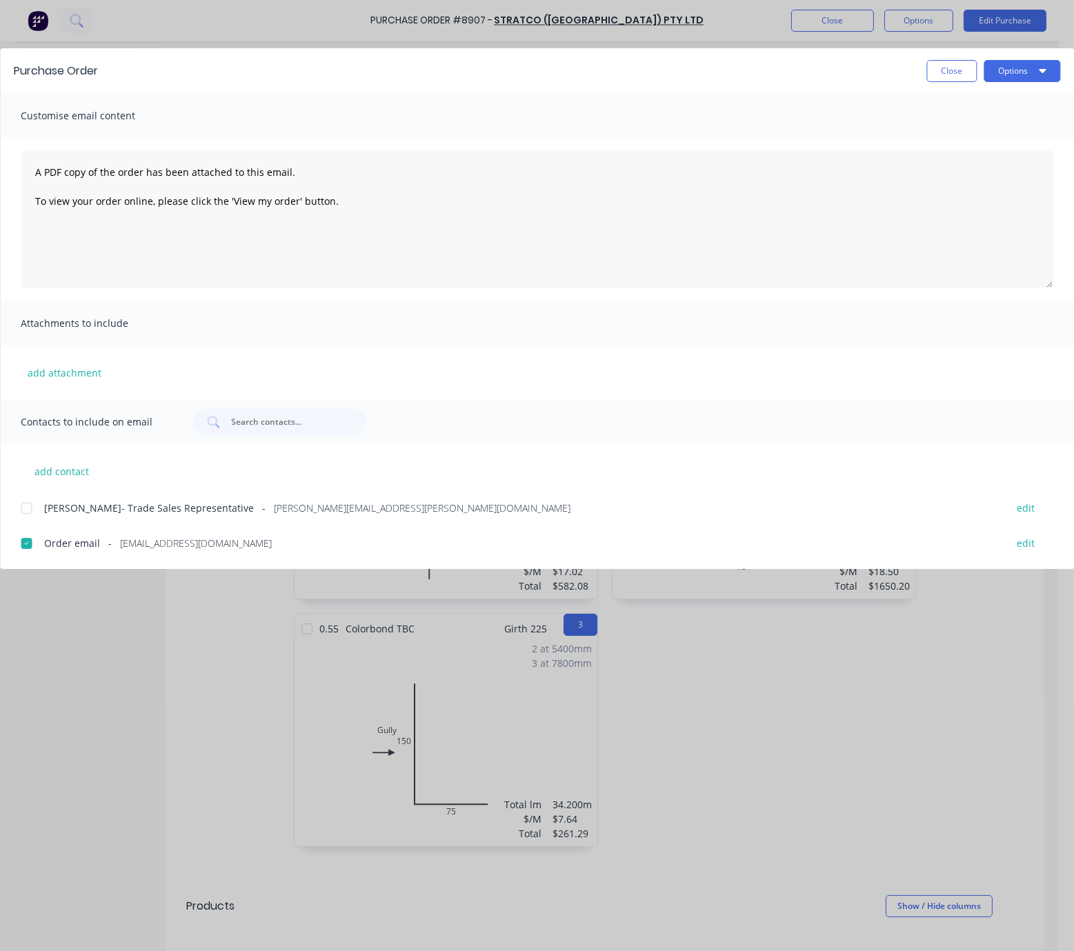
drag, startPoint x: 735, startPoint y: 72, endPoint x: 792, endPoint y: 73, distance: 56.6
click at [735, 72] on div "Close Options" at bounding box center [586, 71] width 948 height 22
click at [944, 70] on button "Close" at bounding box center [951, 71] width 50 height 22
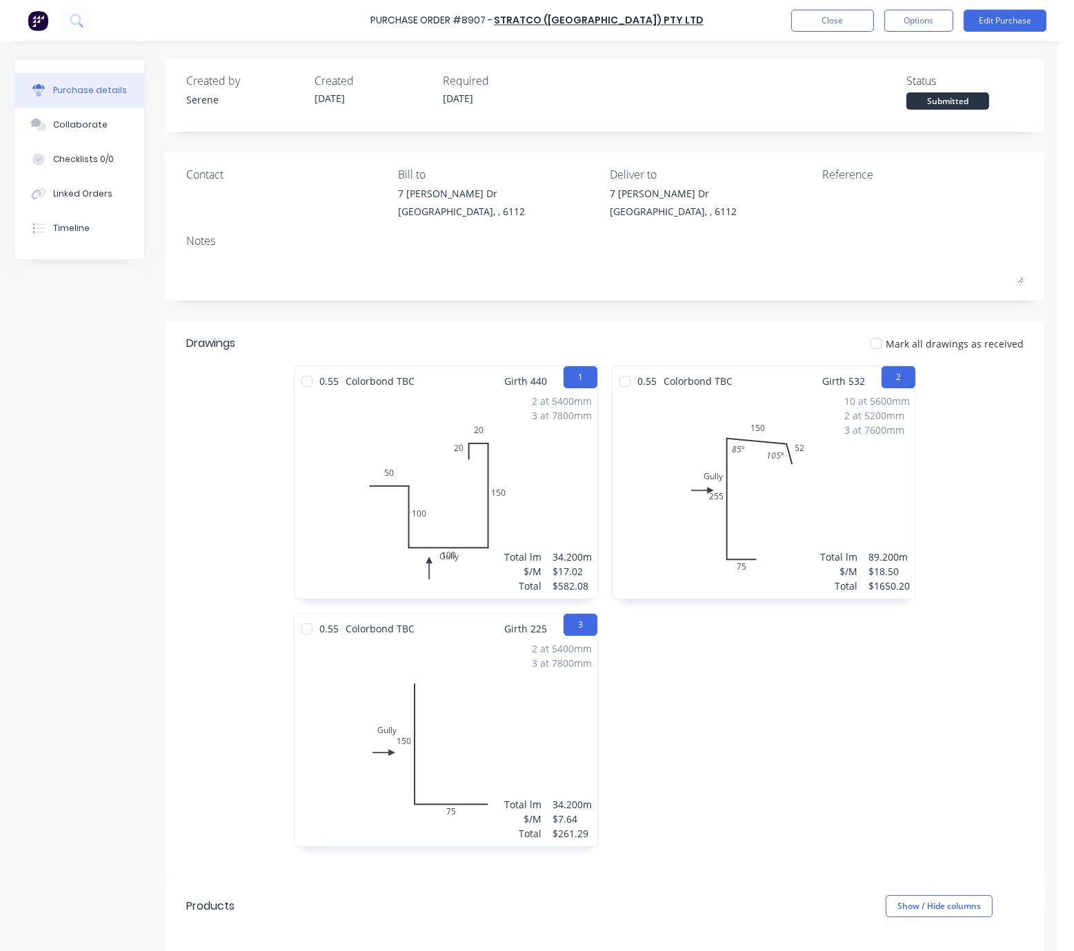
drag, startPoint x: 732, startPoint y: 755, endPoint x: 853, endPoint y: 699, distance: 133.9
click at [828, 11] on button "Close" at bounding box center [832, 21] width 83 height 22
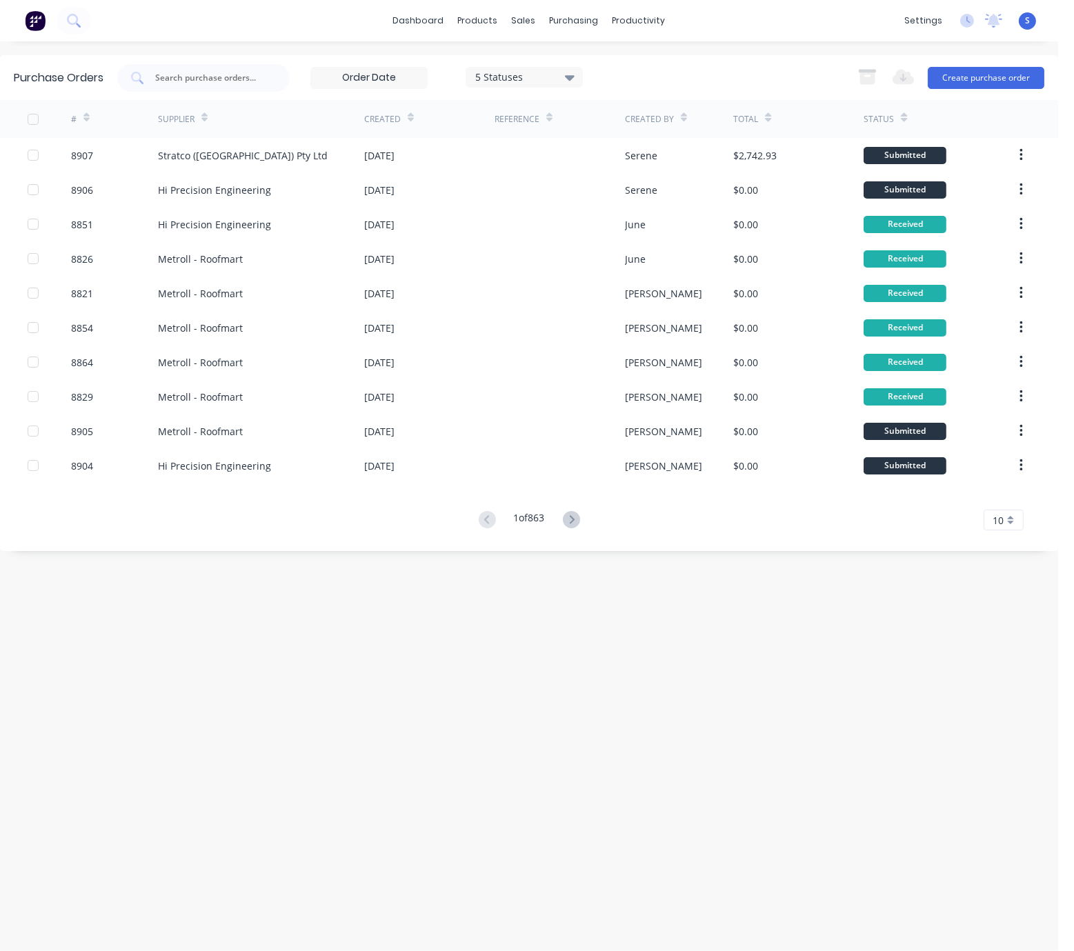
click at [470, 678] on div "Purchase Orders 5 Statuses 5 Statuses Export to Excel (XLSX) Create purchase or…" at bounding box center [529, 496] width 1058 height 882
